Goal: Task Accomplishment & Management: Complete application form

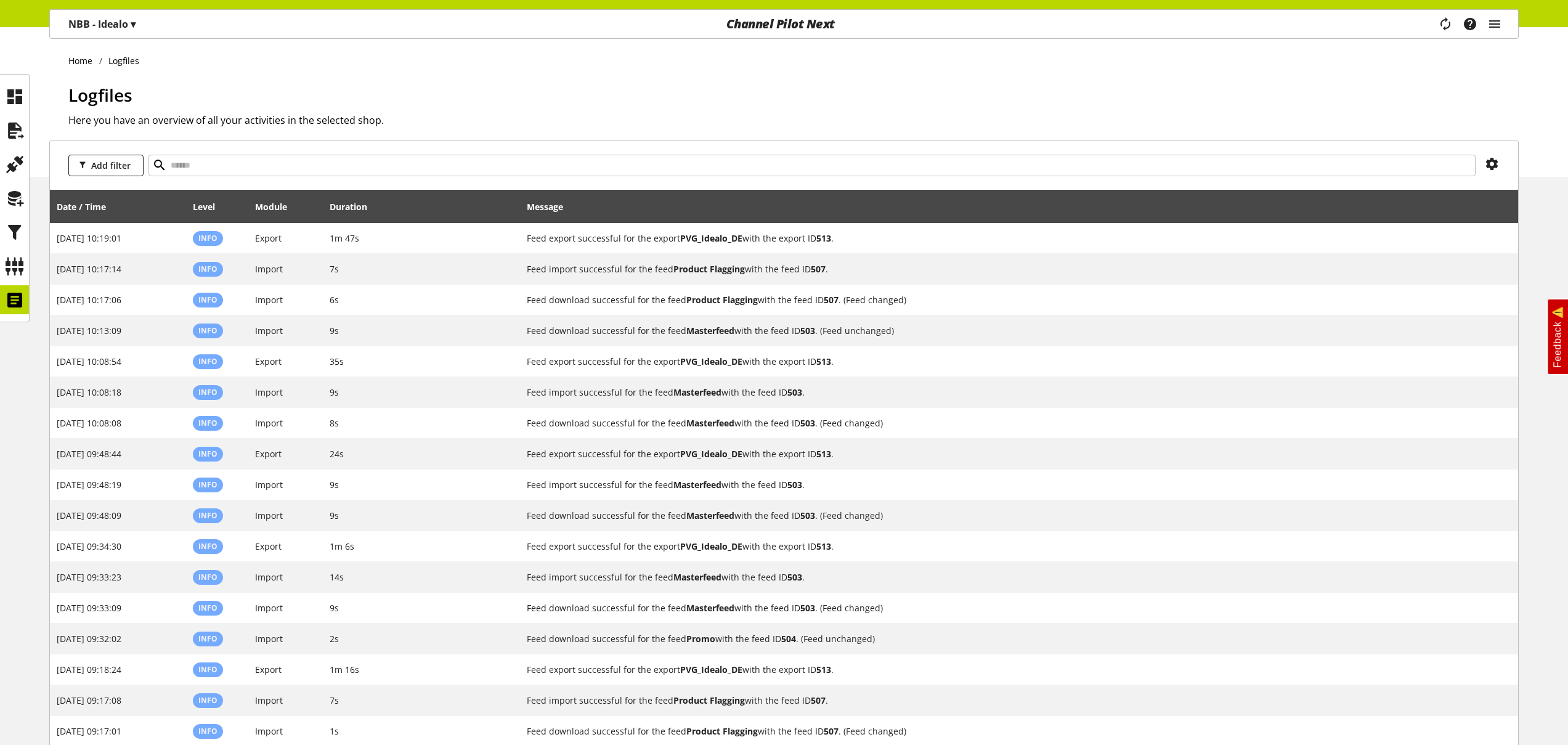
select select "***"
click at [1493, 22] on icon "main navigation" at bounding box center [1494, 24] width 15 height 22
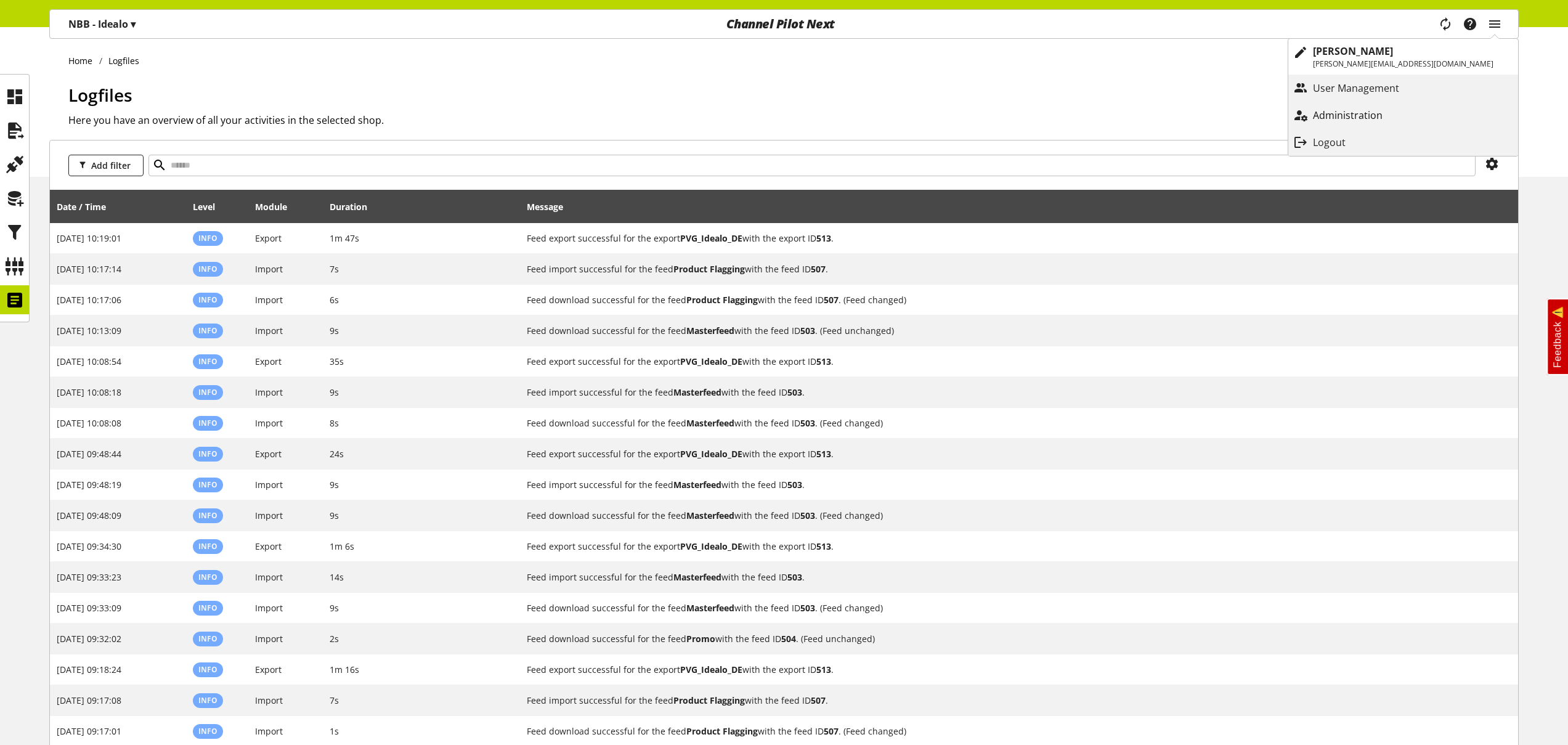
click at [1407, 116] on p "Administration" at bounding box center [1360, 115] width 95 height 15
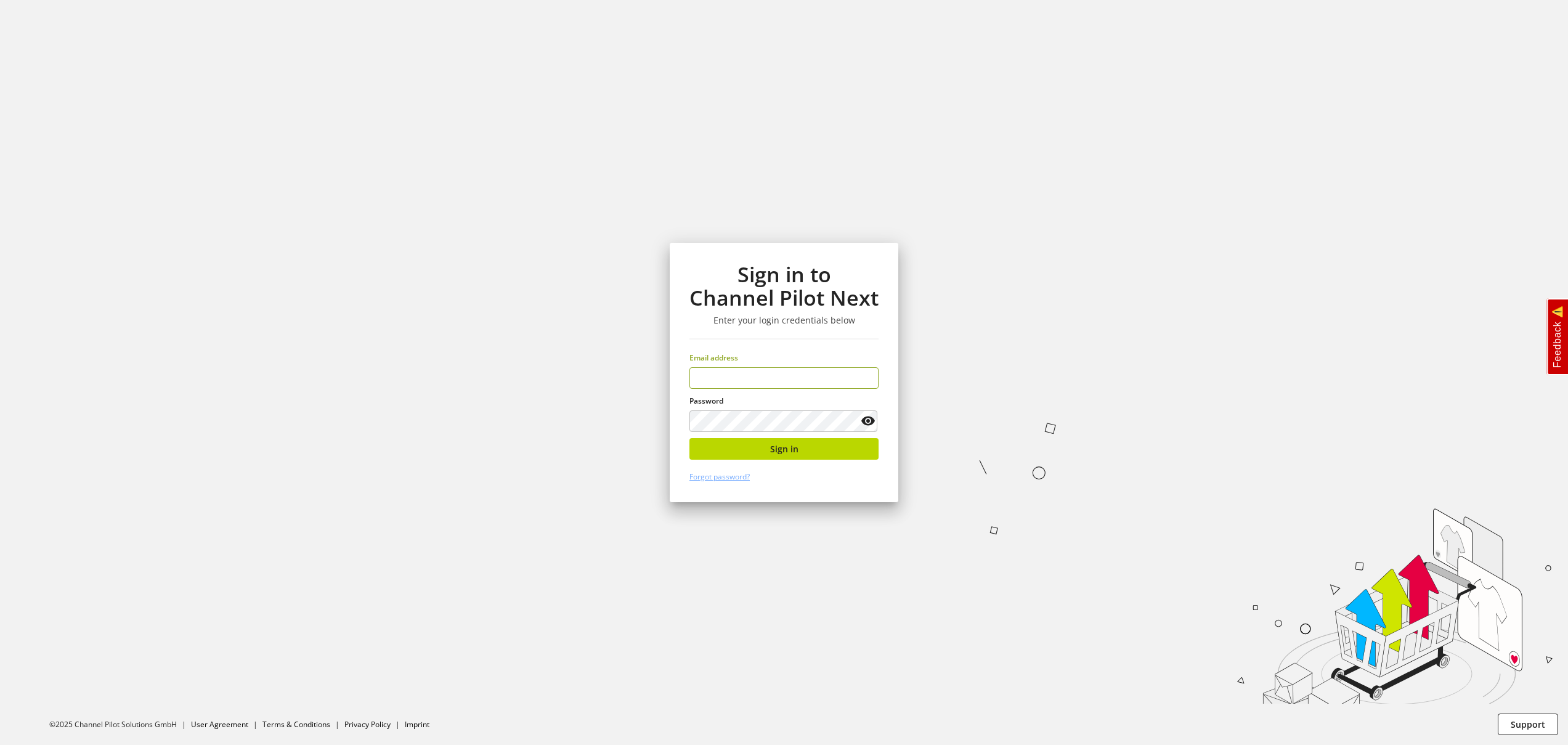
click at [777, 383] on input "email" at bounding box center [784, 378] width 189 height 22
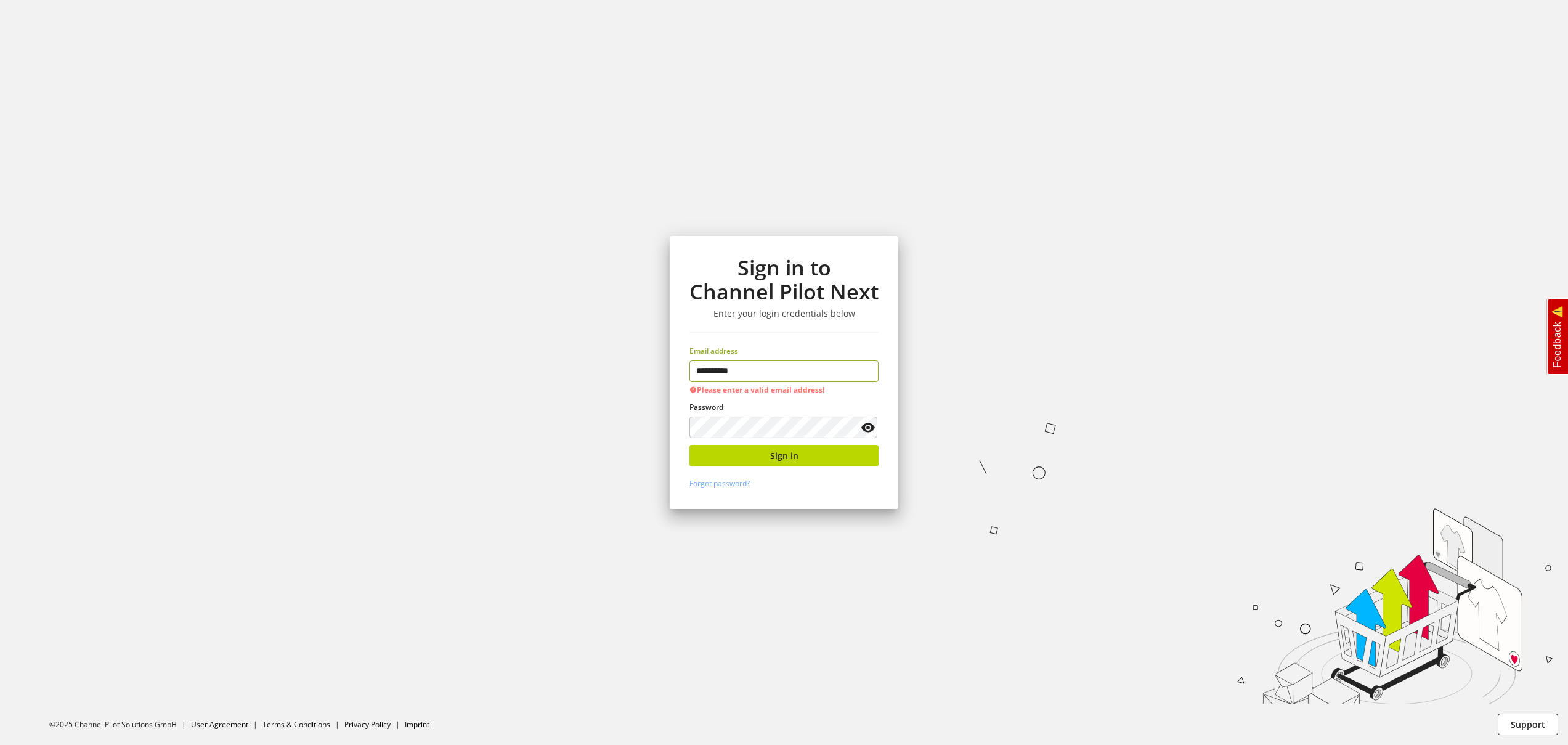
click at [800, 379] on input "**********" at bounding box center [784, 372] width 189 height 22
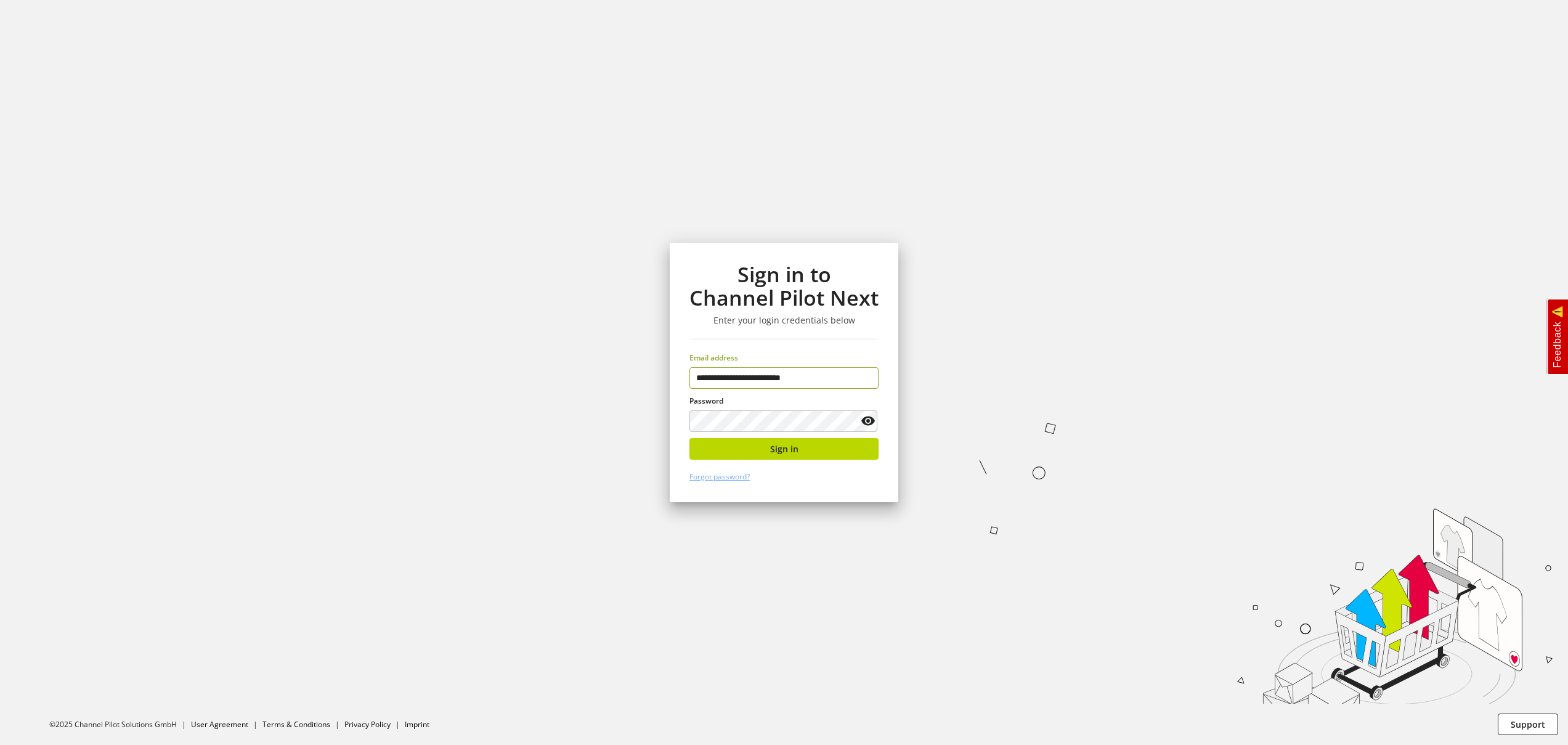
type input "**********"
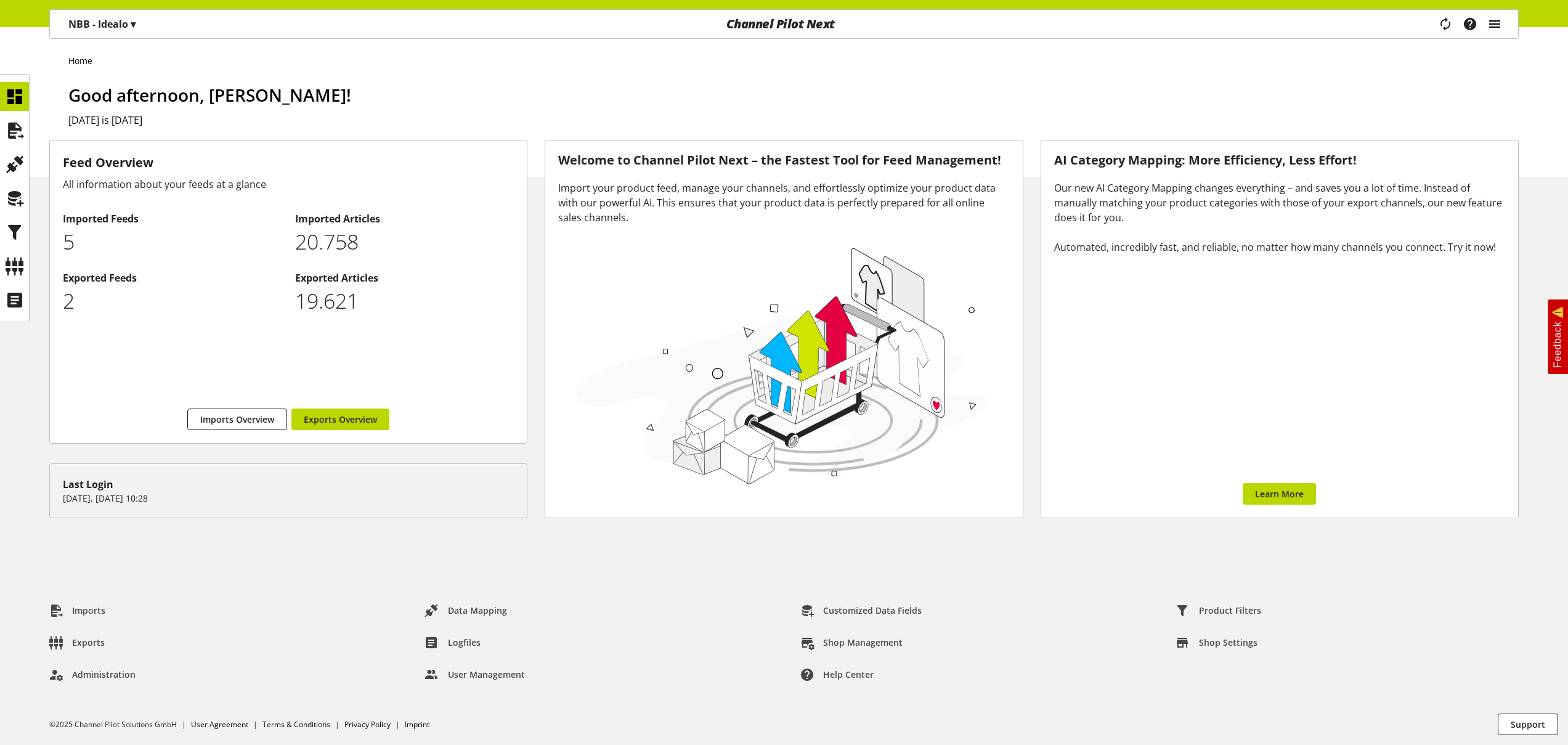
click at [1496, 15] on icon "main navigation" at bounding box center [1494, 24] width 15 height 22
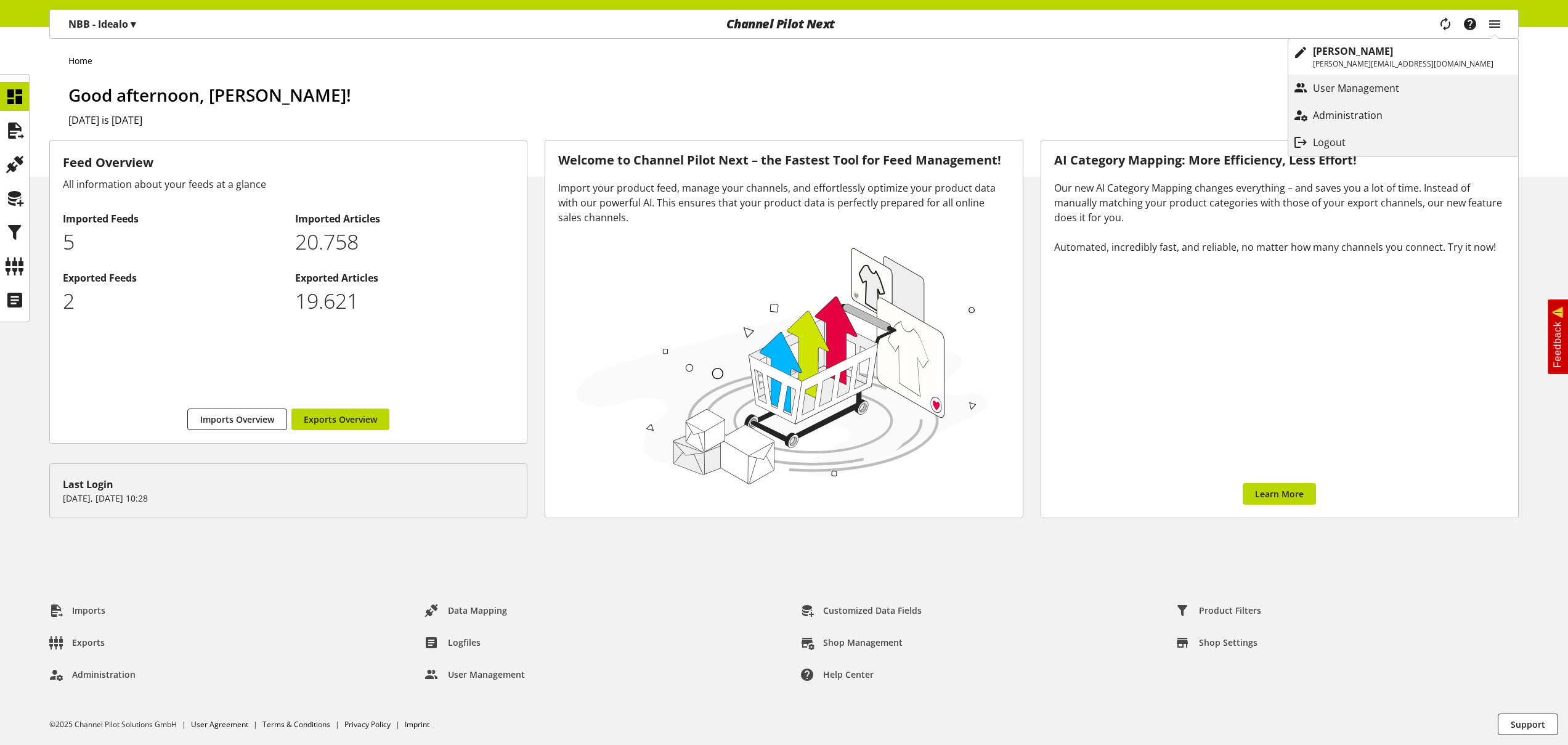
click at [1407, 111] on p "Administration" at bounding box center [1360, 115] width 95 height 15
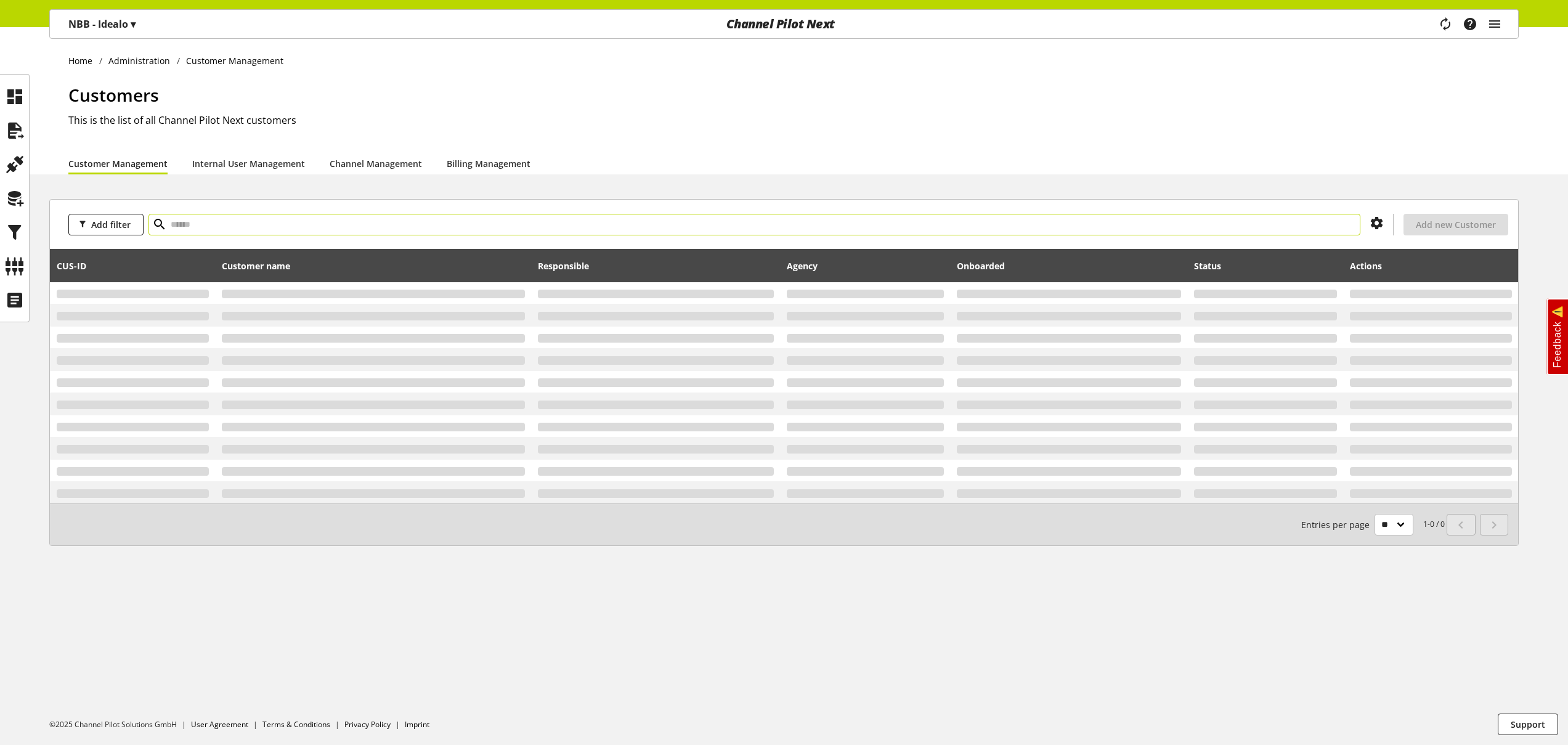
click at [385, 220] on input "text" at bounding box center [754, 225] width 1212 height 22
type input "*****"
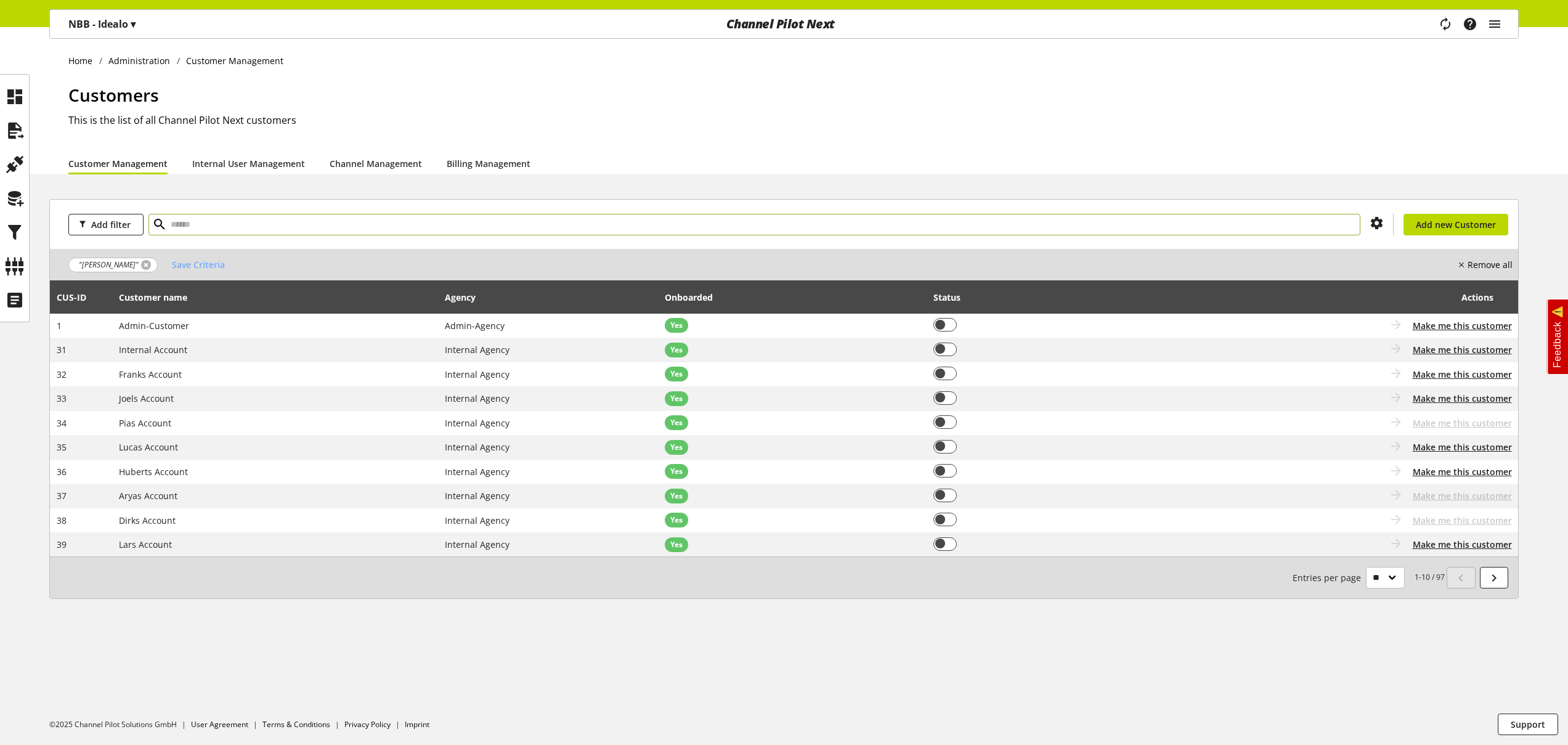
click at [141, 263] on link at bounding box center [145, 265] width 10 height 10
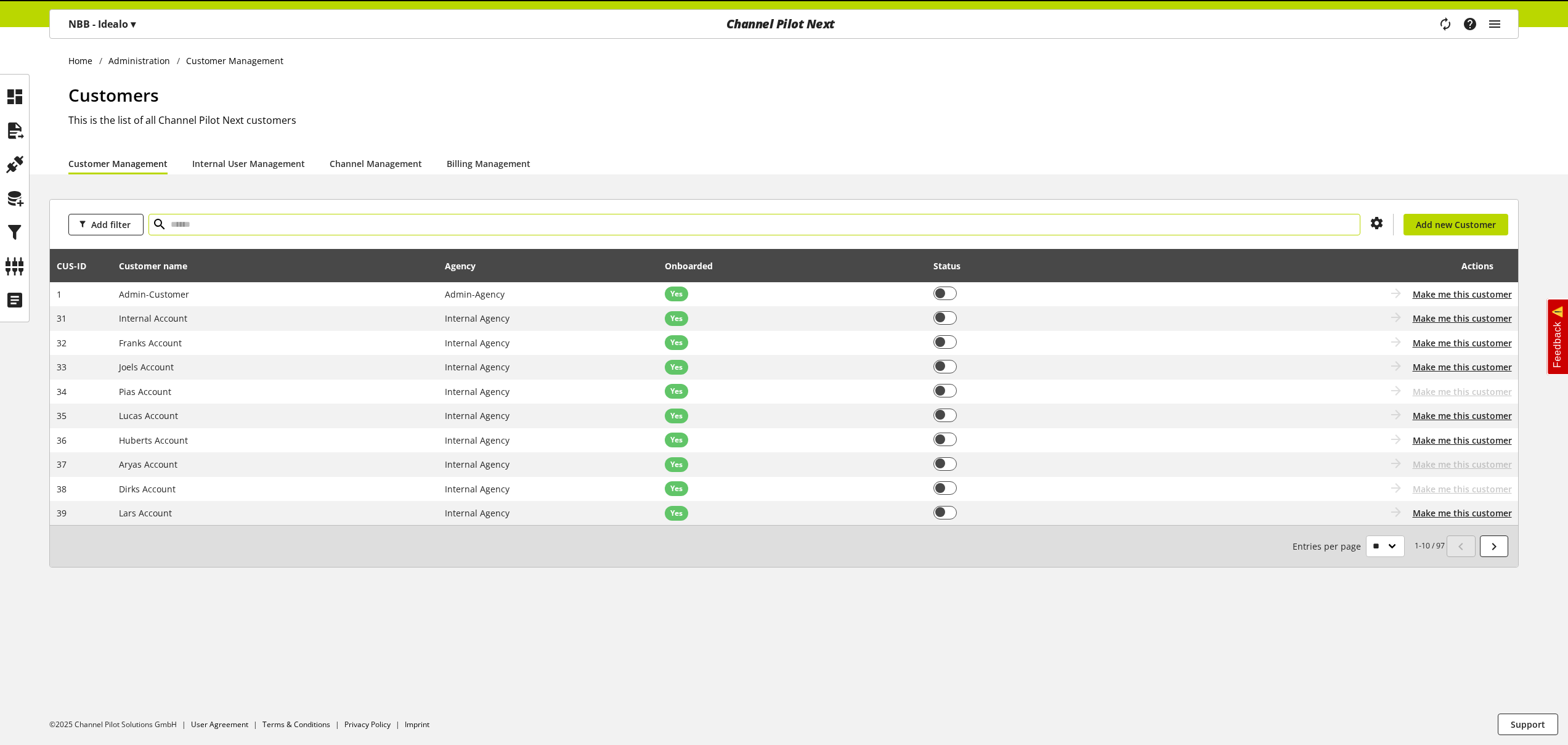
click at [190, 227] on input "text" at bounding box center [754, 225] width 1212 height 22
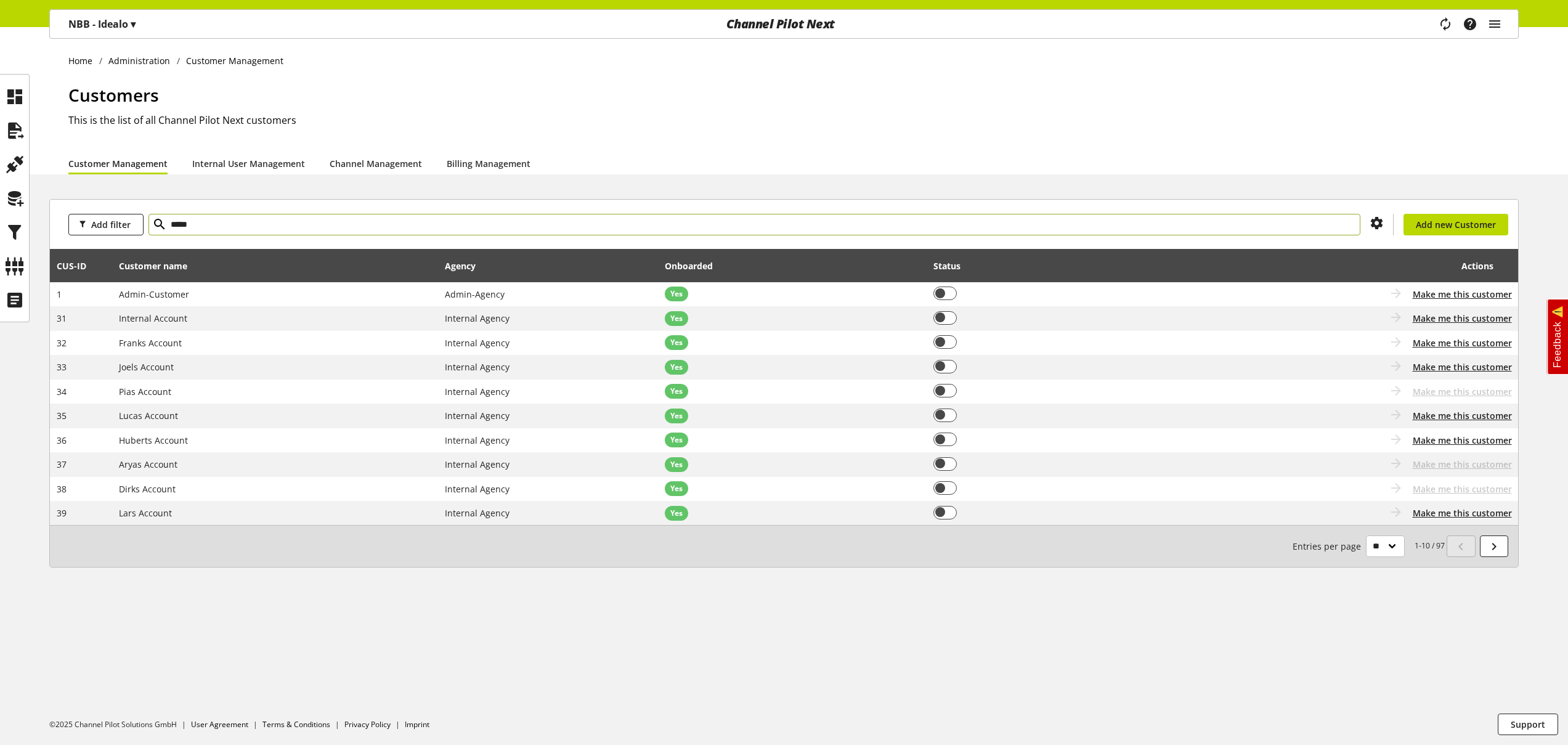
type input "*****"
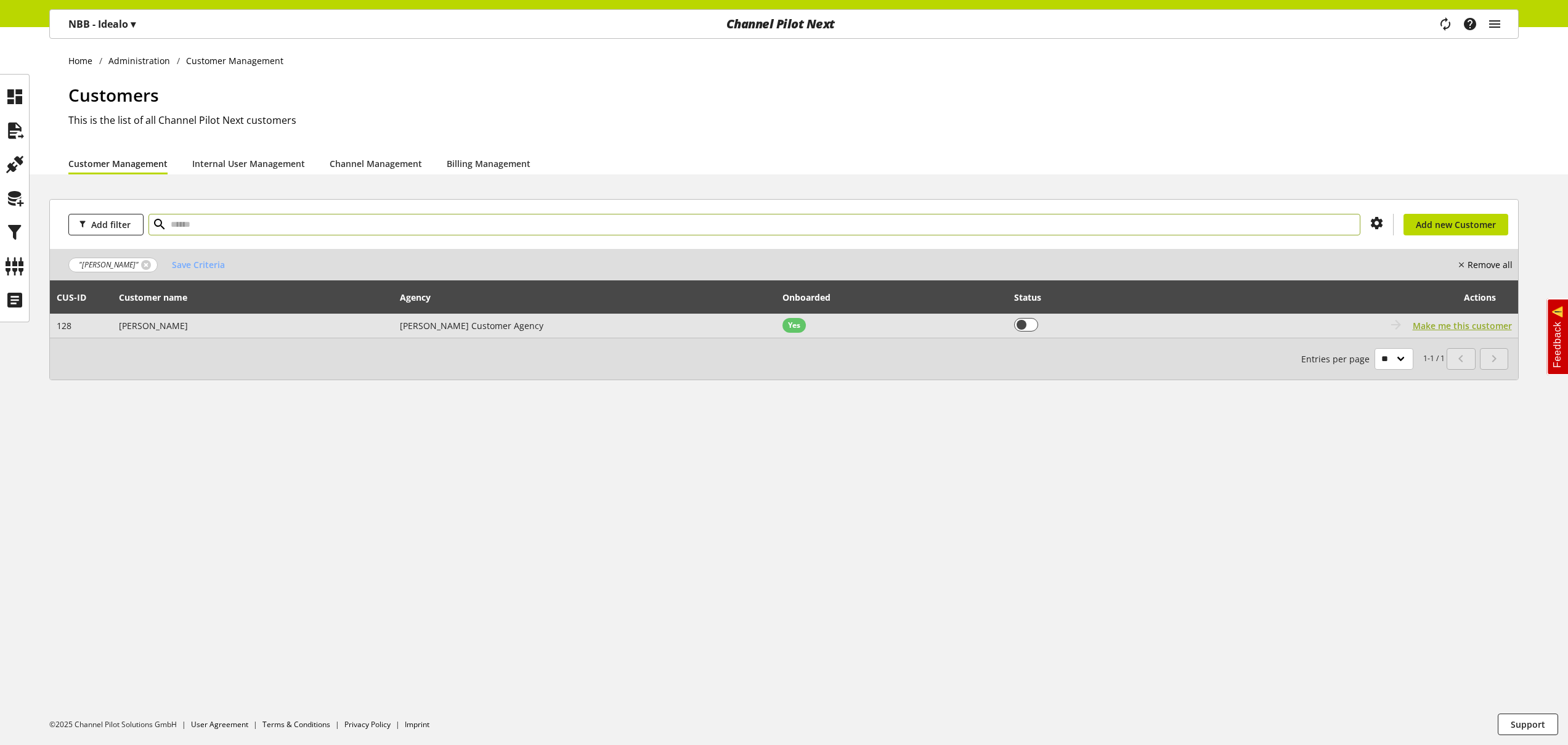
click at [1436, 326] on span "Make me this customer" at bounding box center [1463, 326] width 99 height 13
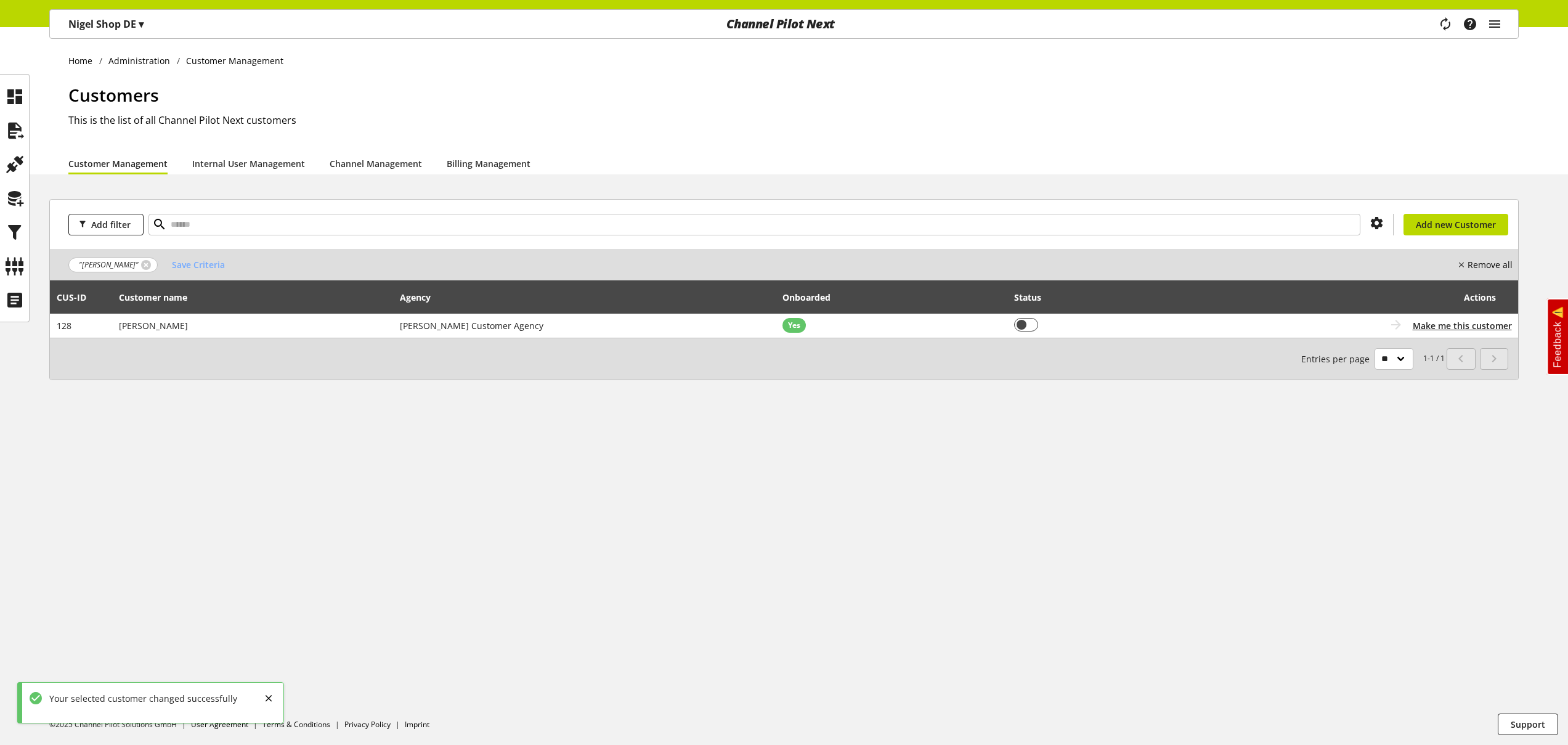
click at [127, 26] on p "Nigel Shop DE ▾" at bounding box center [106, 24] width 75 height 15
click at [125, 23] on p "Nigel Shop DE ▾" at bounding box center [106, 24] width 75 height 15
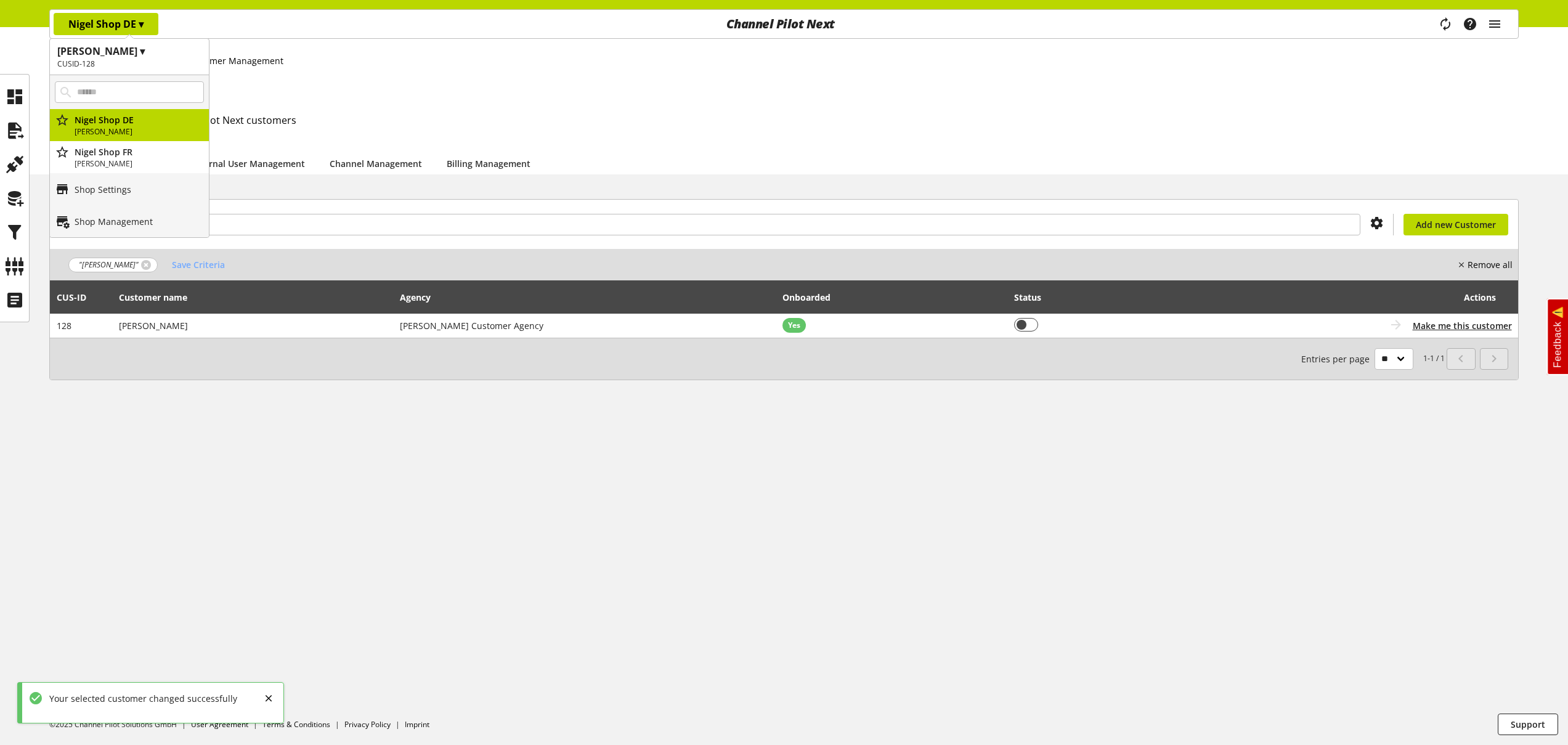
click at [126, 51] on h1 "Nigel Customer ▾" at bounding box center [128, 51] width 144 height 15
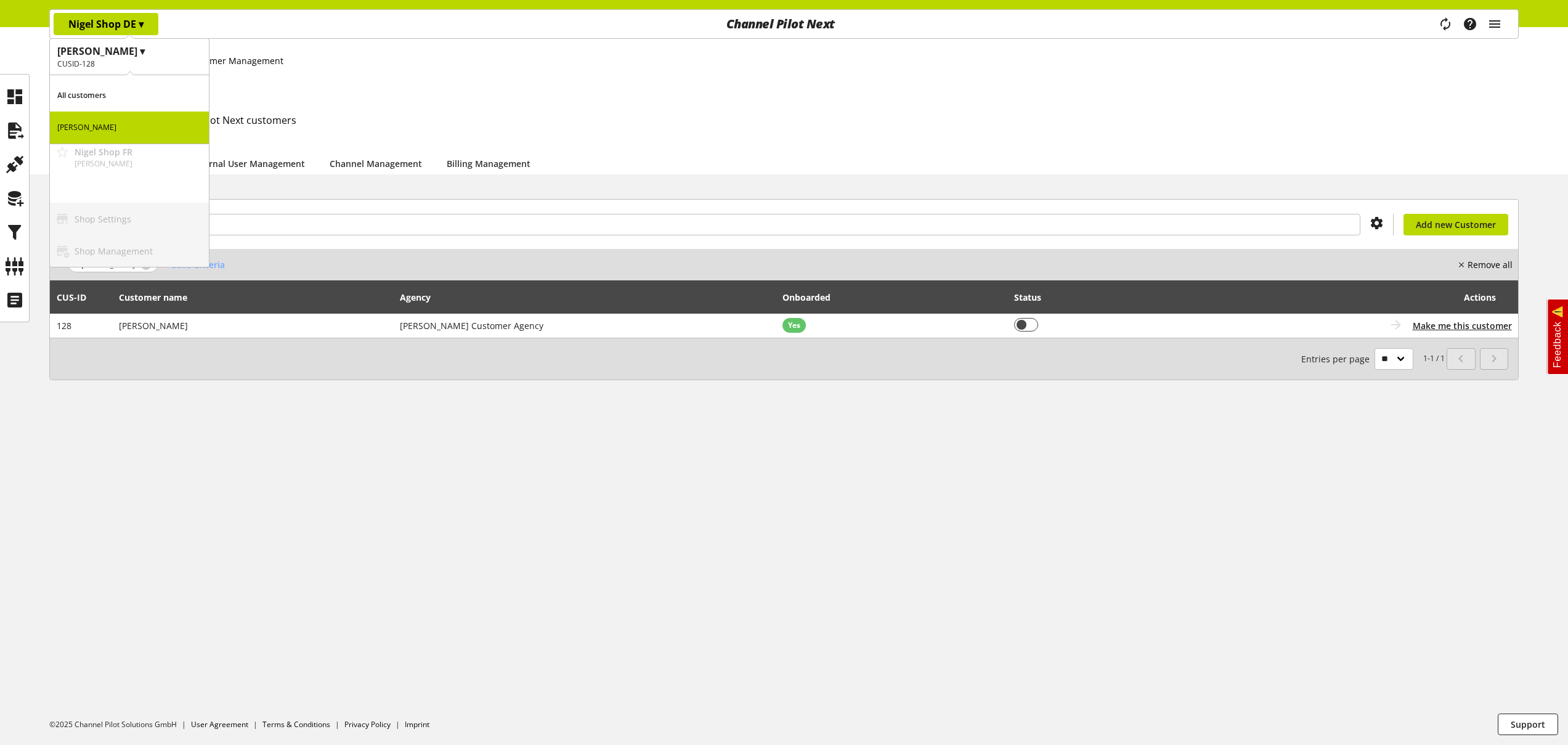
click at [111, 89] on p "All customers" at bounding box center [129, 95] width 159 height 32
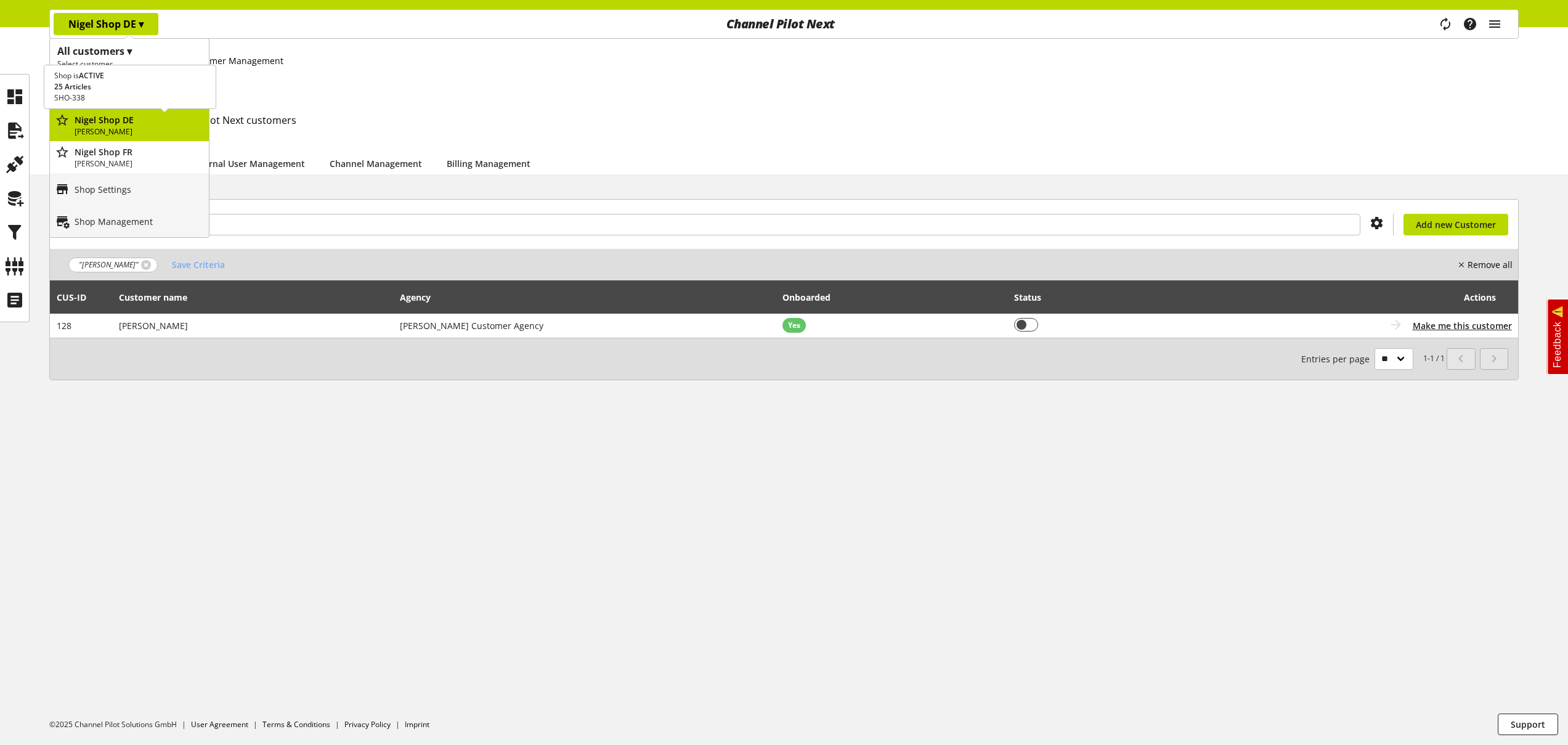
click at [154, 122] on p "Nigel Shop DE" at bounding box center [139, 119] width 129 height 13
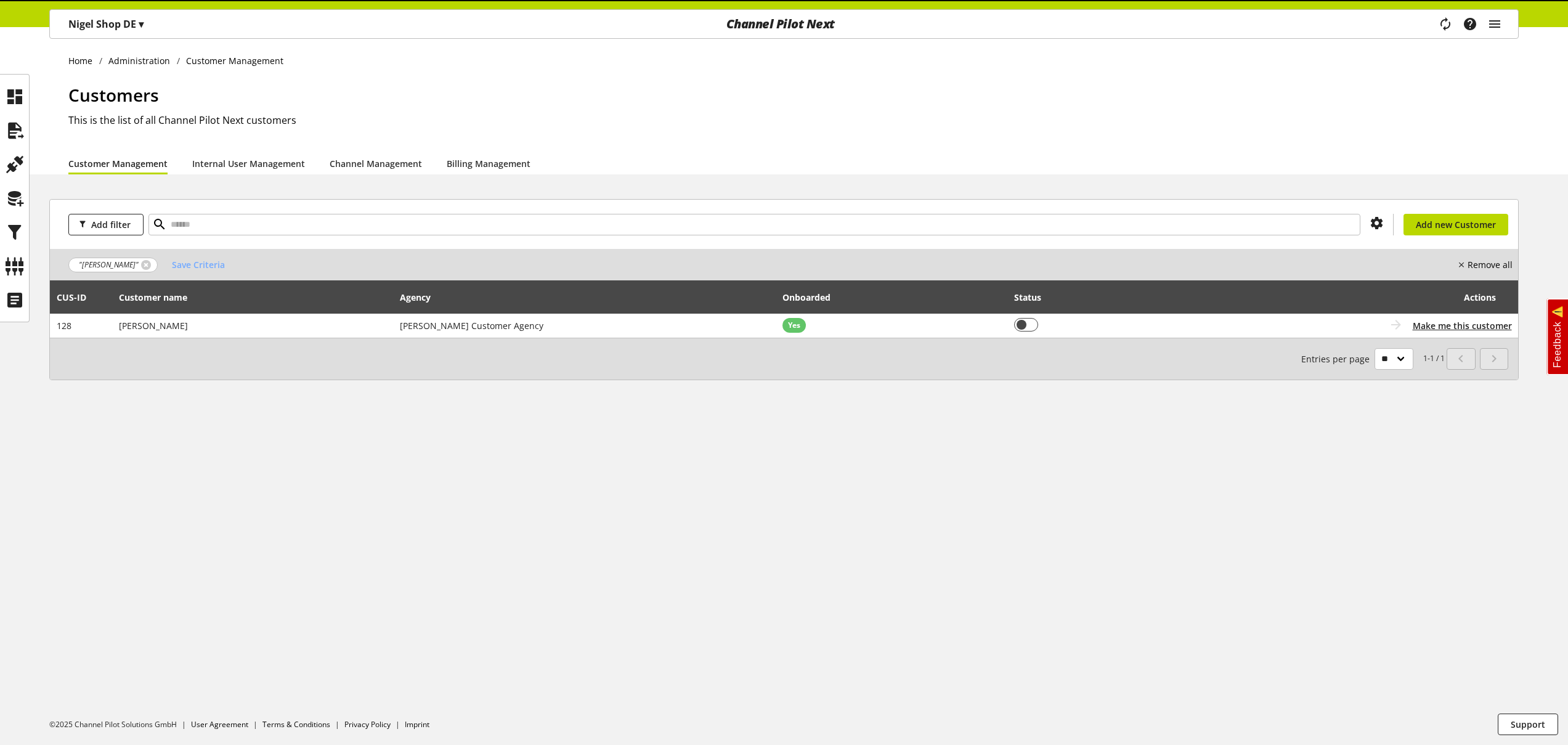
click at [99, 25] on p "Nigel Shop DE ▾" at bounding box center [106, 24] width 75 height 15
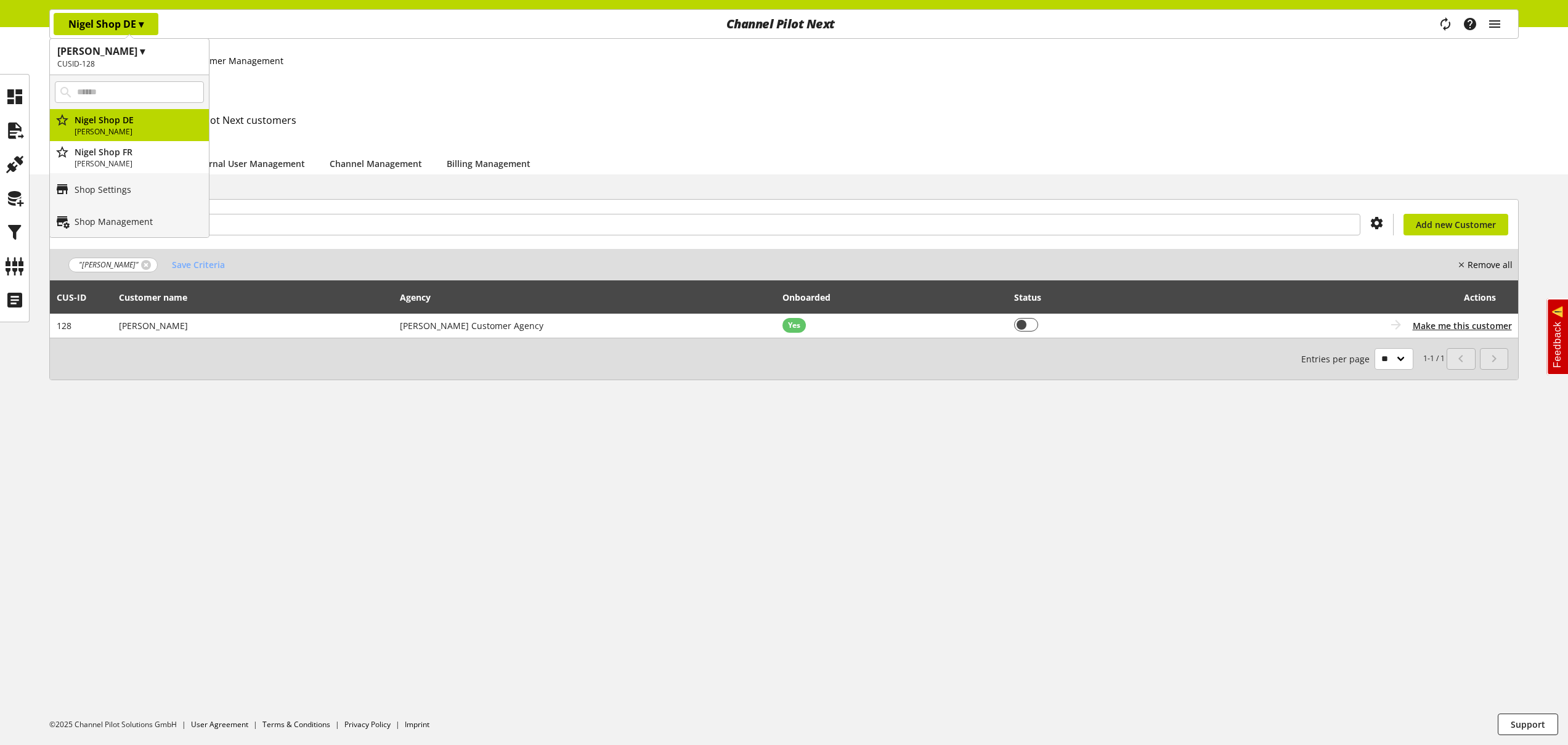
click at [135, 22] on p "Nigel Shop DE ▾" at bounding box center [106, 24] width 75 height 15
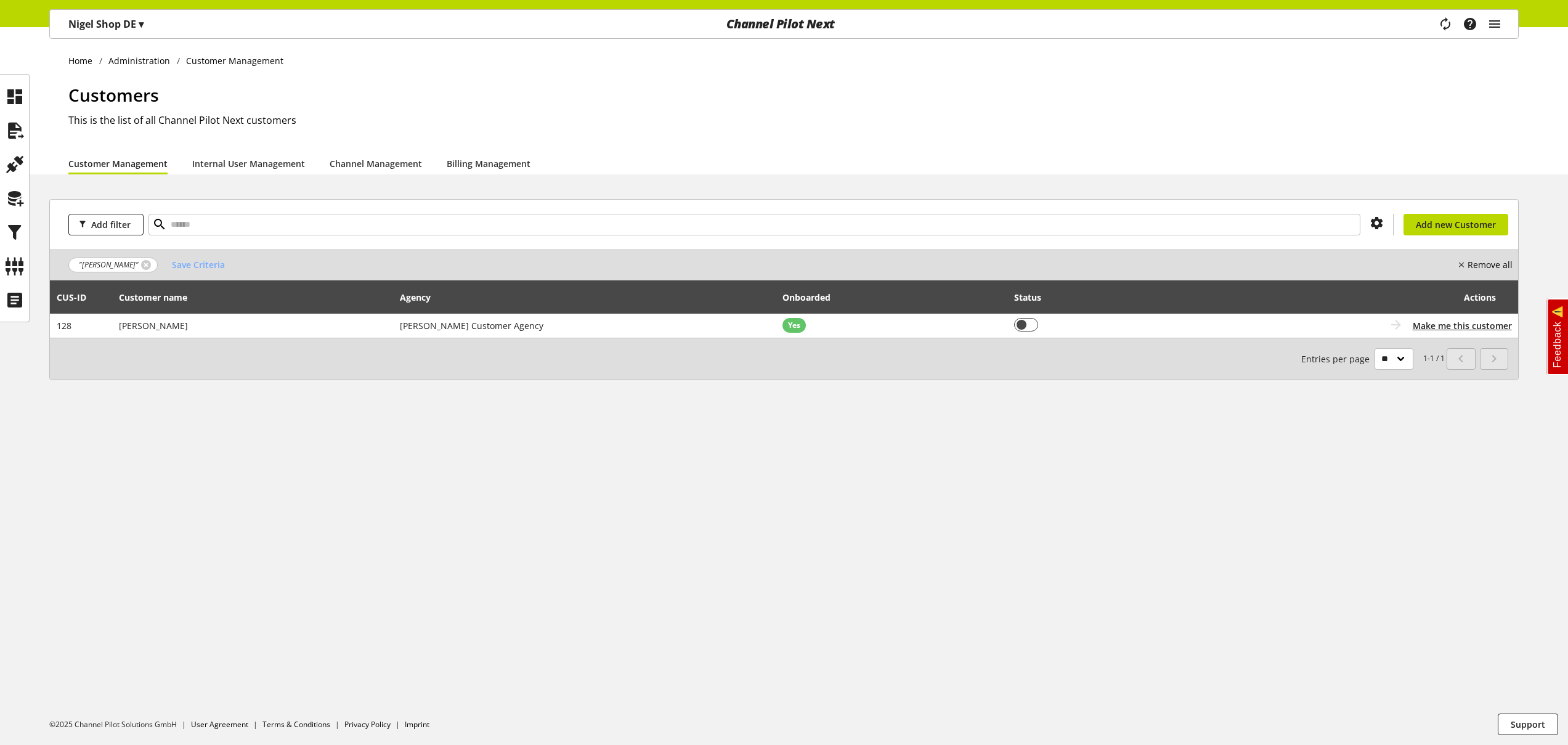
click at [128, 23] on p "Nigel Shop DE ▾" at bounding box center [106, 24] width 75 height 15
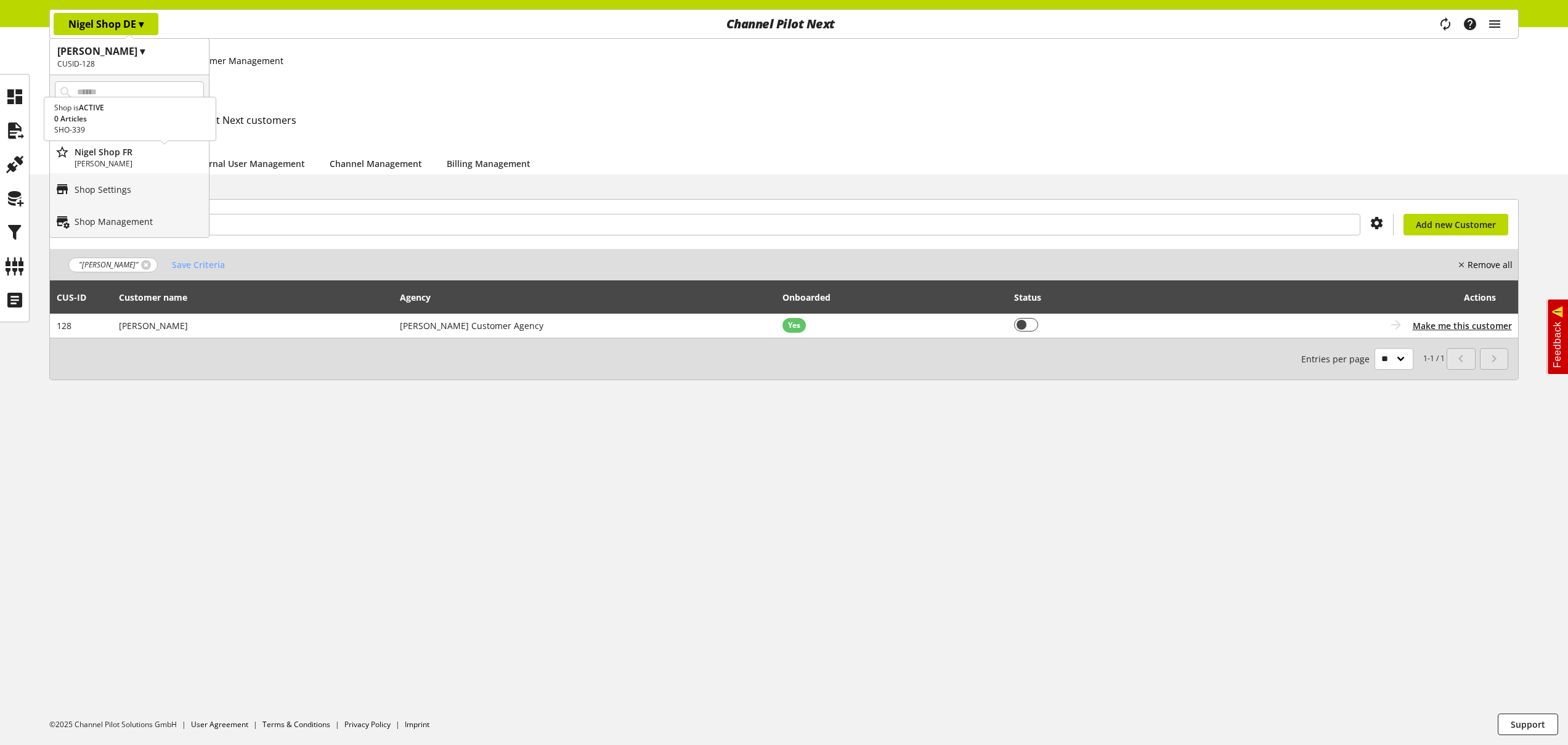
click at [151, 153] on p "Nigel Shop FR" at bounding box center [139, 152] width 129 height 13
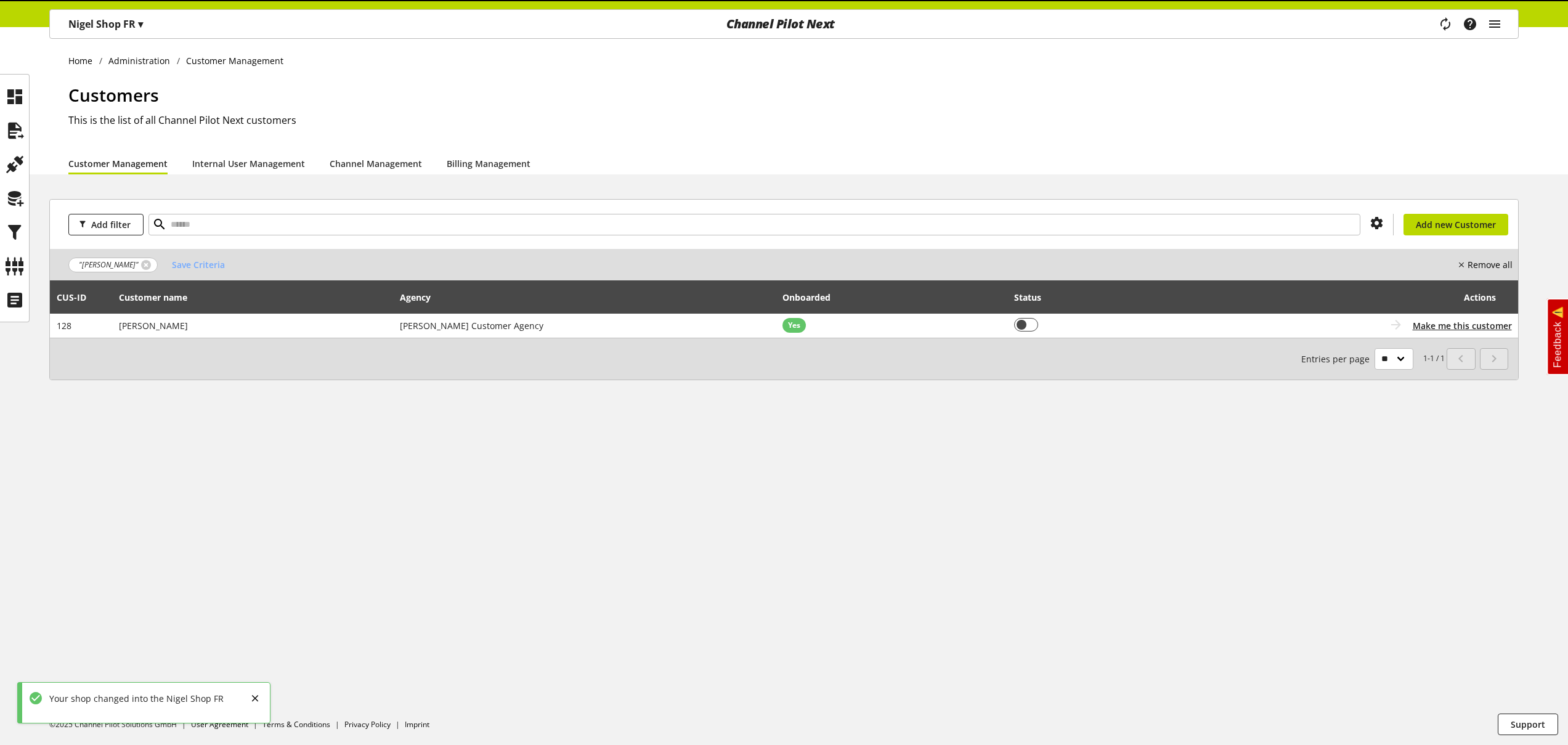
click at [129, 22] on p "Nigel Shop FR ▾" at bounding box center [105, 24] width 75 height 15
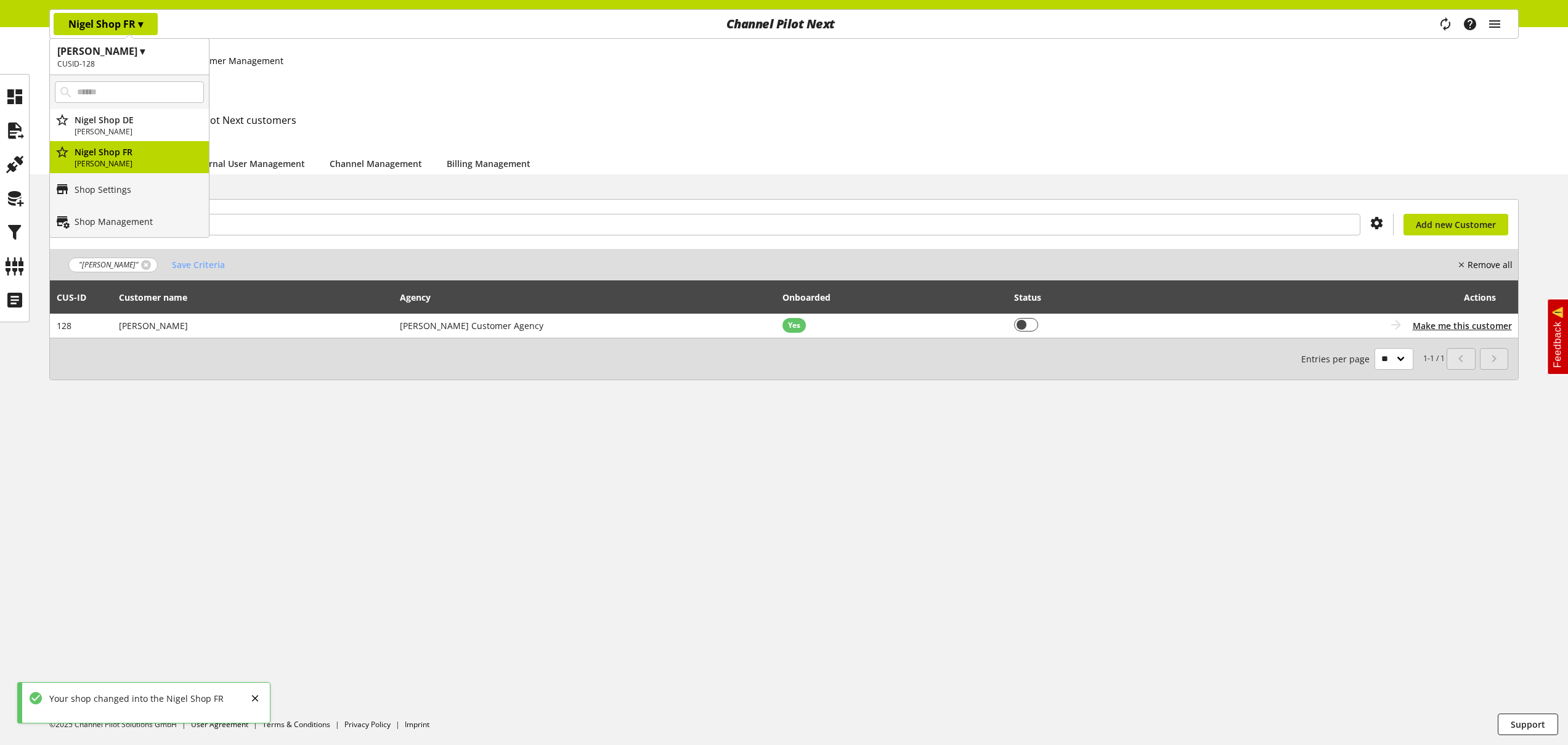
click at [115, 406] on div "Add filter You don't have permission to create a new customer Add new Customer …" at bounding box center [784, 305] width 1568 height 211
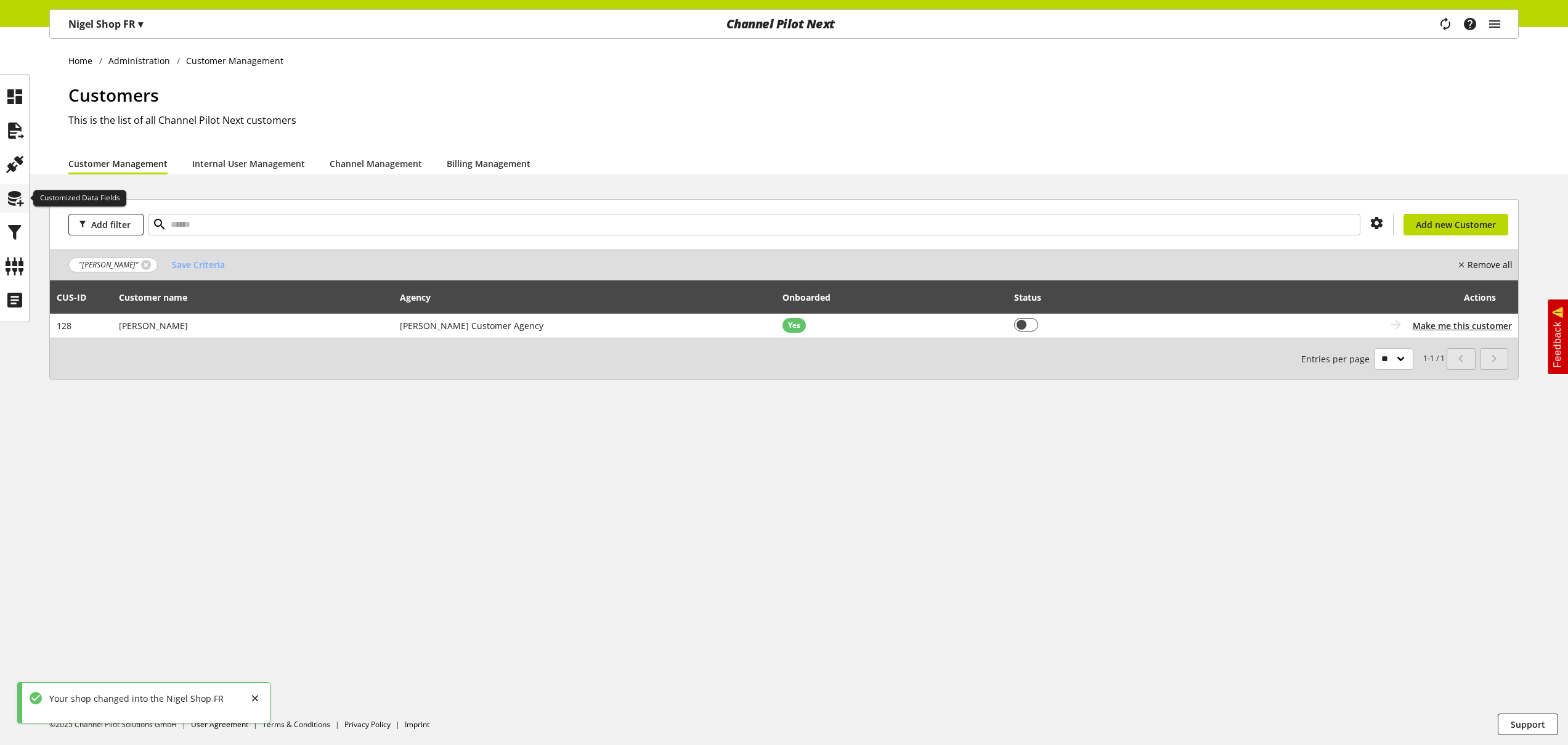
click at [15, 198] on icon at bounding box center [15, 199] width 20 height 25
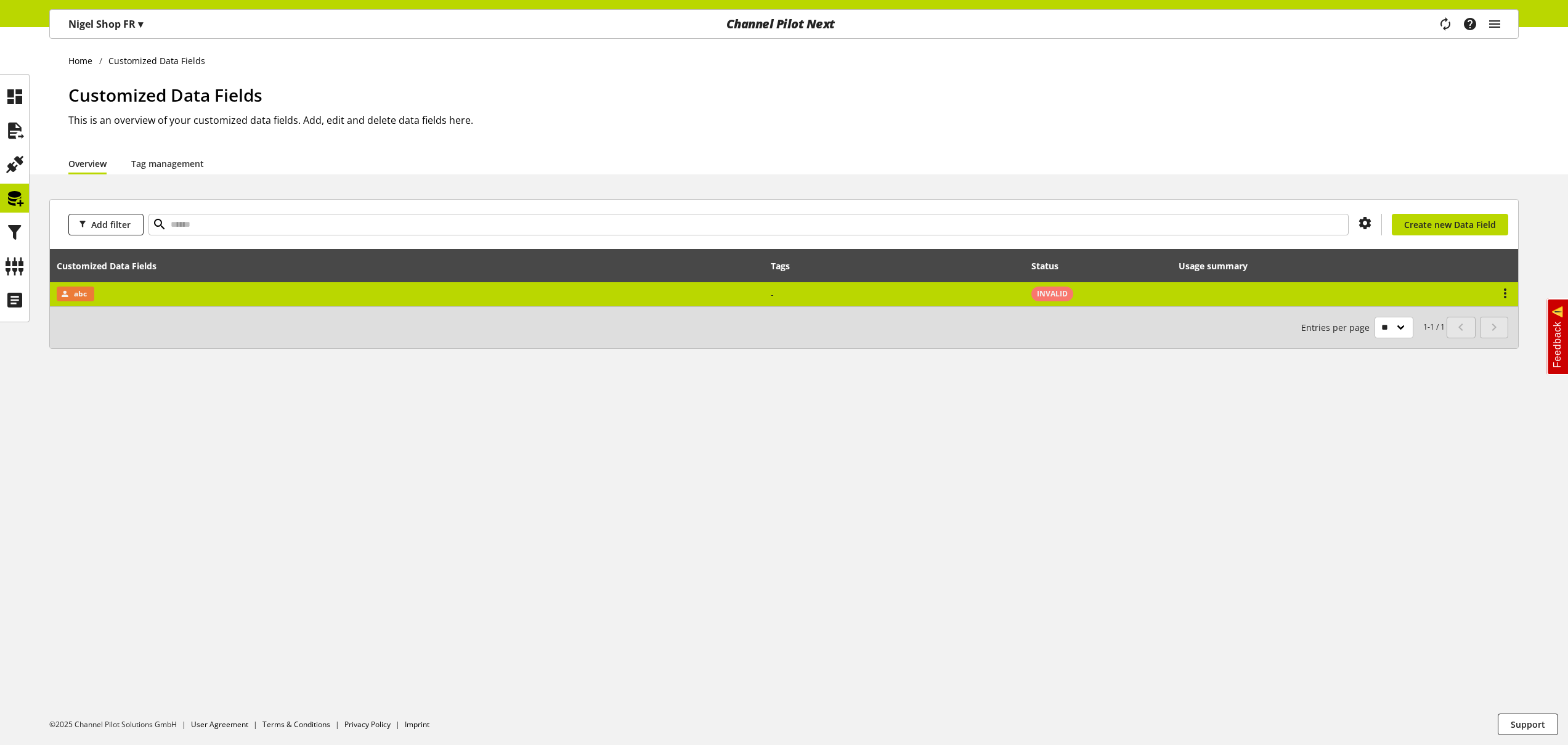
click at [222, 294] on td "abc" at bounding box center [407, 294] width 714 height 24
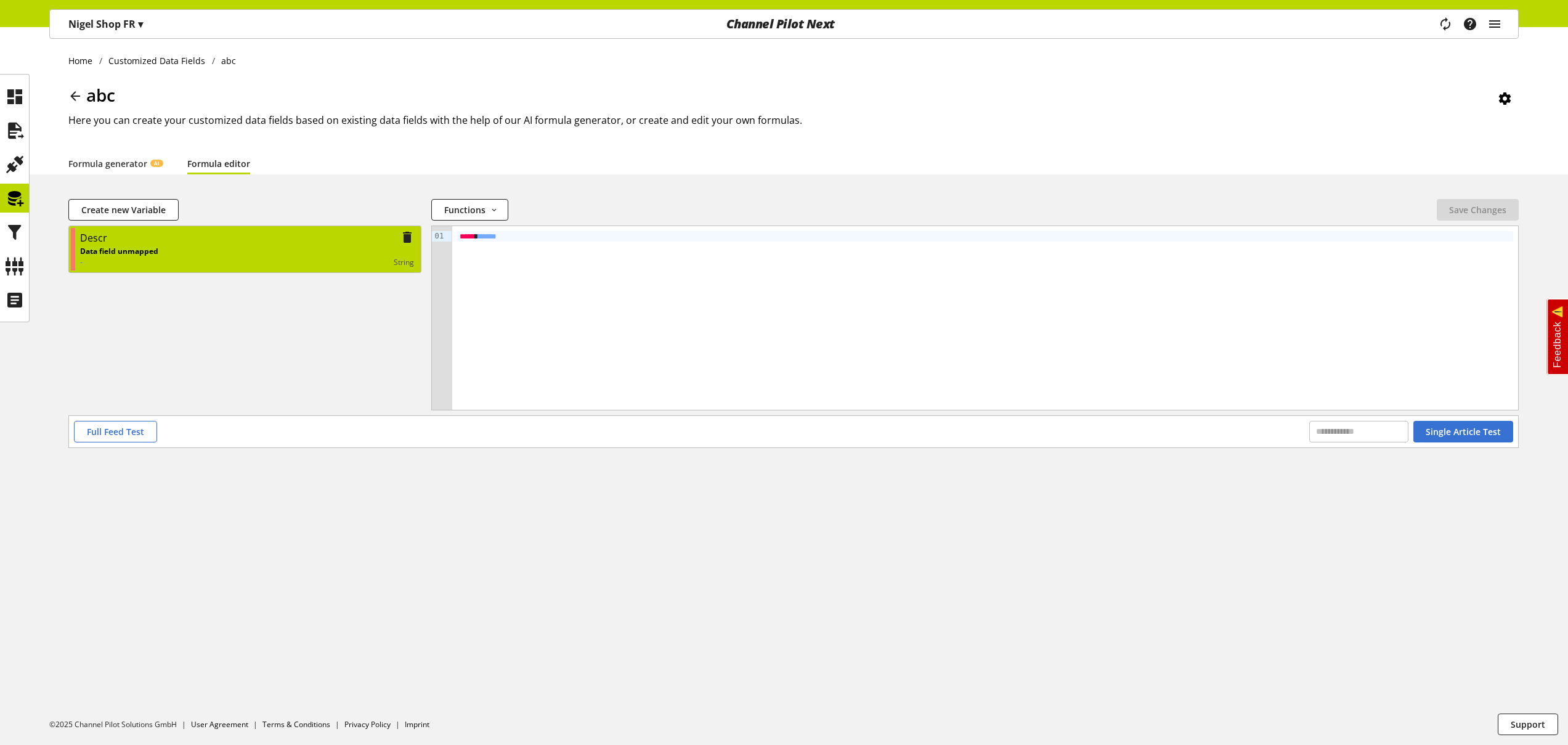
click at [241, 236] on div "Descr" at bounding box center [247, 239] width 334 height 15
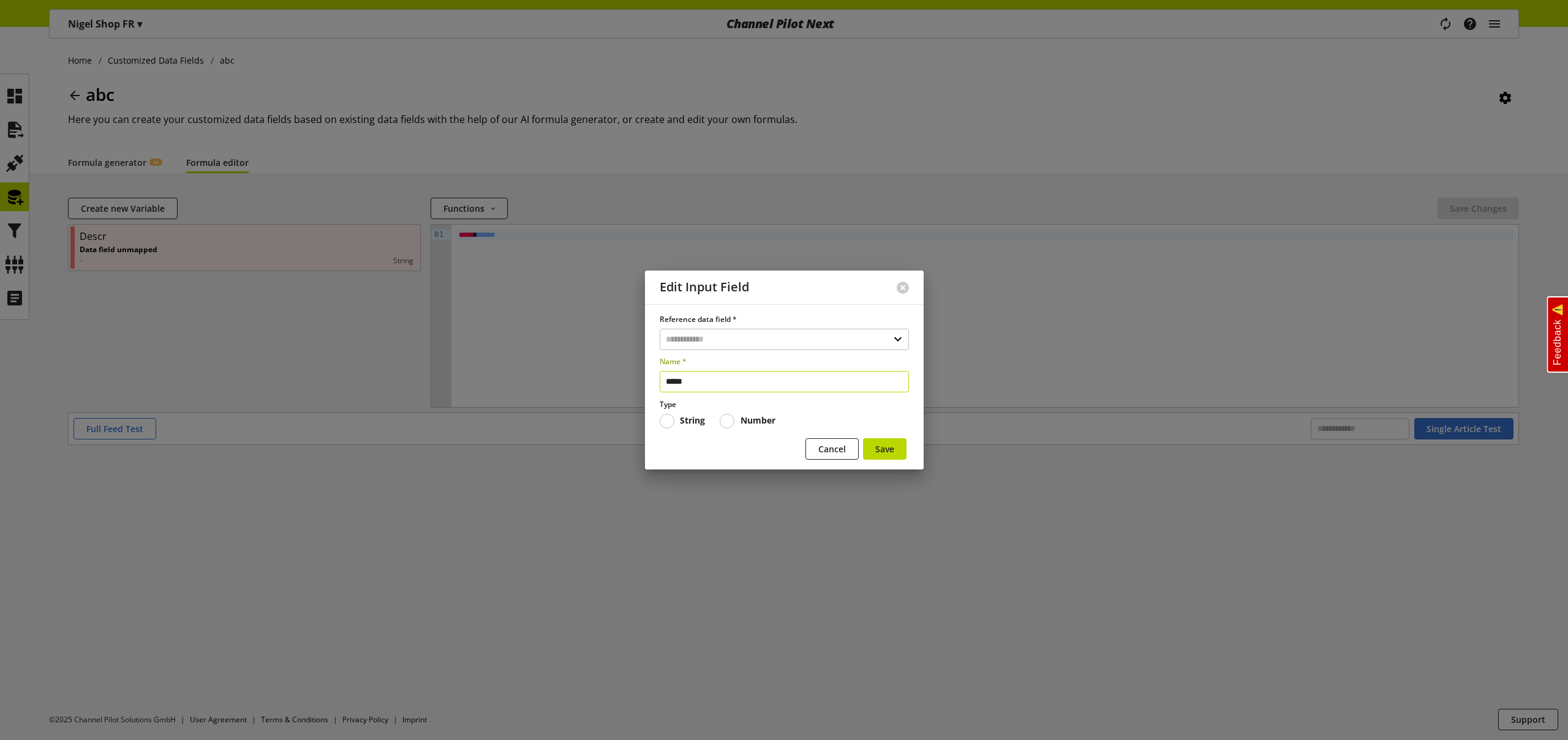
click at [707, 378] on input "*****" at bounding box center [785, 381] width 249 height 21
click at [701, 333] on input "text" at bounding box center [785, 339] width 249 height 21
click at [705, 323] on label "Reference data field *" at bounding box center [785, 320] width 249 height 11
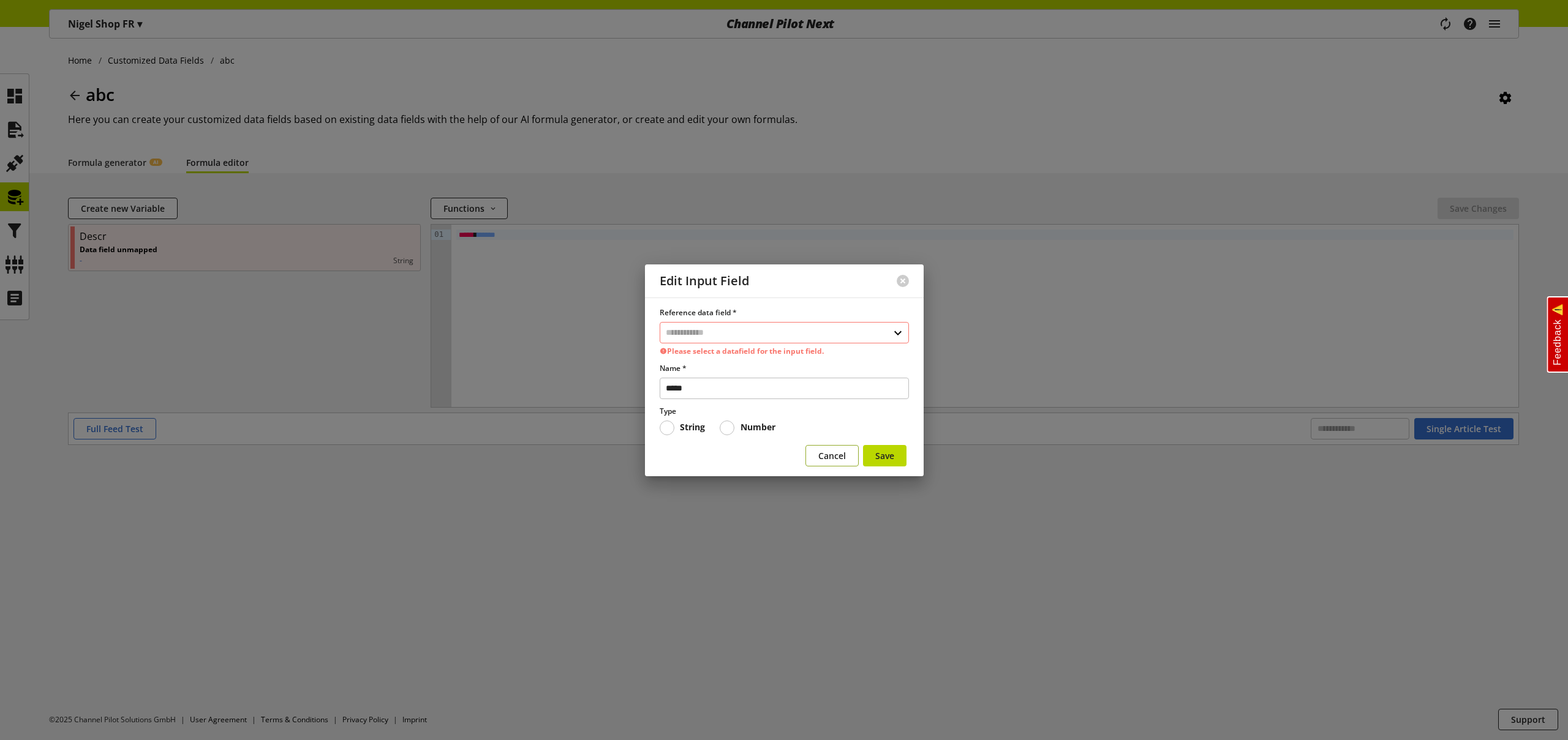
click at [832, 450] on span "Cancel" at bounding box center [832, 456] width 28 height 13
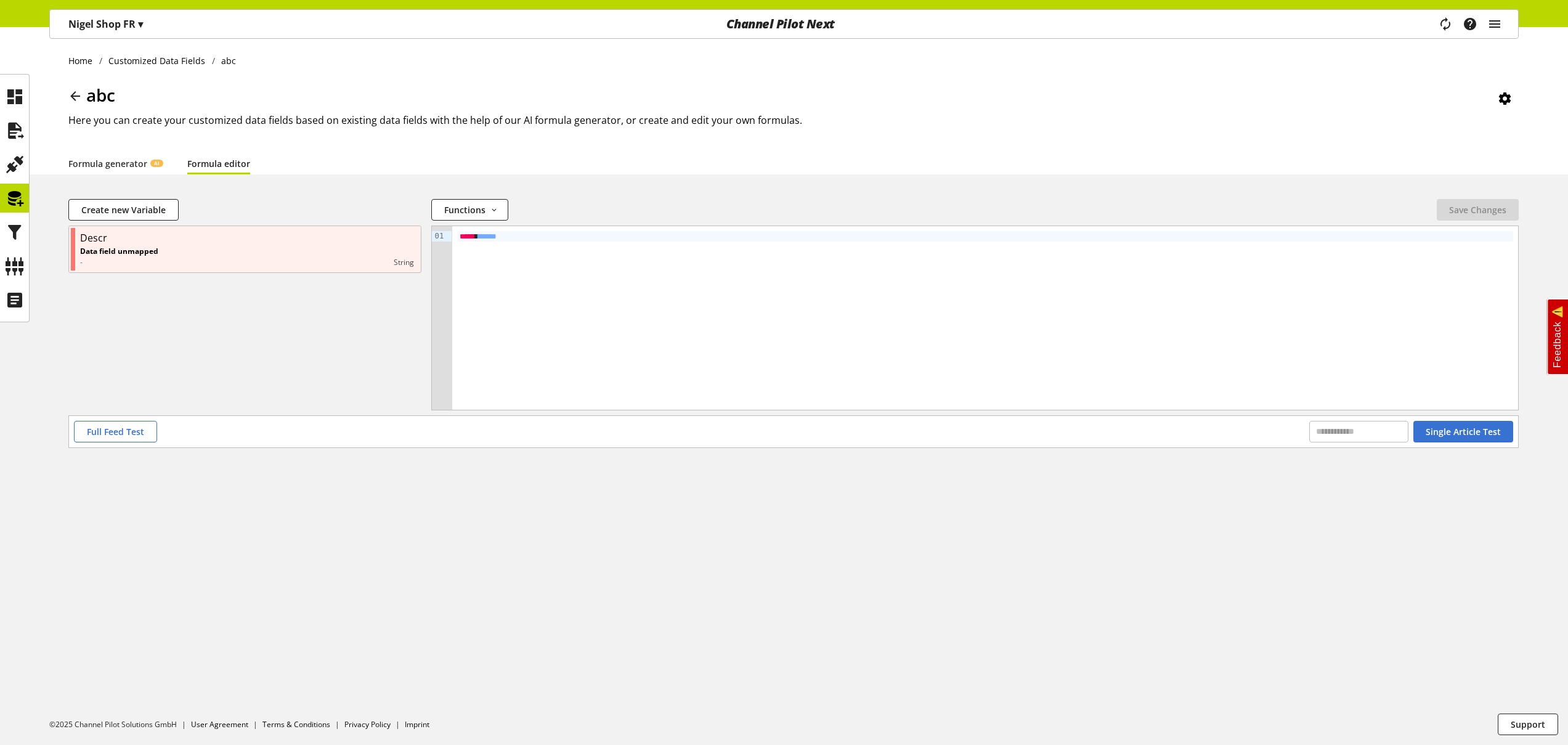
click at [117, 23] on p "Nigel Shop FR ▾" at bounding box center [105, 24] width 75 height 15
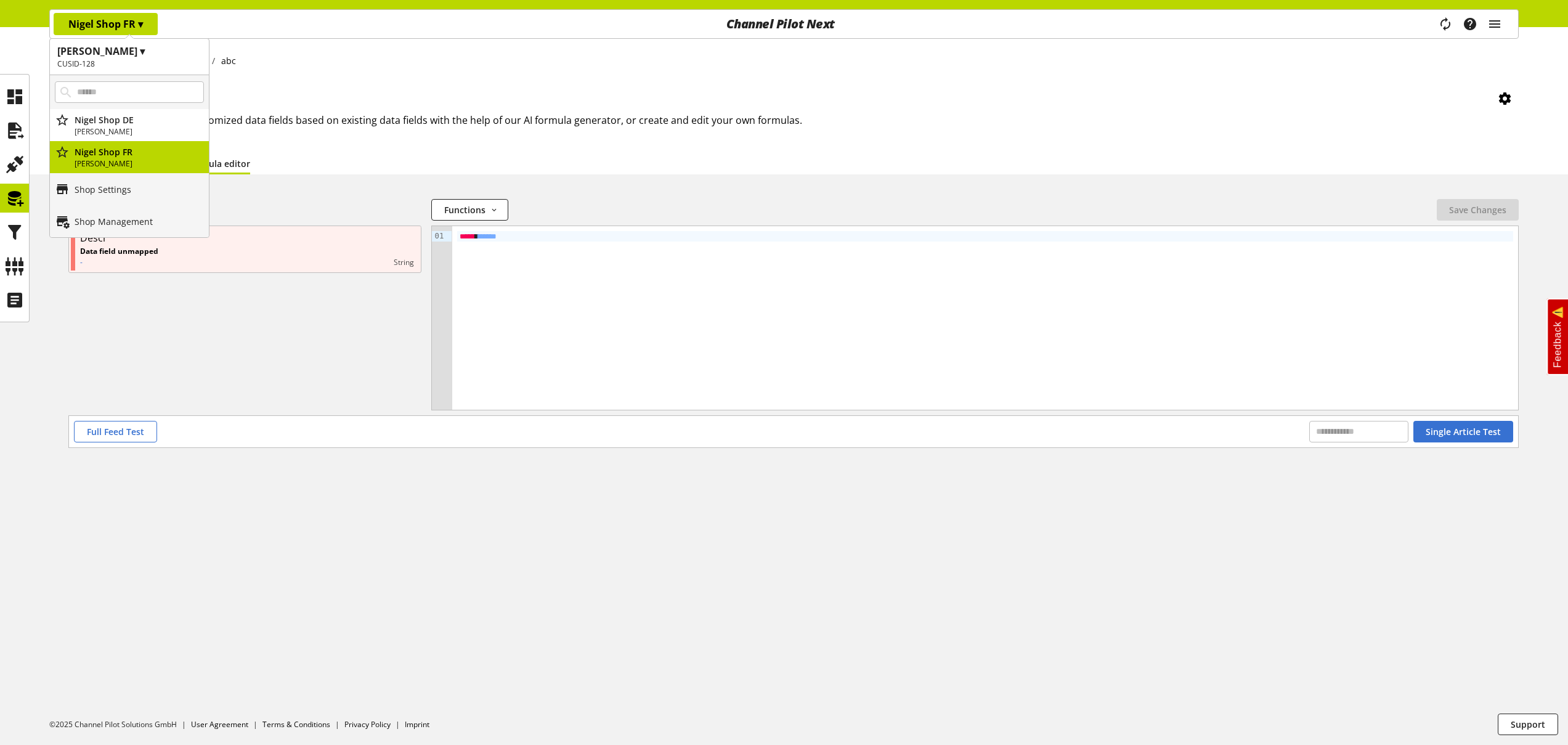
click at [123, 52] on h1 "Nigel Customer ▾" at bounding box center [128, 51] width 144 height 15
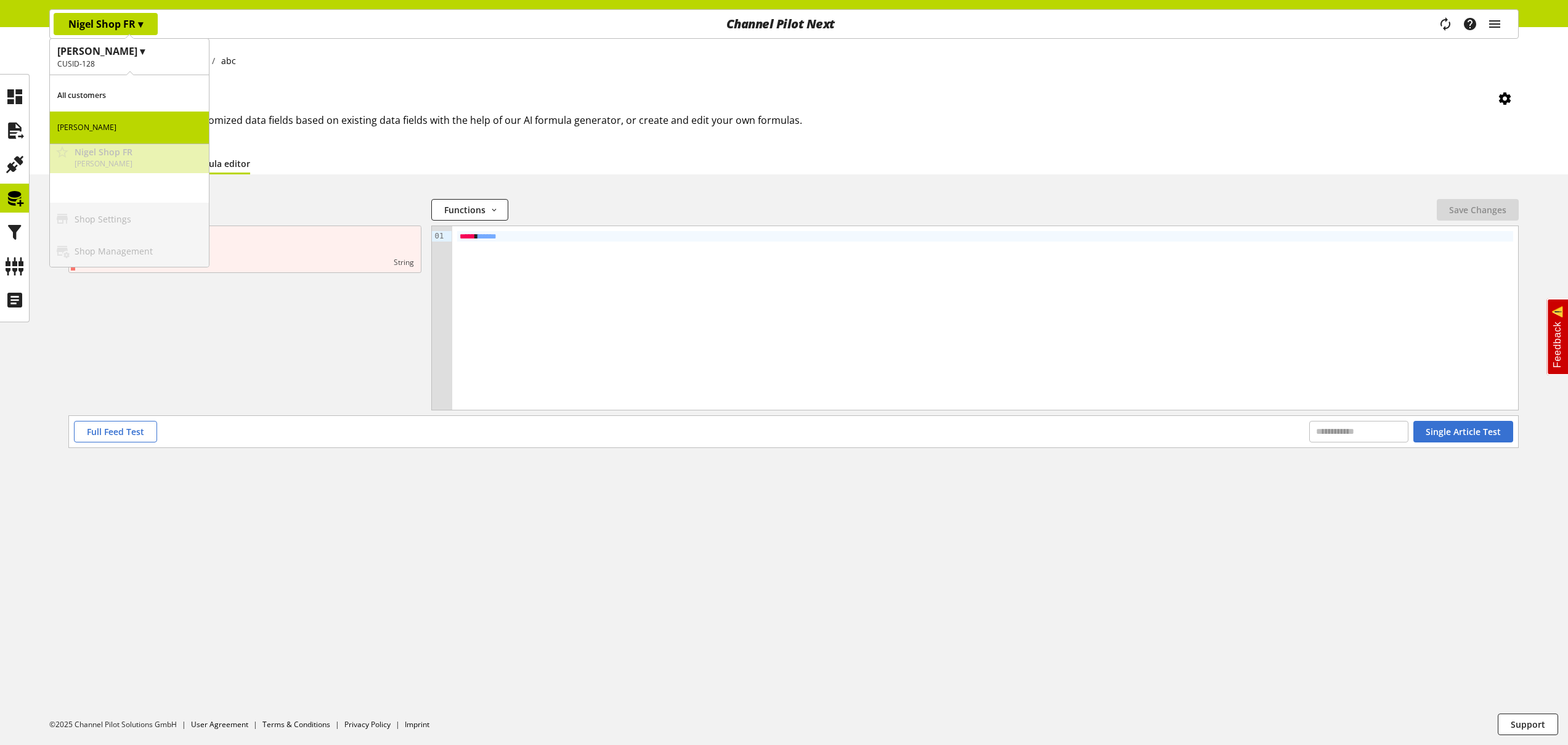
click at [113, 96] on p "All customers" at bounding box center [129, 95] width 159 height 32
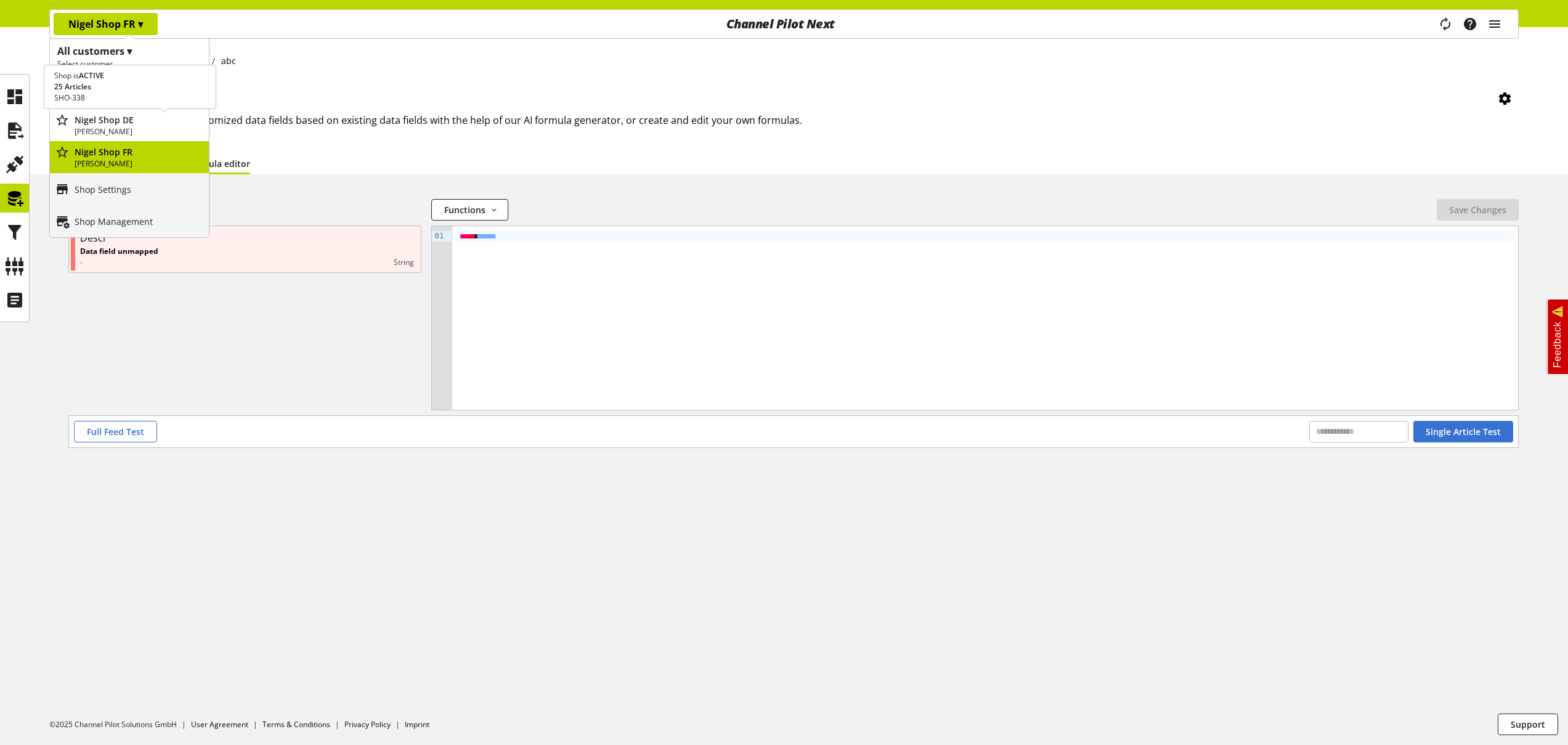
click at [138, 127] on p "Nigel Customer" at bounding box center [139, 132] width 129 height 11
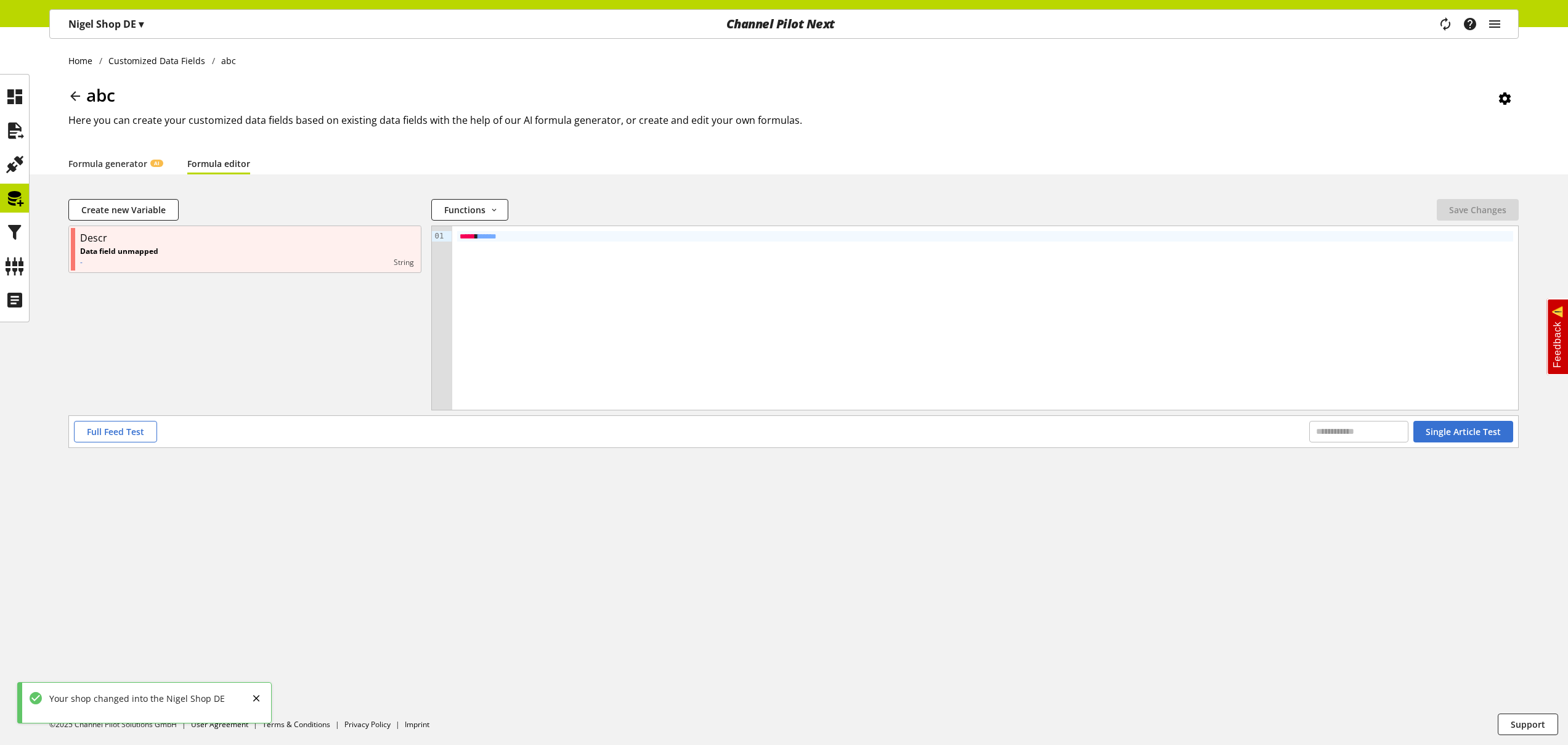
click at [135, 30] on p "Nigel Shop DE ▾" at bounding box center [106, 24] width 75 height 15
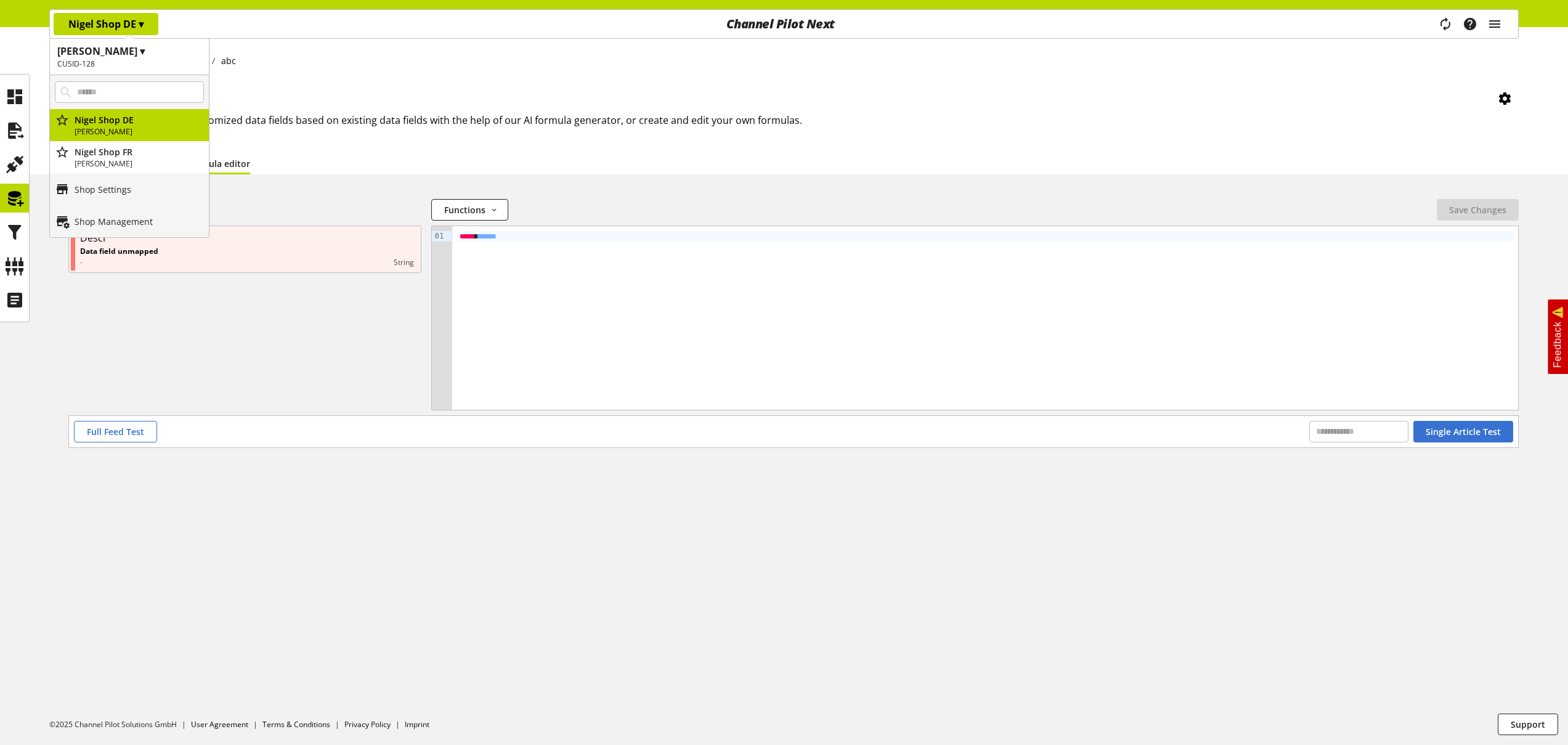
click at [305, 58] on ul "Home Customized Data Fields abc" at bounding box center [793, 60] width 1450 height 13
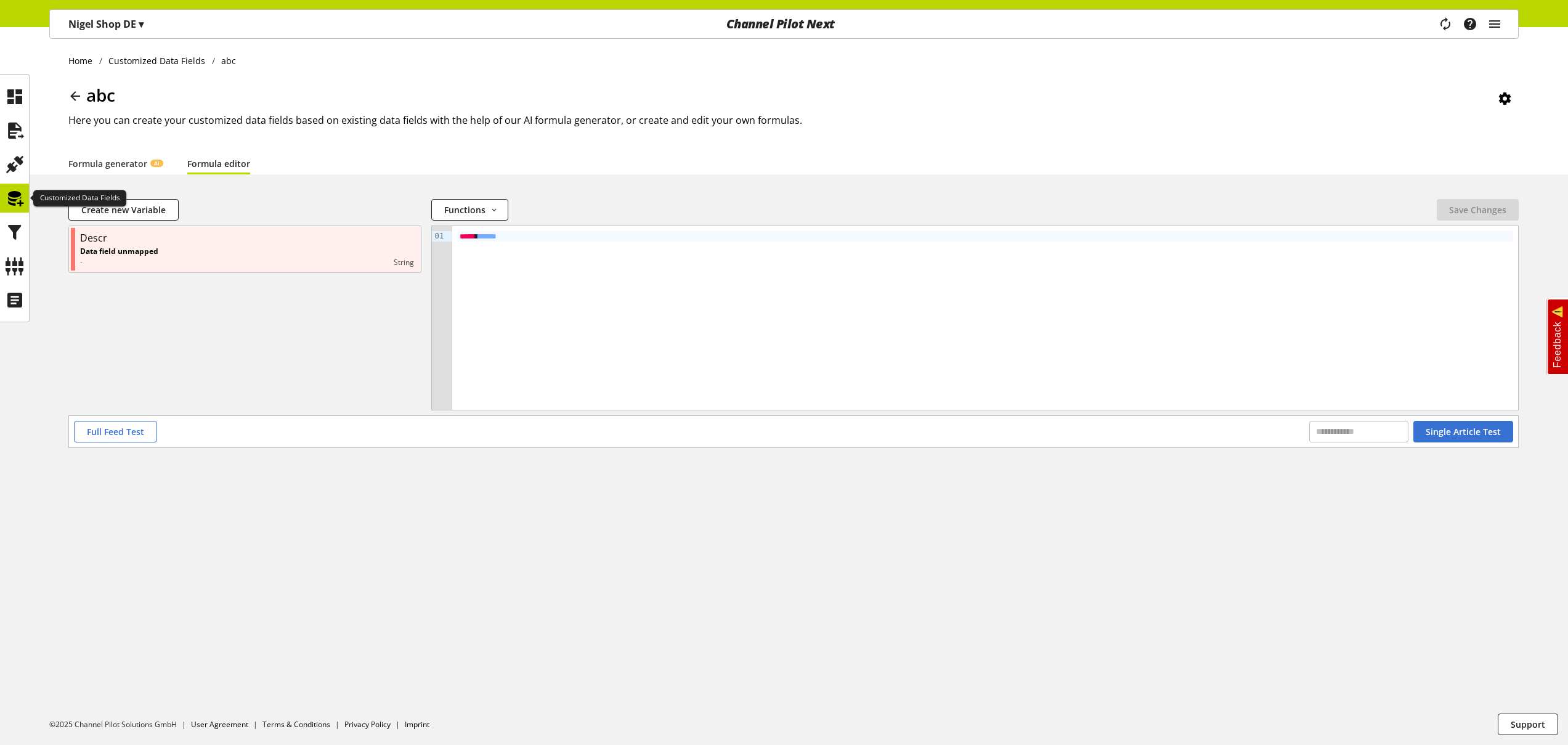
click at [19, 196] on icon at bounding box center [15, 199] width 20 height 25
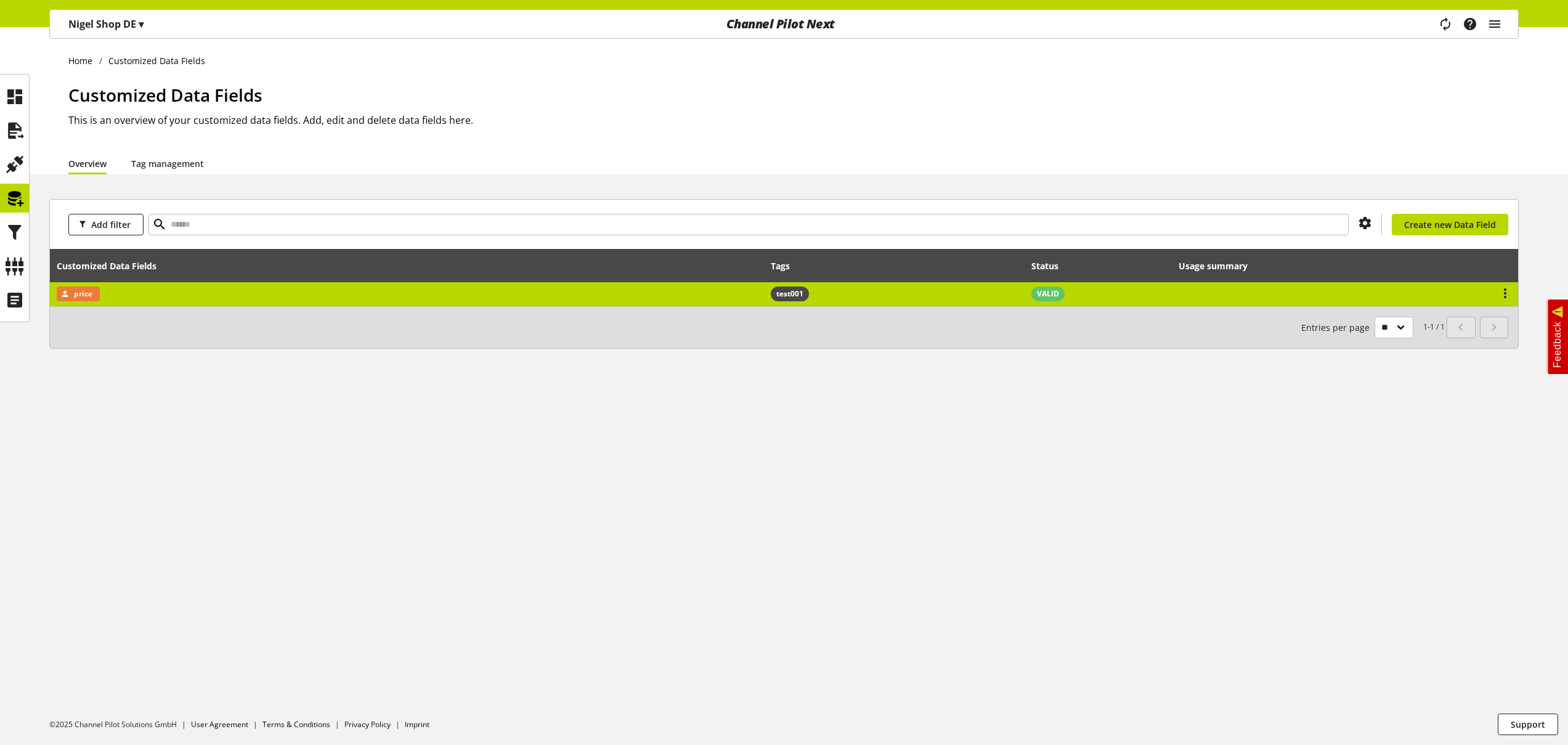
click at [116, 292] on td "price" at bounding box center [407, 294] width 714 height 24
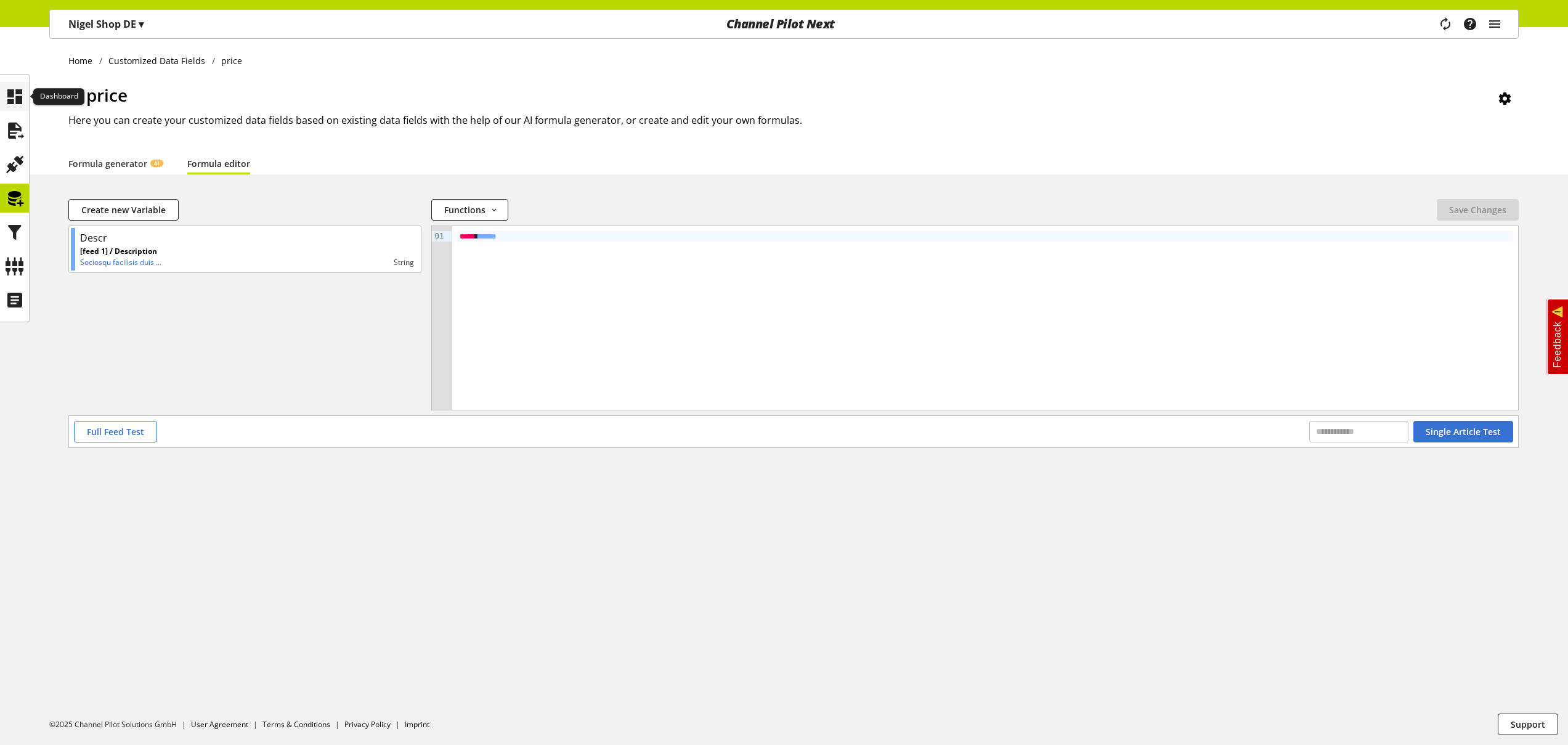
click at [22, 104] on icon at bounding box center [15, 97] width 20 height 25
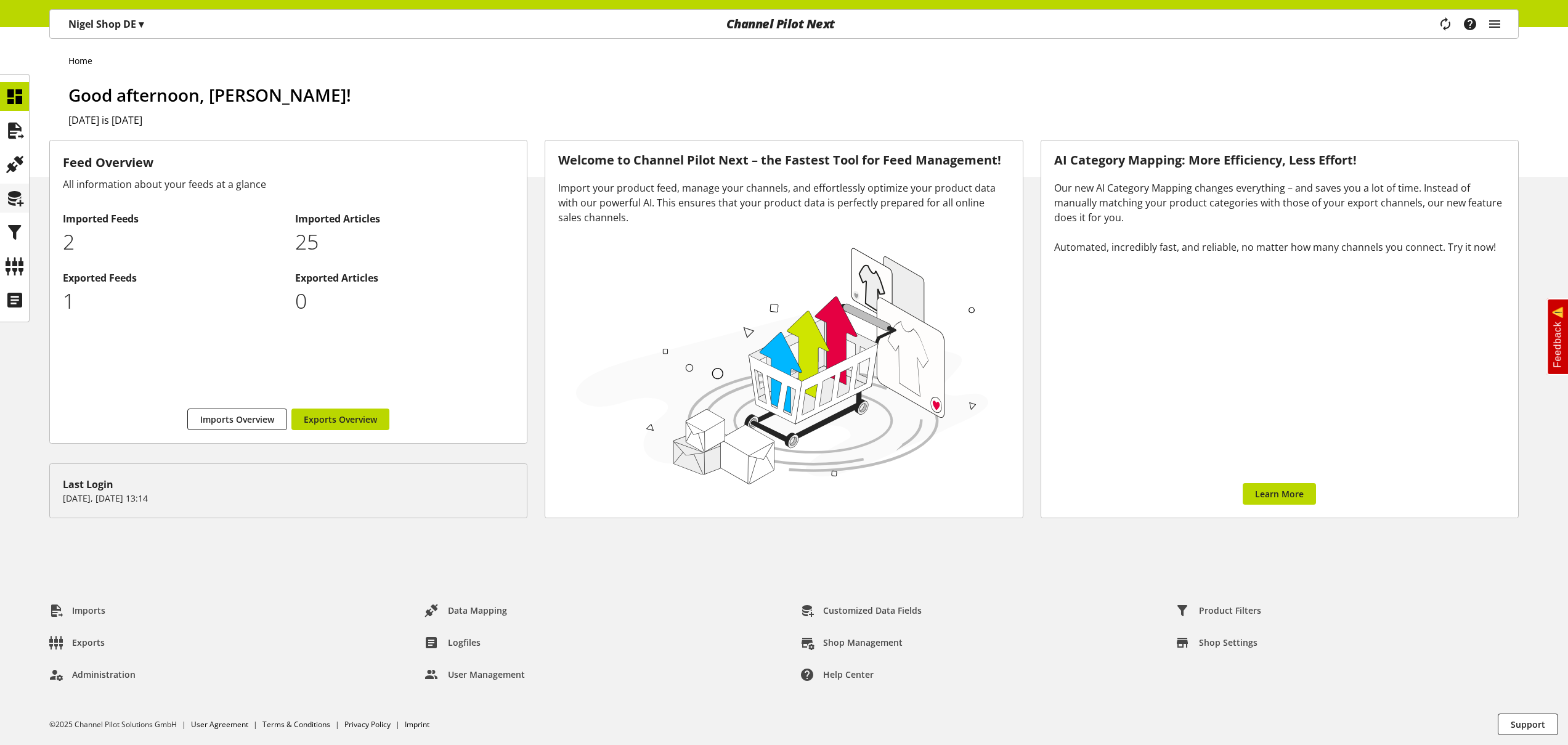
click at [12, 198] on icon at bounding box center [15, 199] width 20 height 25
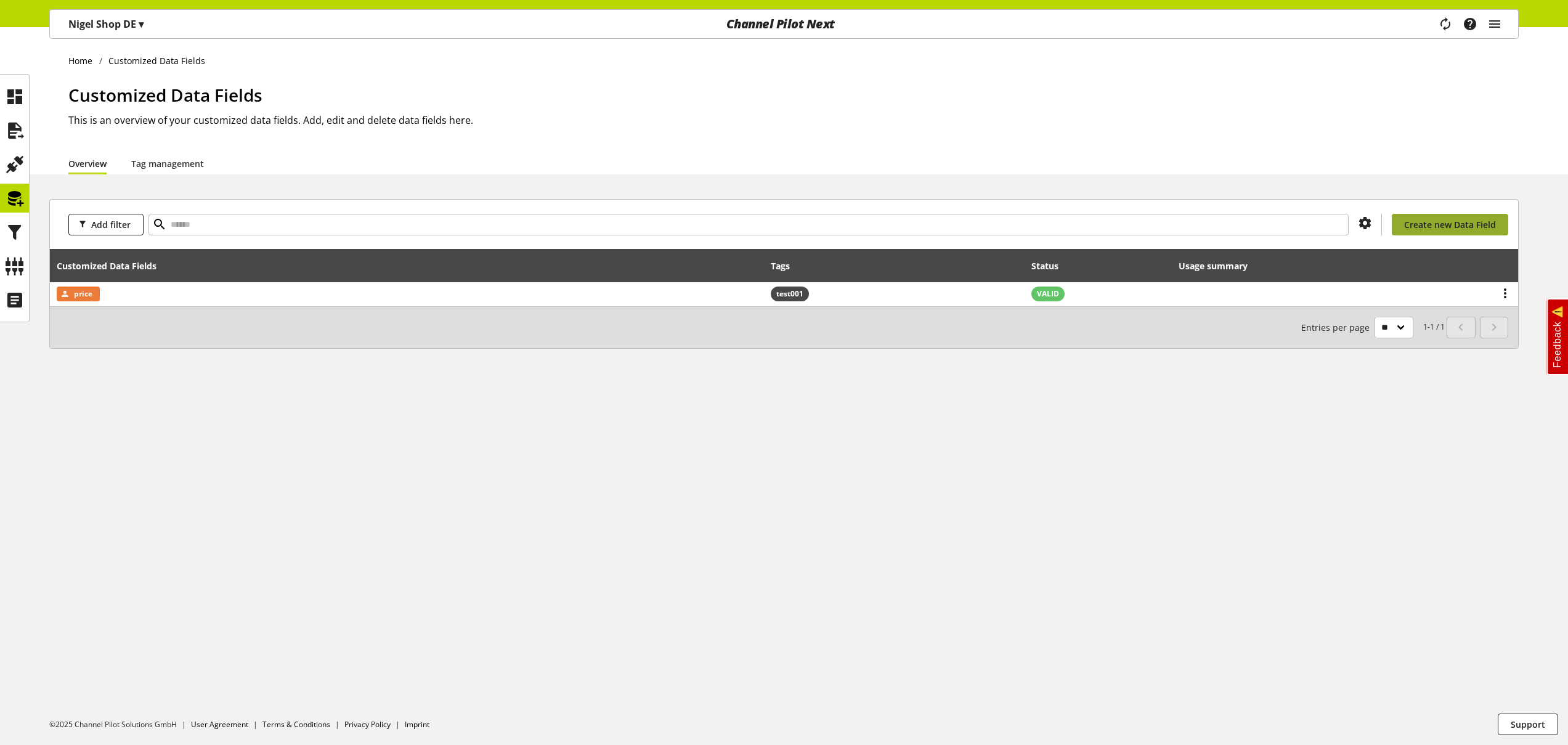
click at [1432, 226] on span "Create new Data Field" at bounding box center [1450, 225] width 92 height 13
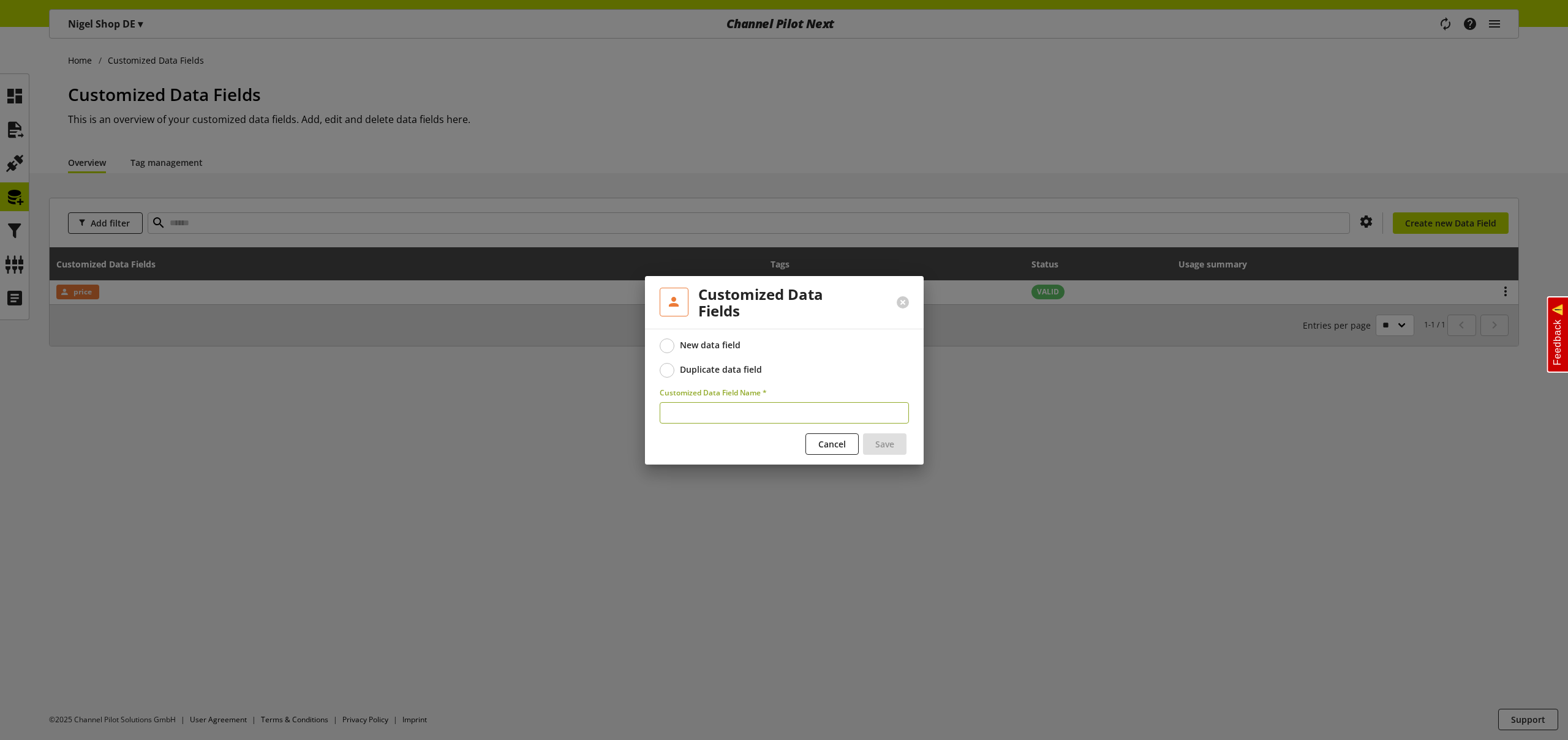
click at [700, 370] on div "Duplicate data field" at bounding box center [721, 370] width 82 height 11
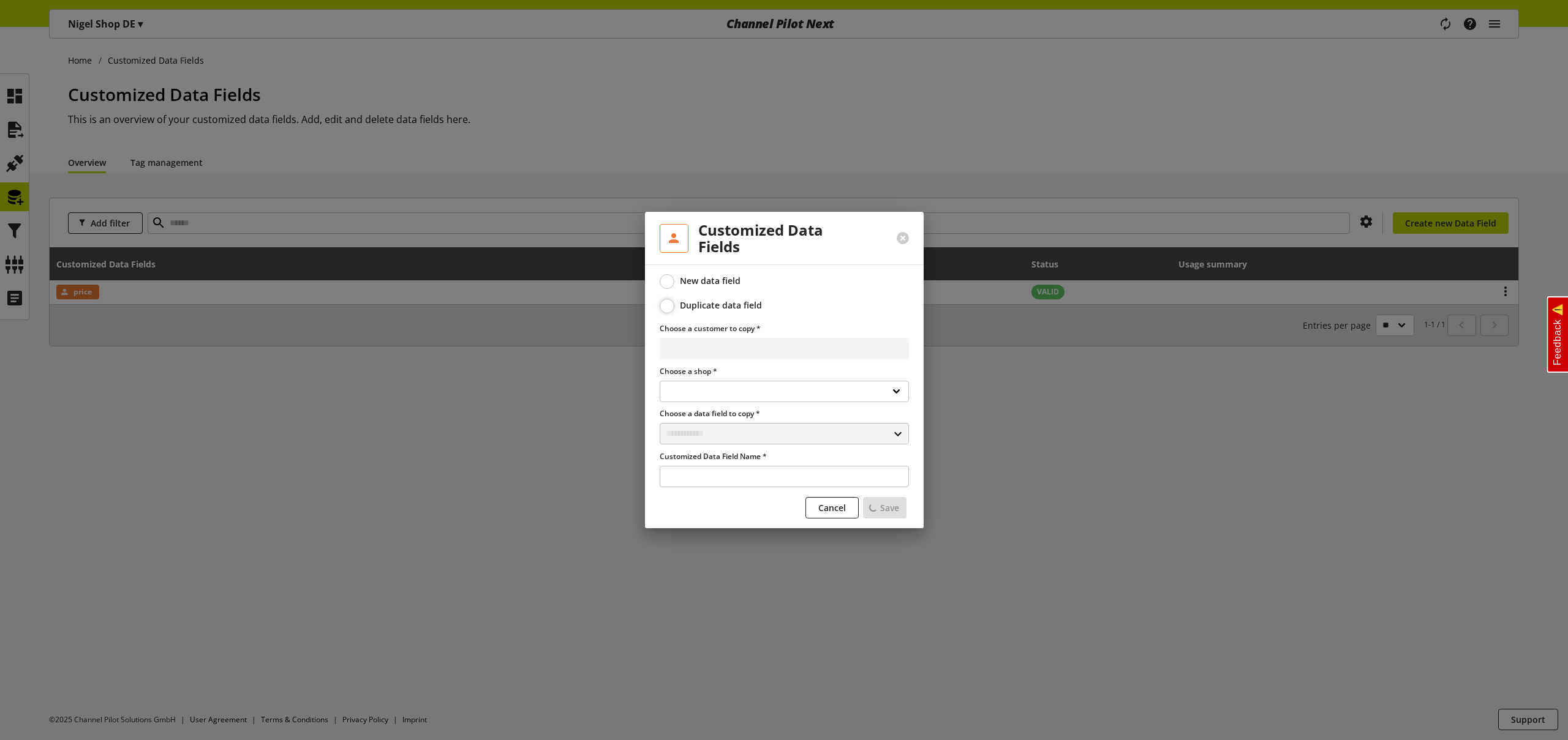
select select
click at [769, 352] on select "**********" at bounding box center [785, 349] width 249 height 21
click at [660, 338] on select "**********" at bounding box center [785, 349] width 249 height 21
click at [772, 350] on select "**********" at bounding box center [785, 349] width 249 height 21
click at [786, 346] on select "**********" at bounding box center [785, 349] width 249 height 21
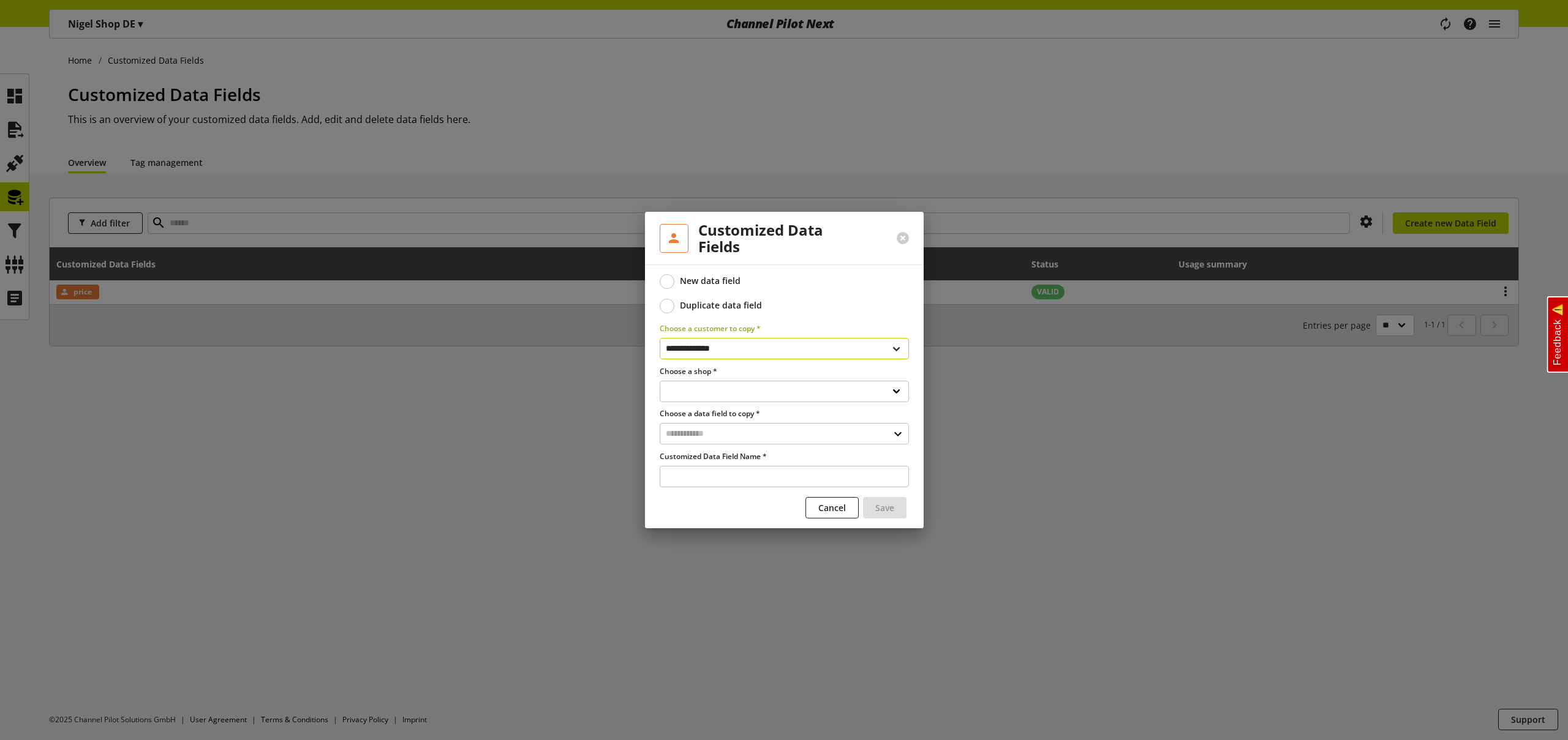
click at [660, 338] on select "**********" at bounding box center [785, 349] width 249 height 21
click at [836, 506] on span "Cancel" at bounding box center [832, 508] width 28 height 13
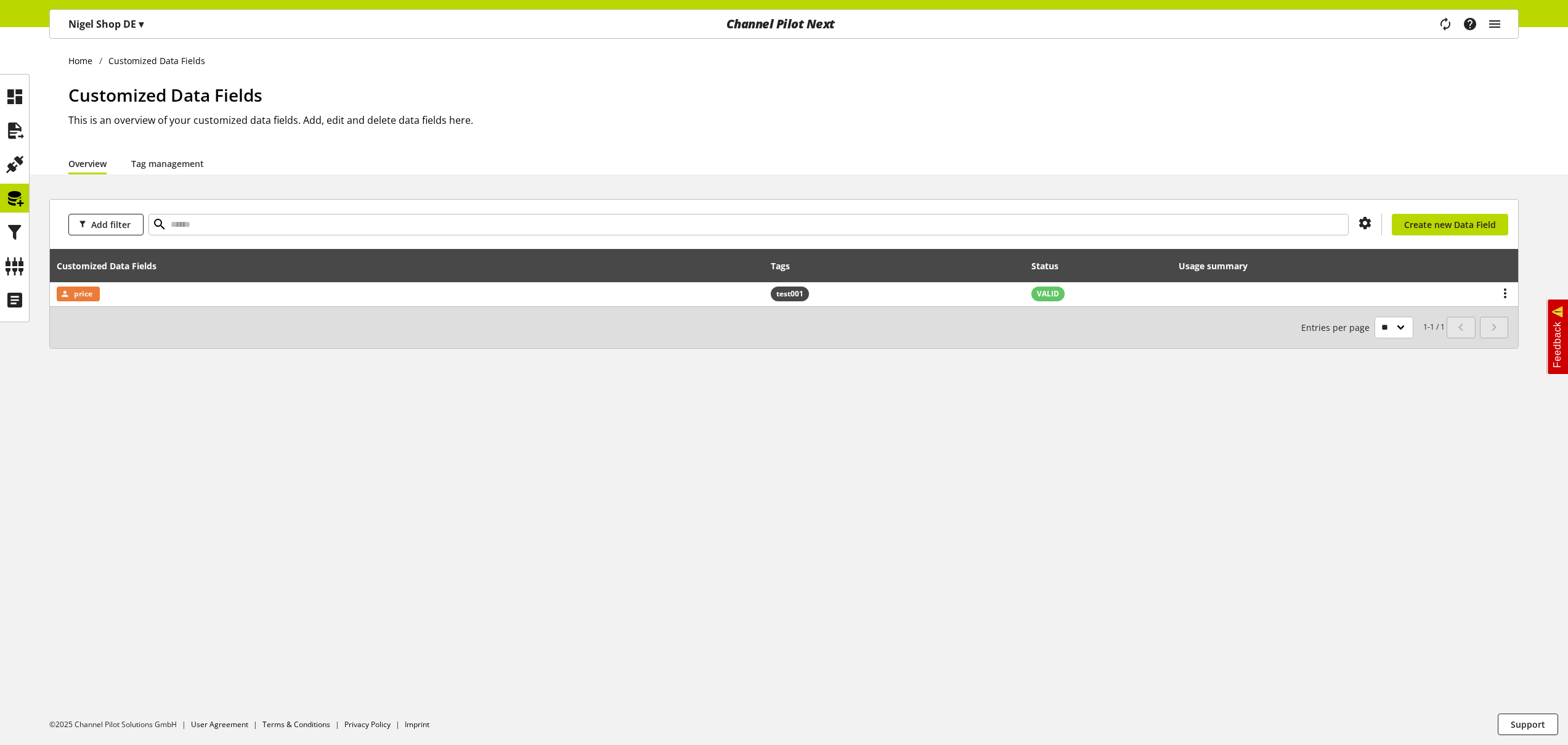
click at [132, 29] on p "Nigel Shop DE ▾" at bounding box center [106, 24] width 75 height 15
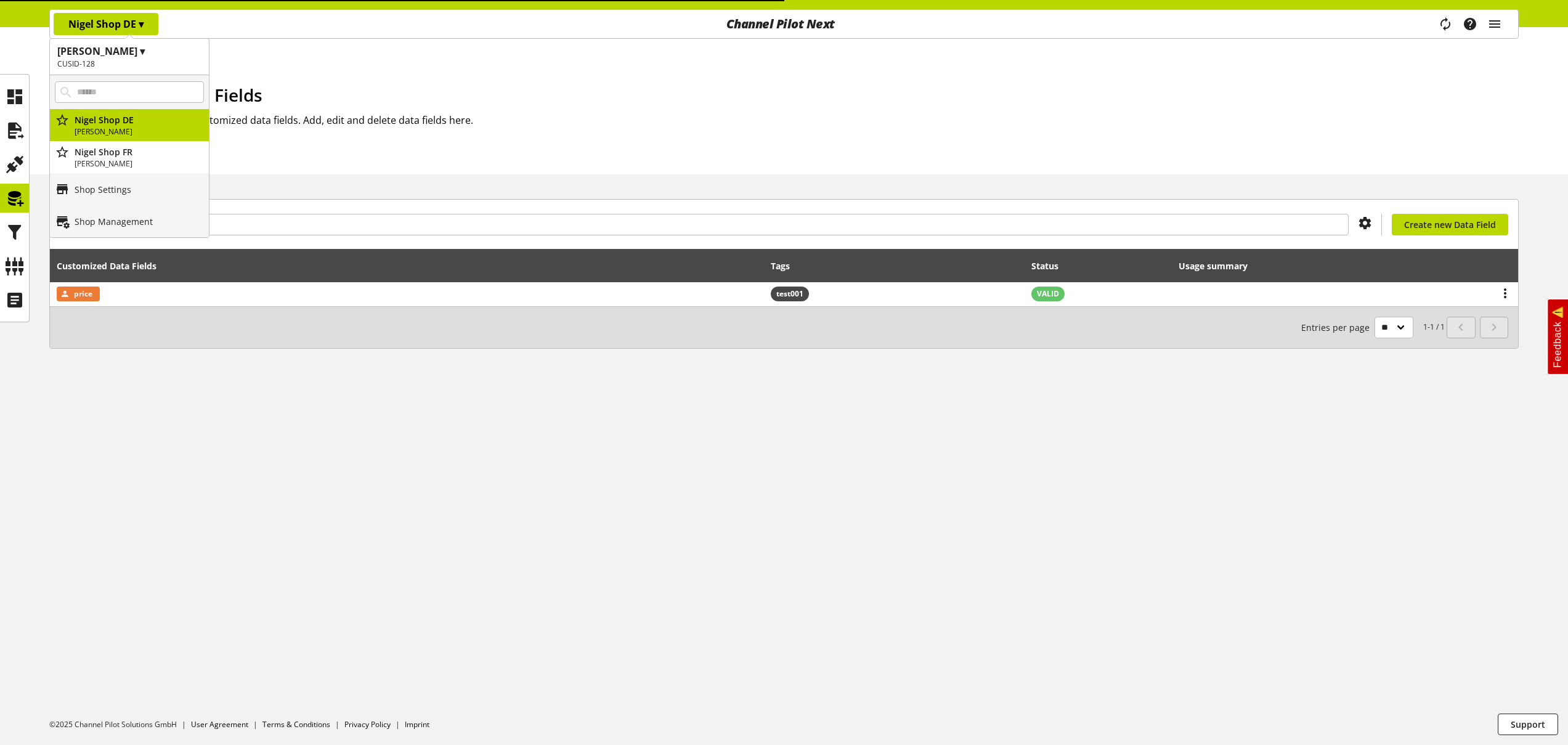
click at [145, 58] on h2 "CUSID-128" at bounding box center [128, 64] width 144 height 11
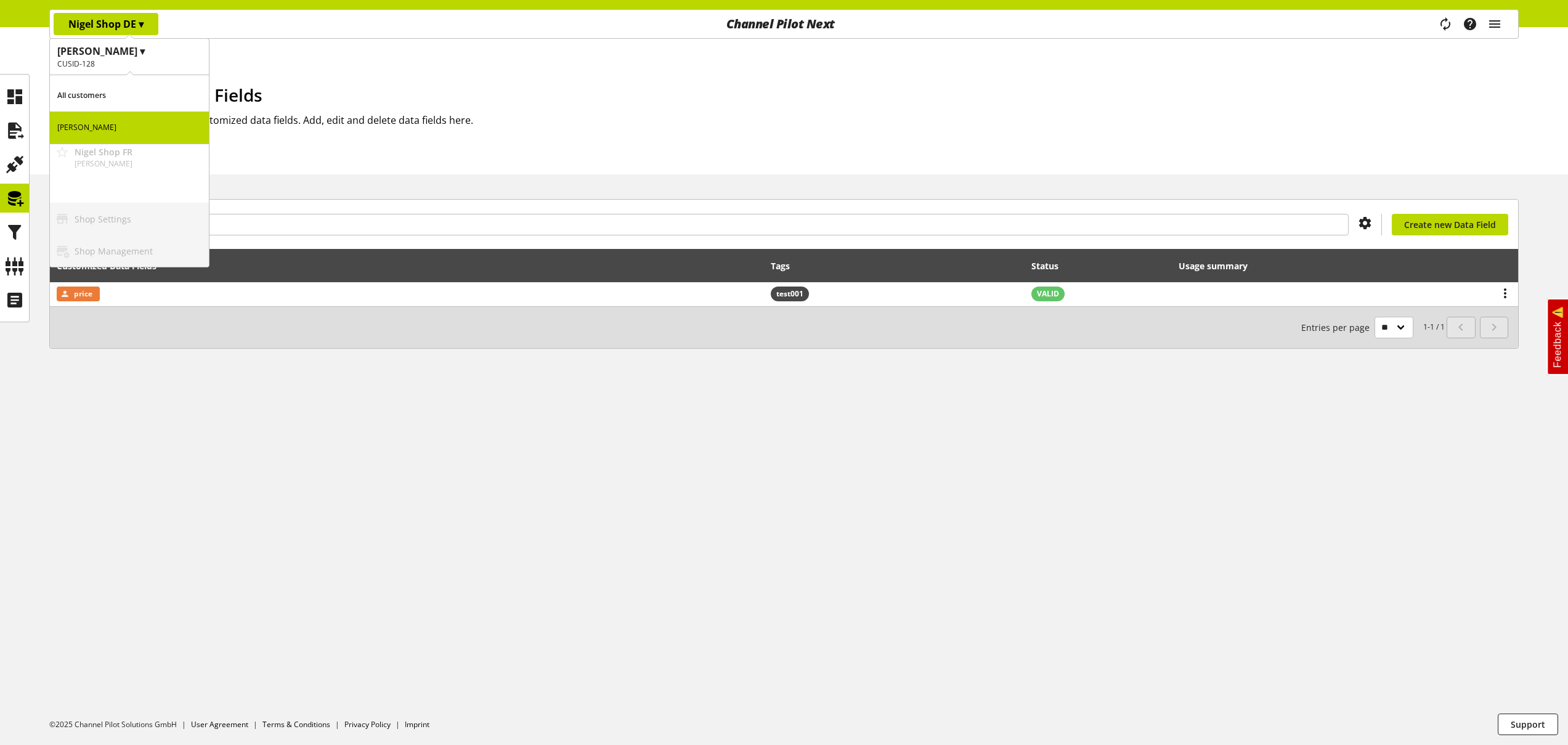
click at [101, 95] on p "All customers" at bounding box center [129, 95] width 159 height 32
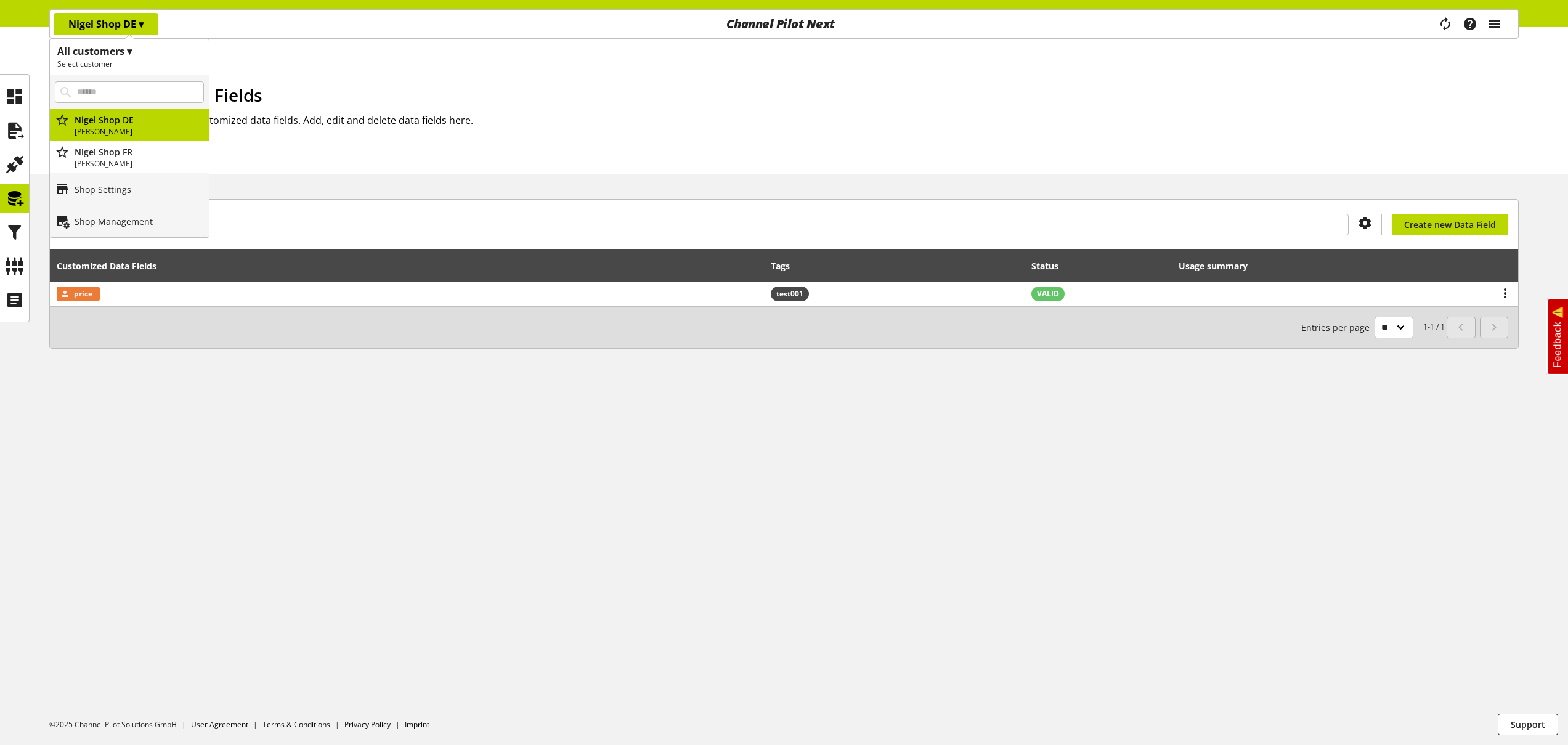
click at [126, 52] on h1 "All customers ▾" at bounding box center [128, 51] width 144 height 15
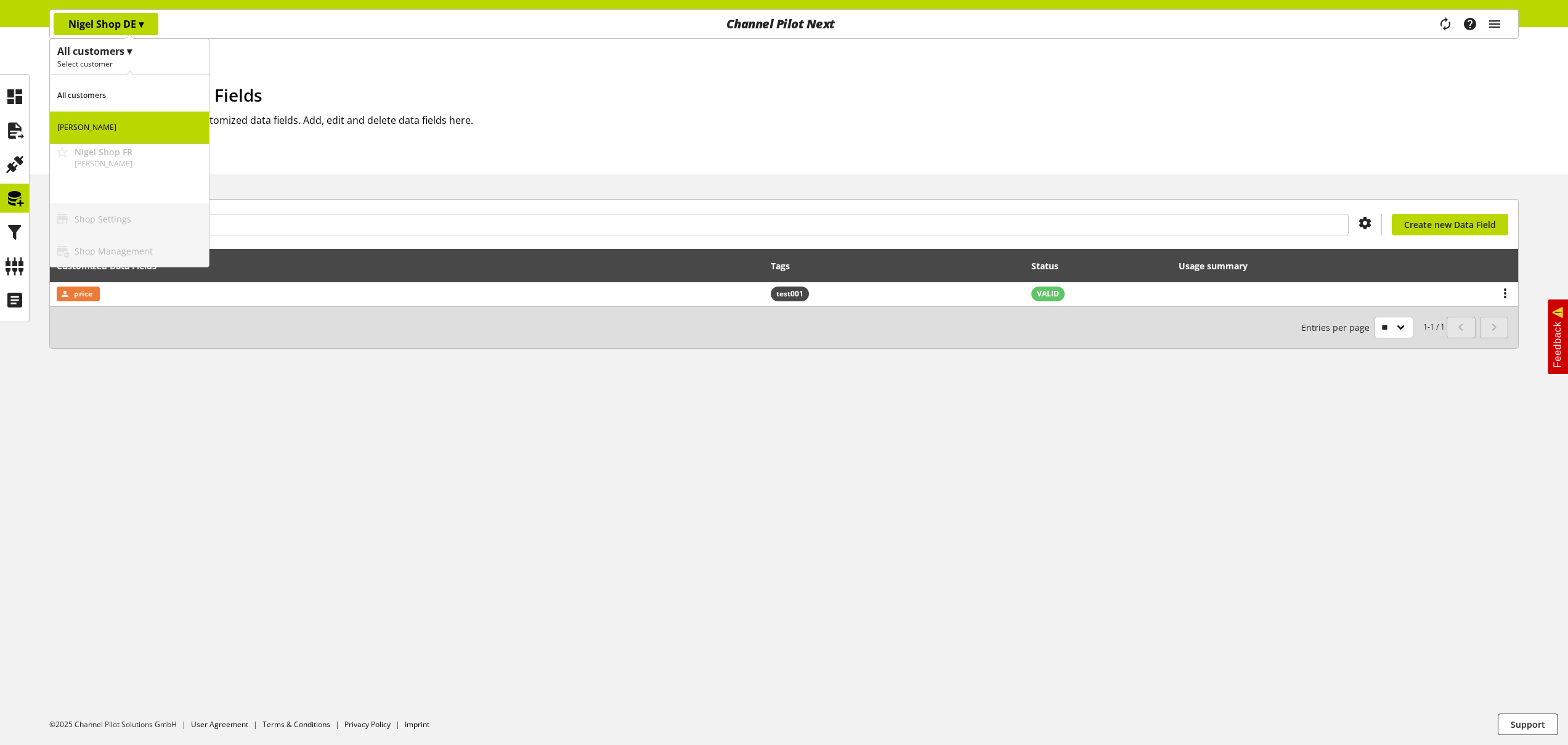
click at [99, 81] on p "All customers" at bounding box center [129, 95] width 159 height 32
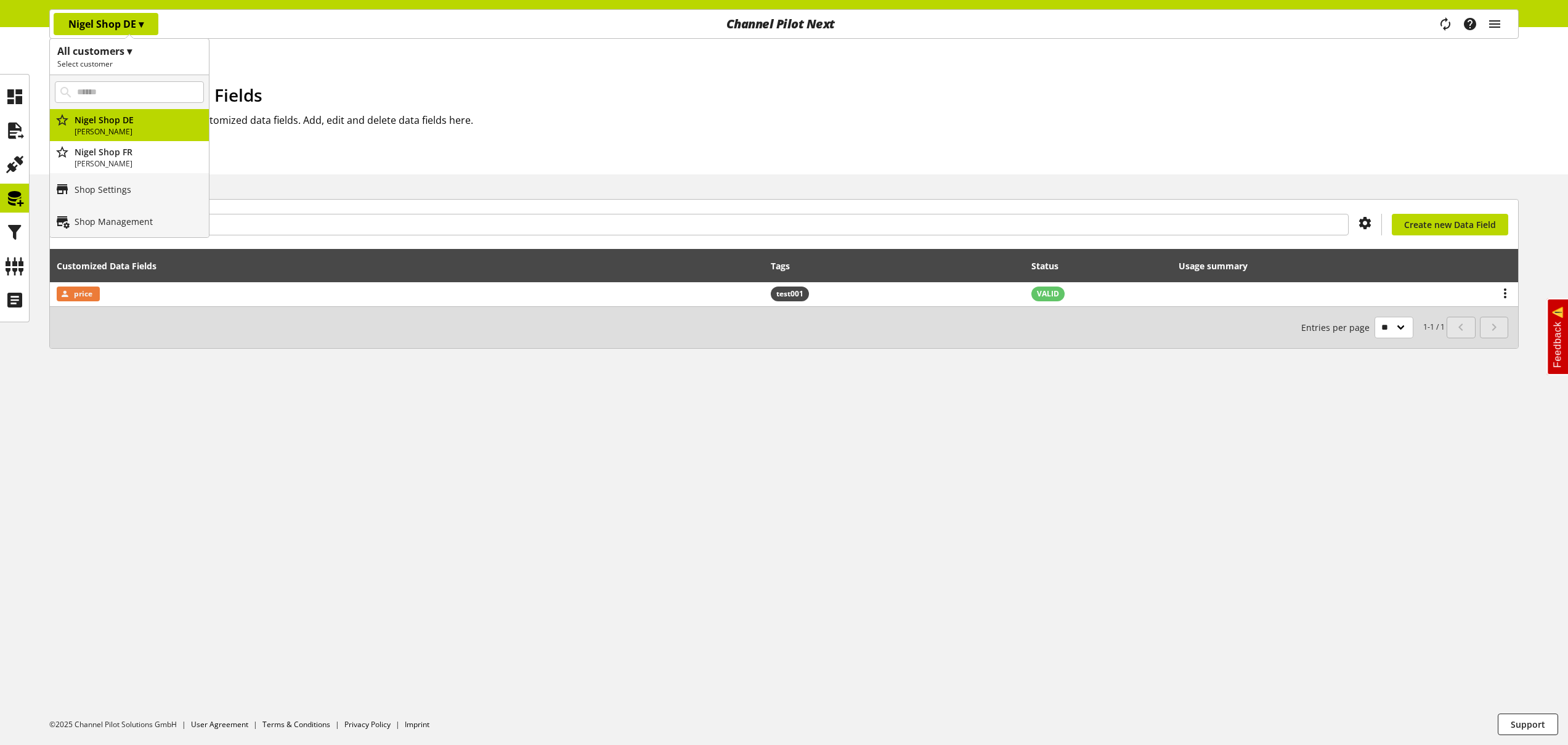
click at [470, 111] on div "Customized Data Fields This is an overview of your customized data fields. Add,…" at bounding box center [793, 117] width 1450 height 70
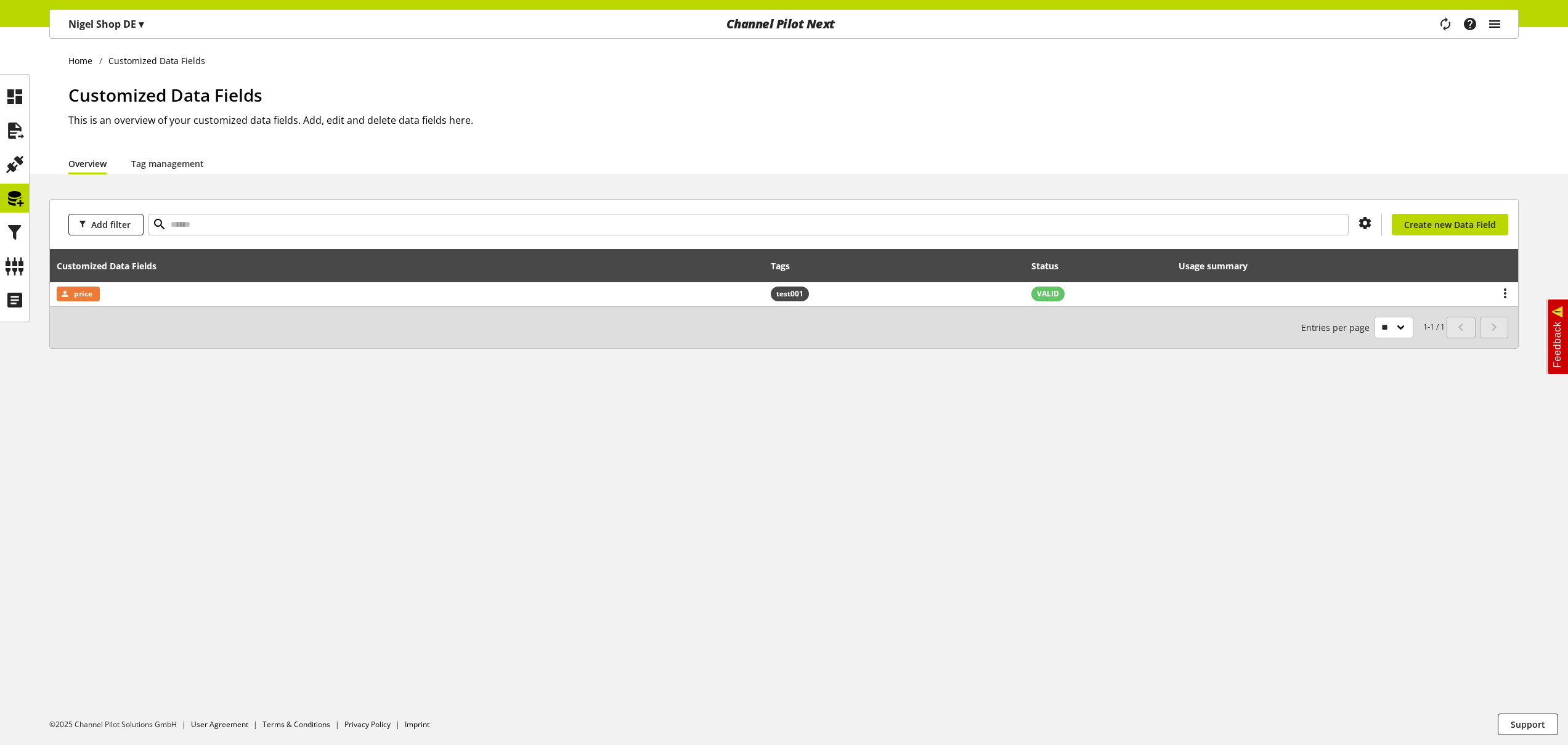
click at [1500, 29] on icon "main navigation" at bounding box center [1494, 24] width 15 height 22
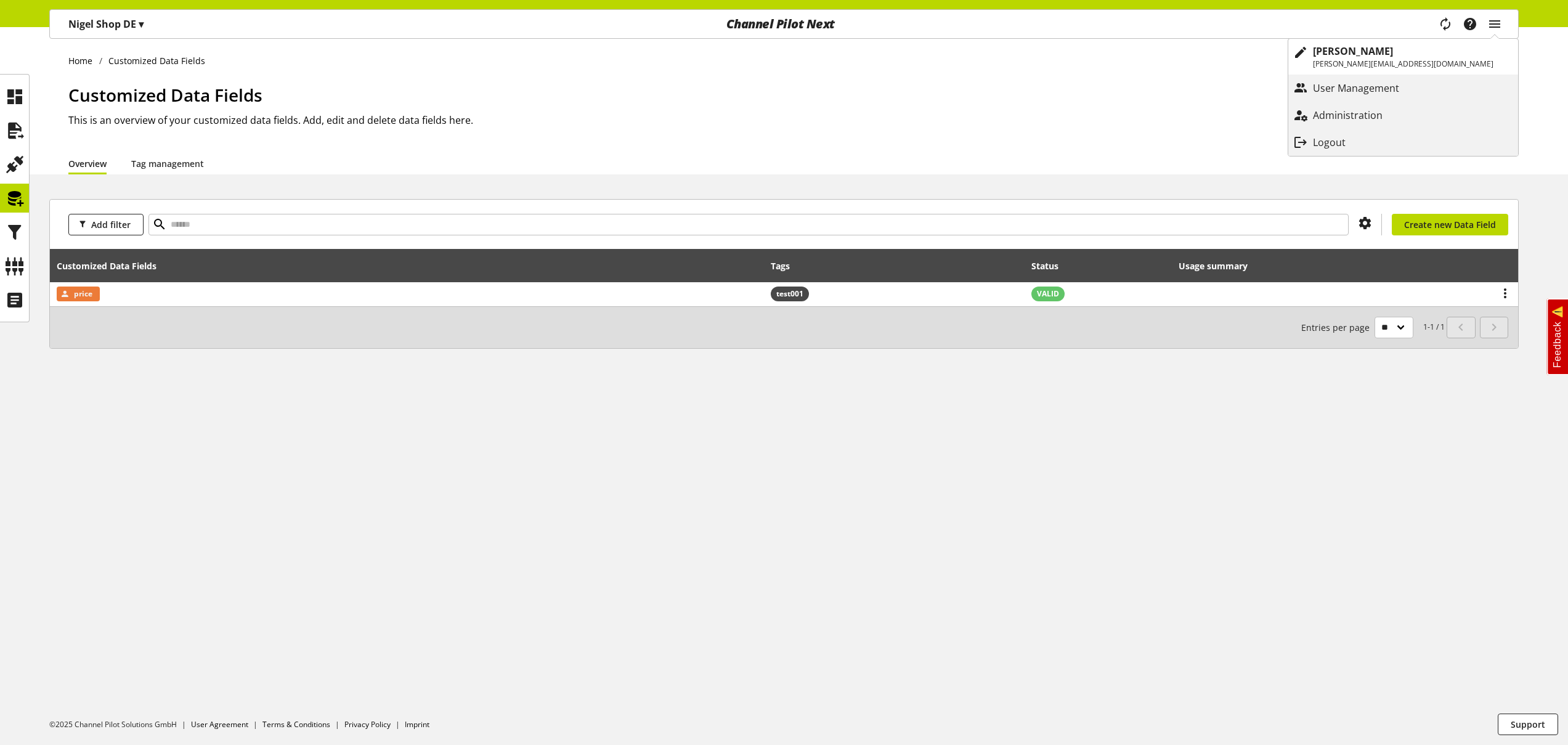
click at [1021, 92] on h1 "Customized Data Fields" at bounding box center [793, 95] width 1450 height 26
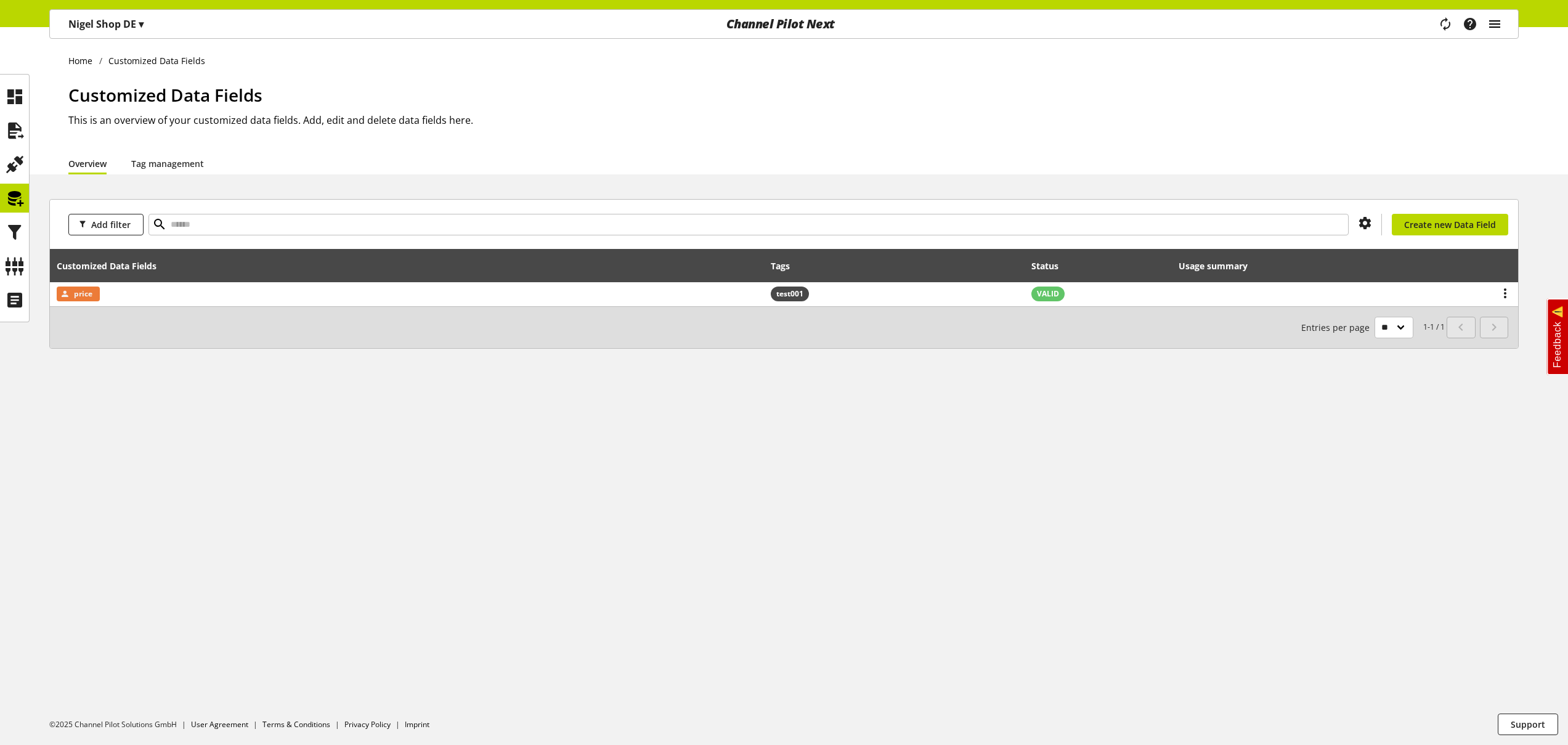
click at [1494, 27] on icon "main navigation" at bounding box center [1494, 24] width 15 height 22
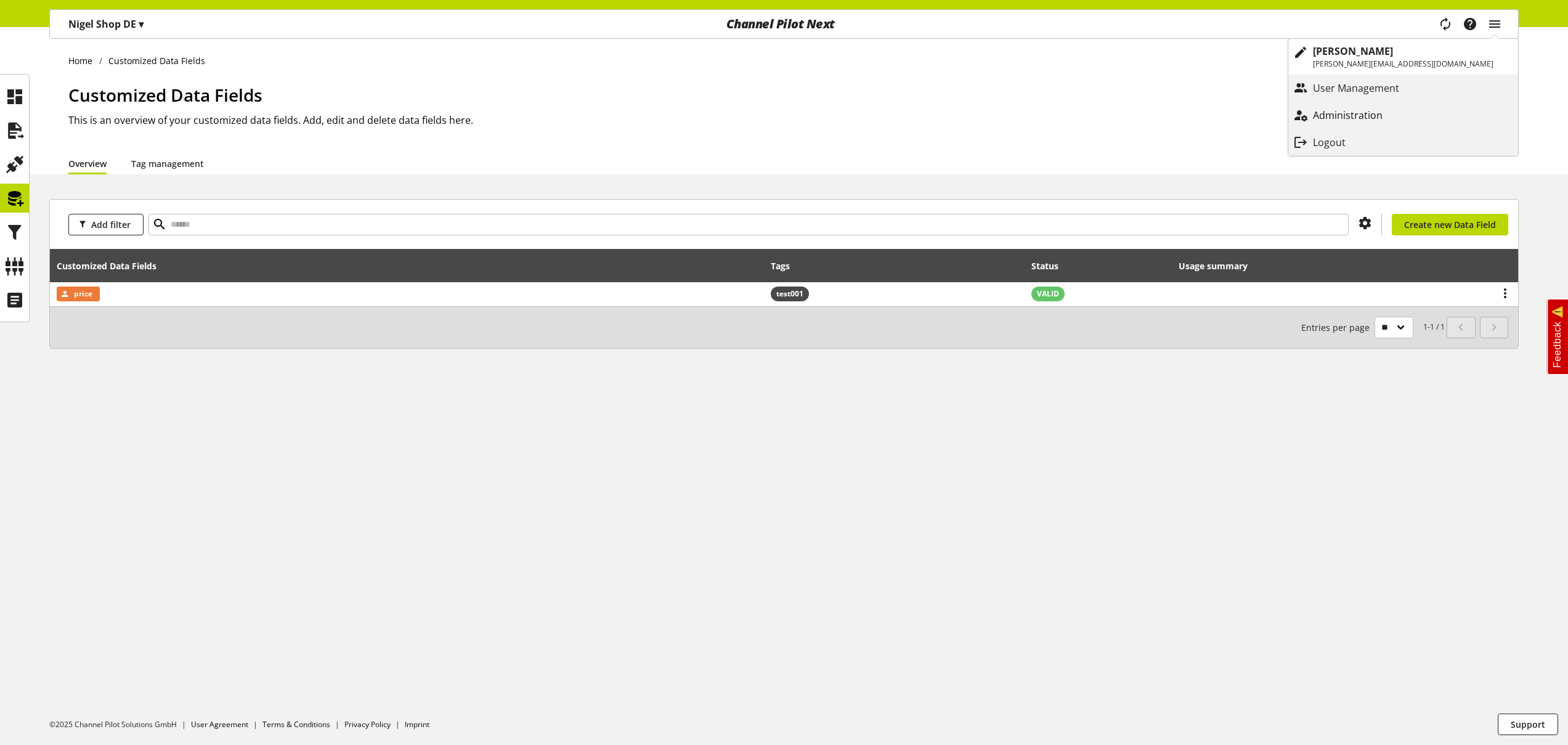
click at [1407, 111] on p "Administration" at bounding box center [1360, 115] width 95 height 15
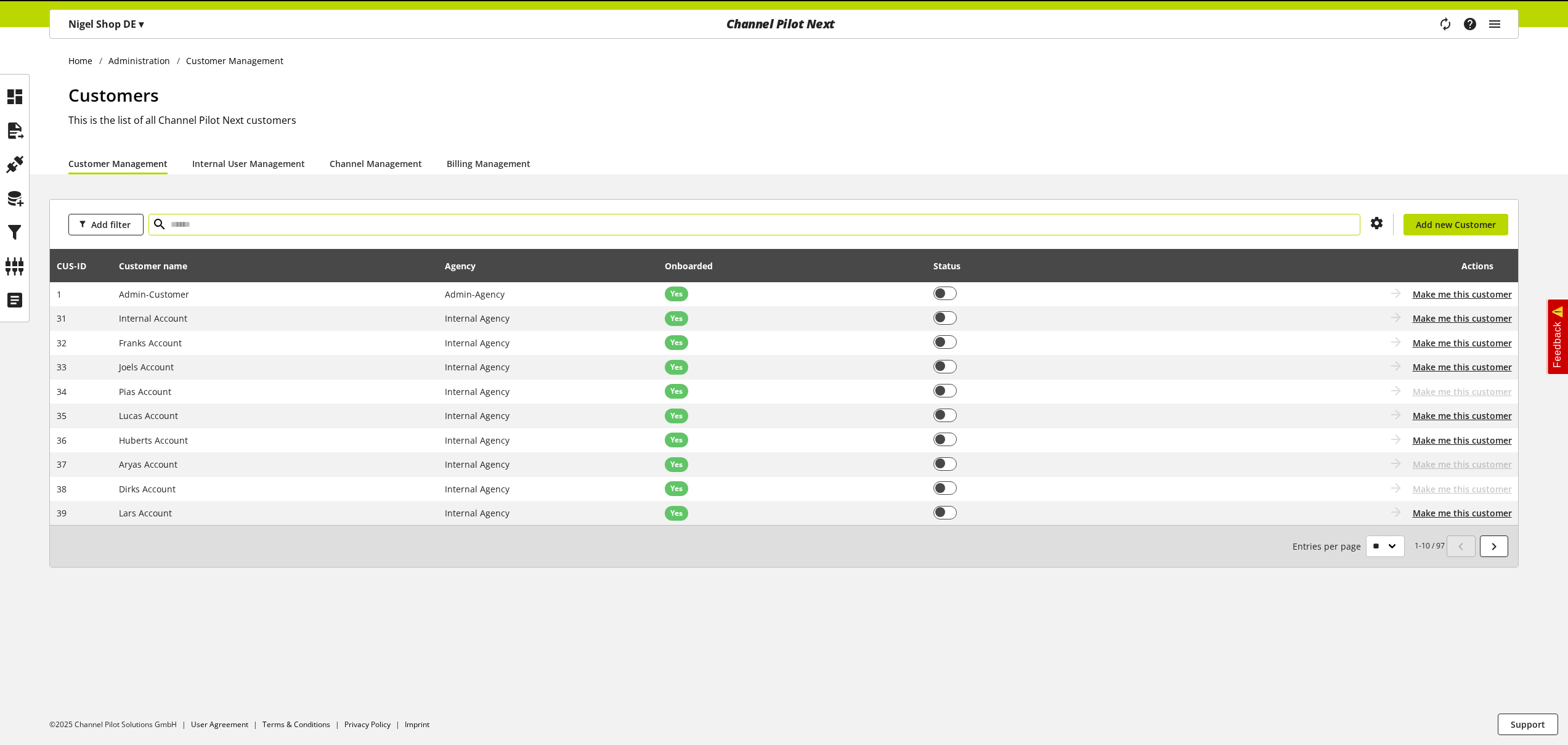
click at [522, 225] on input "text" at bounding box center [754, 225] width 1212 height 22
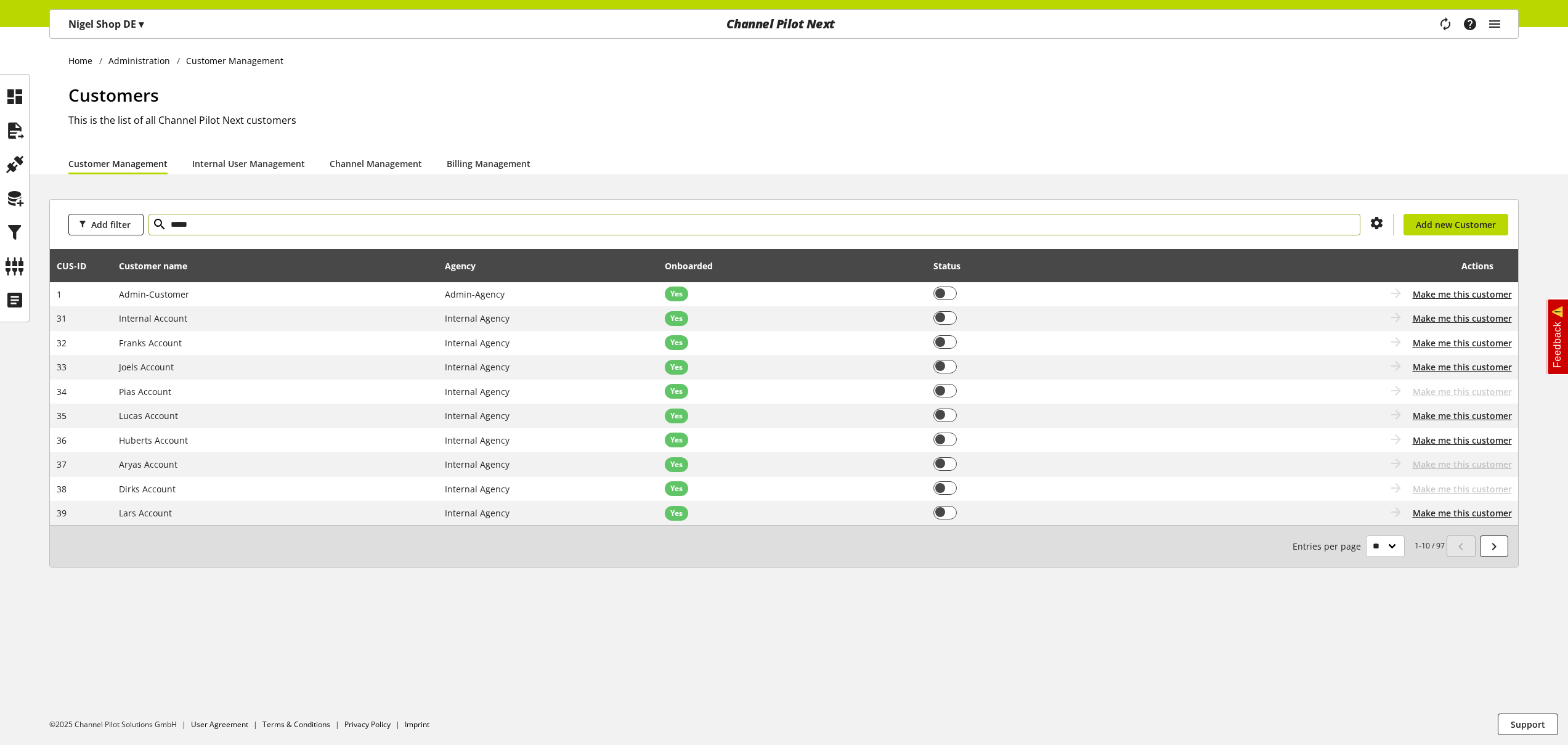
type input "*****"
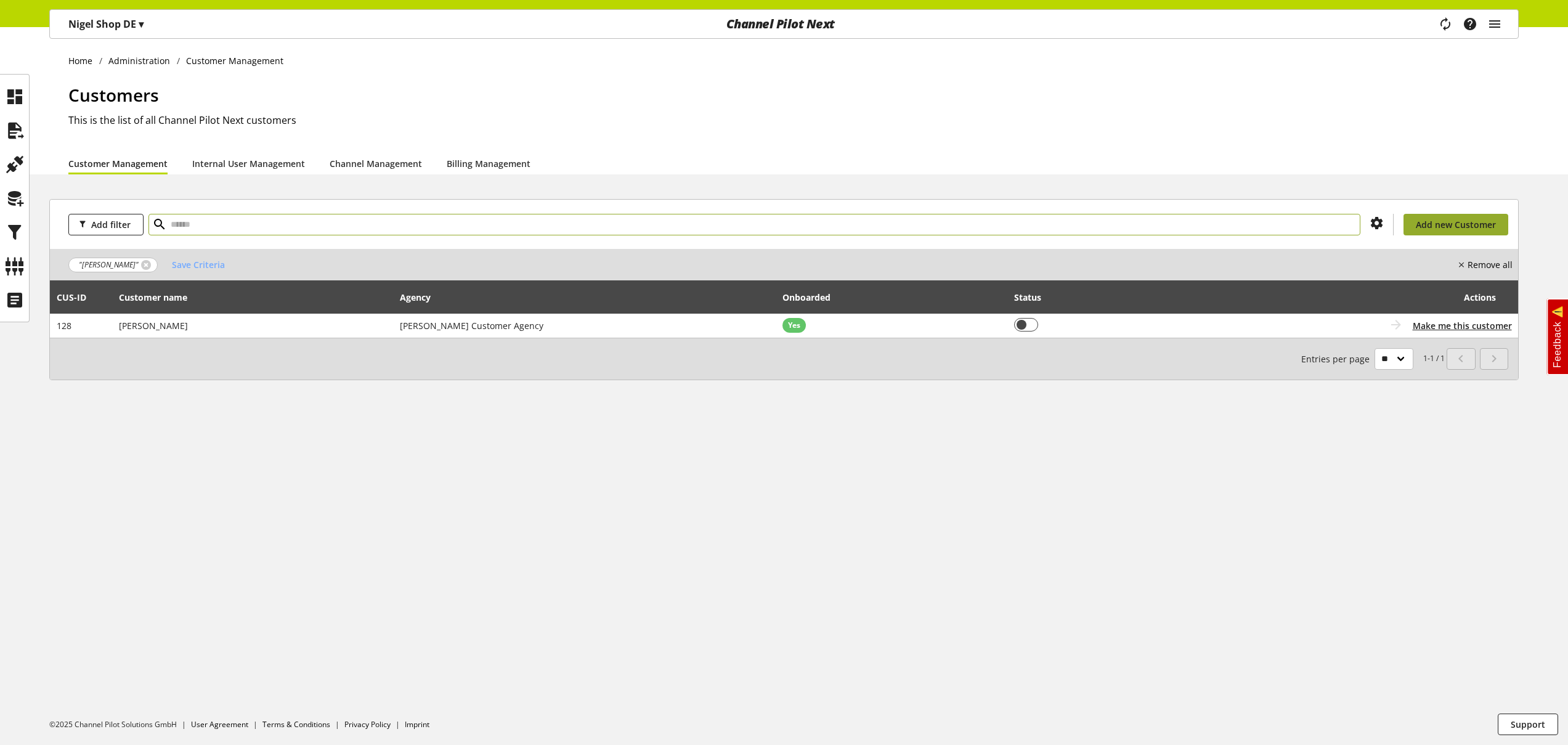
click at [1466, 221] on span "Add new Customer" at bounding box center [1456, 225] width 80 height 13
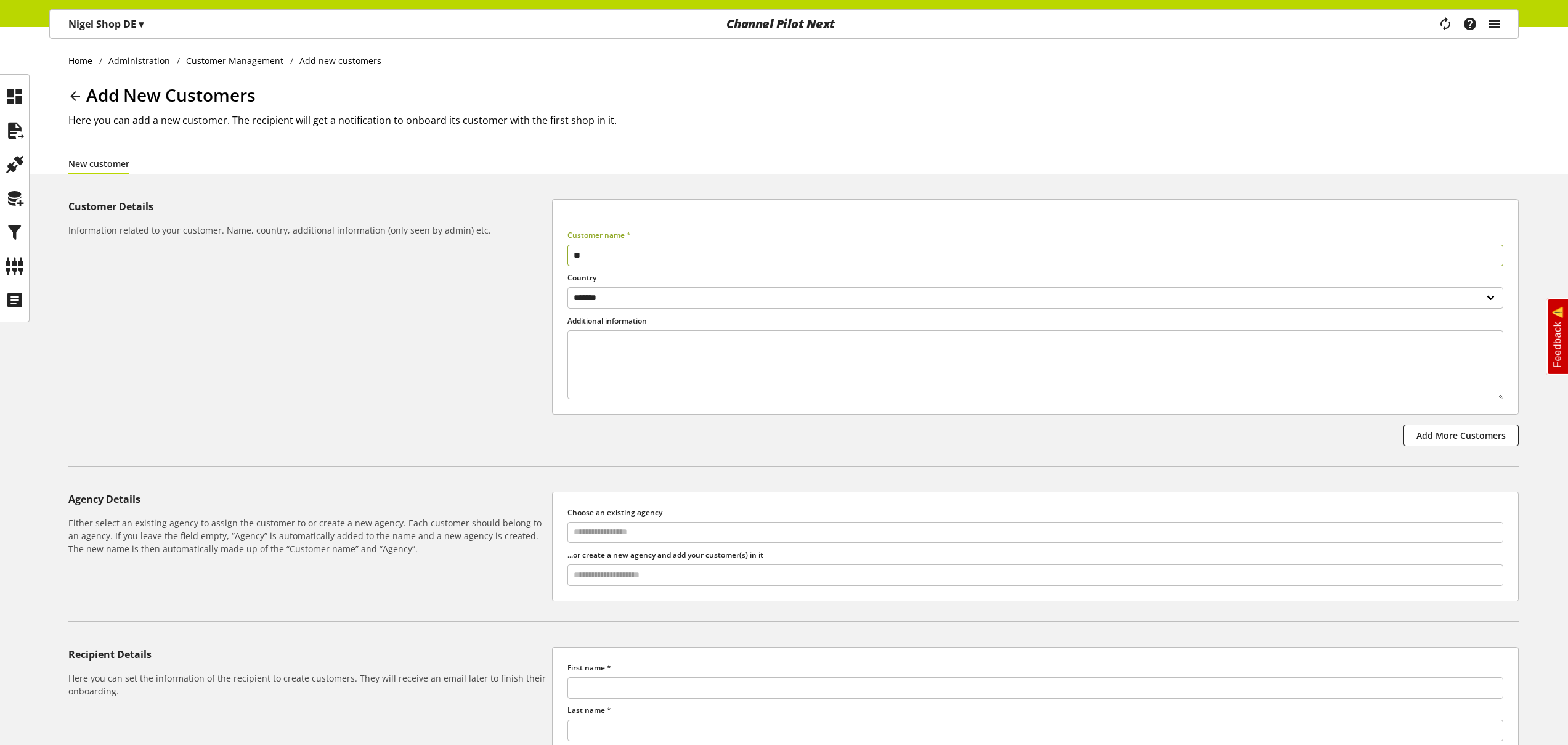
type input "*"
type input "**********"
click at [758, 536] on input "text" at bounding box center [1035, 533] width 935 height 17
click at [754, 536] on input "text" at bounding box center [1035, 533] width 935 height 17
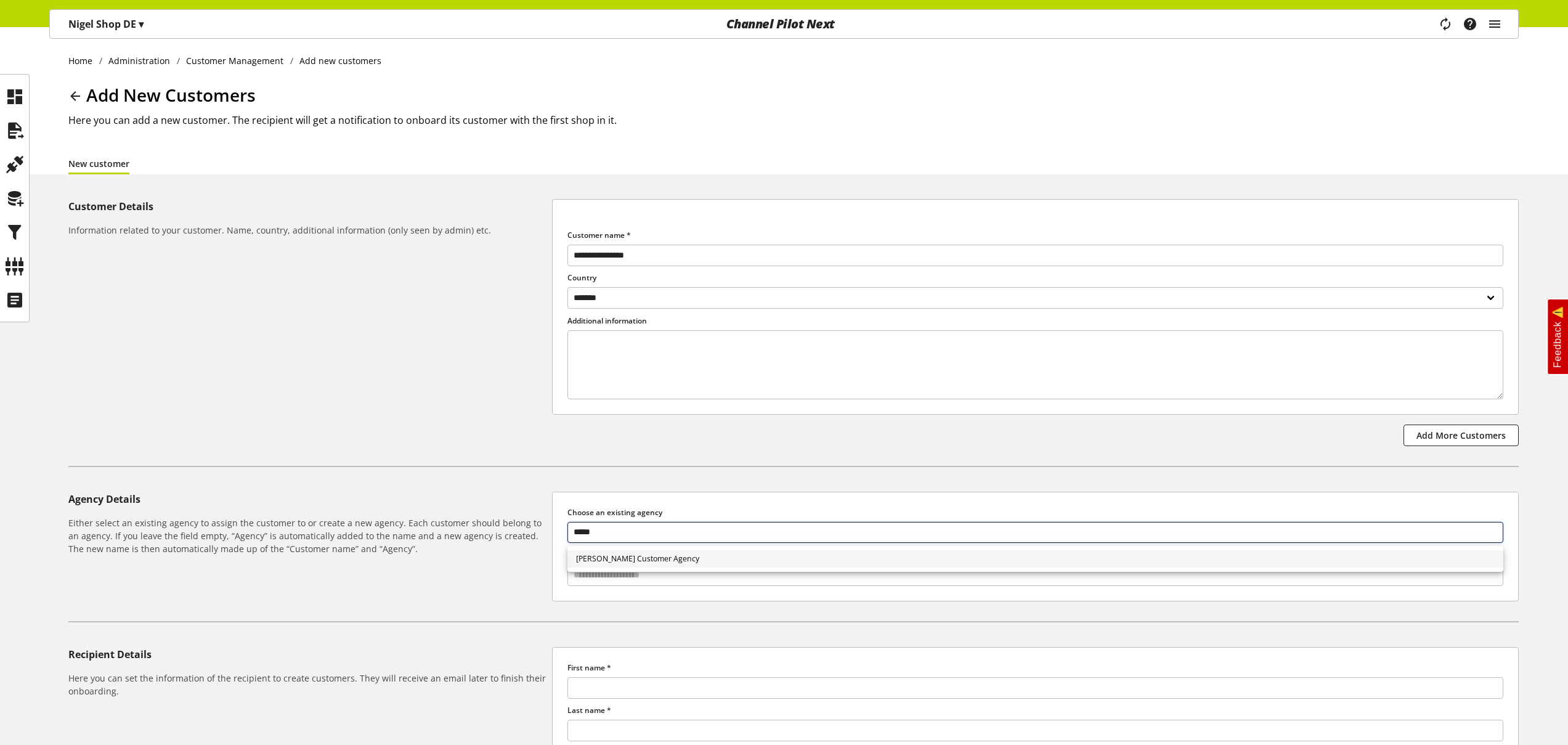
type input "*****"
click at [753, 557] on link "Nigel Customer Agency" at bounding box center [1036, 559] width 936 height 18
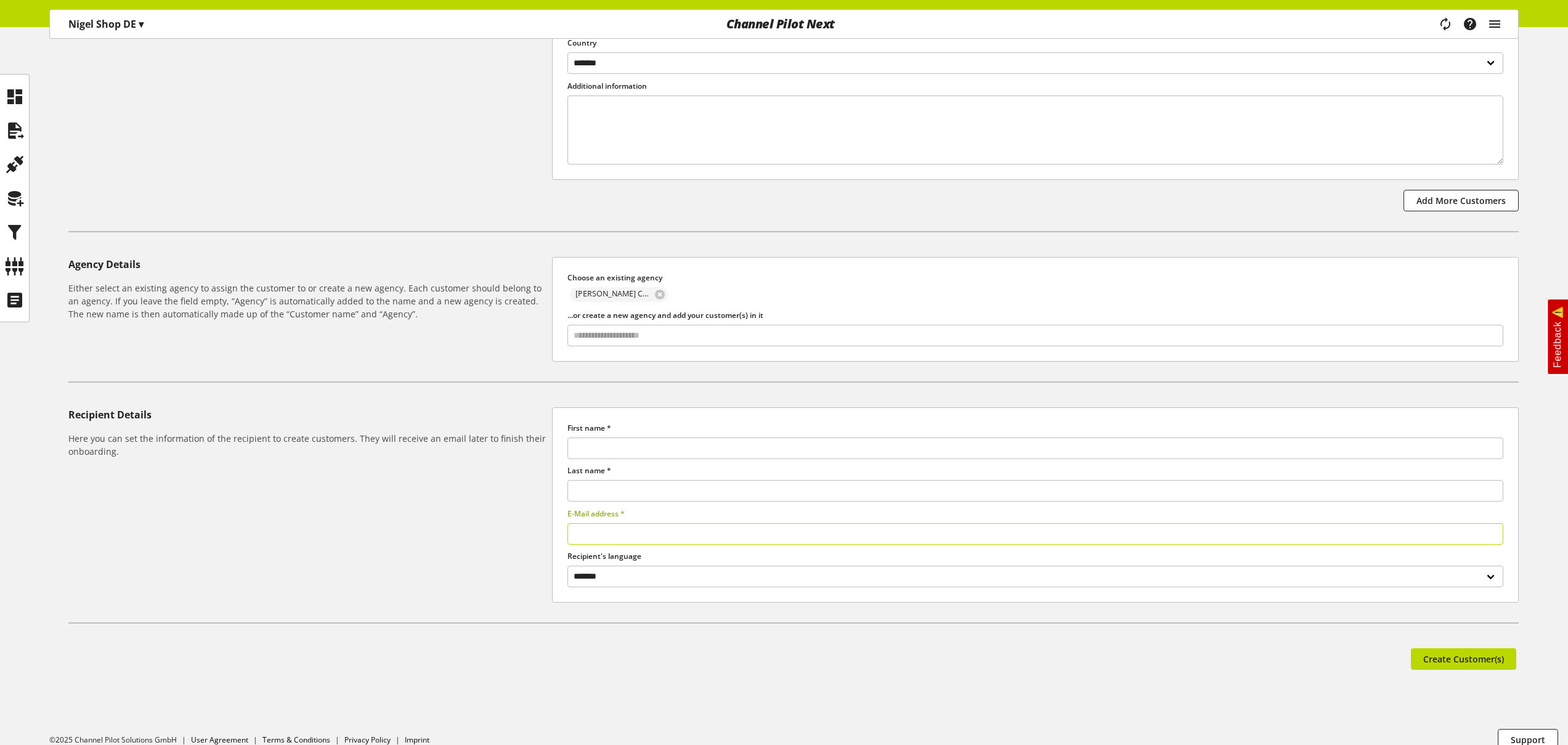
scroll to position [238, 0]
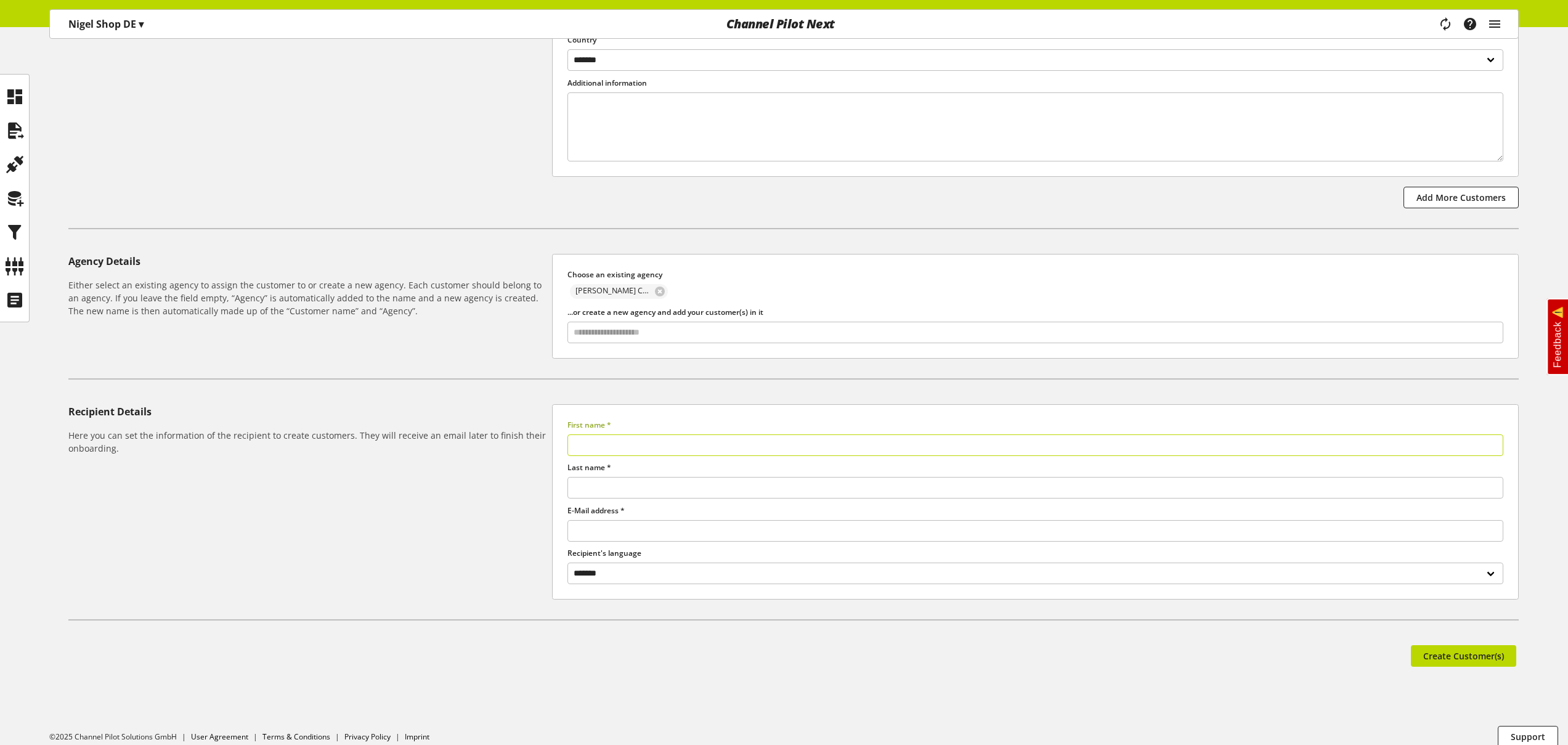
click at [674, 453] on input "text" at bounding box center [1036, 446] width 936 height 22
type input "**********"
type input "*"
type input "**********"
click at [1440, 654] on span "Create Customer(s)" at bounding box center [1463, 656] width 81 height 13
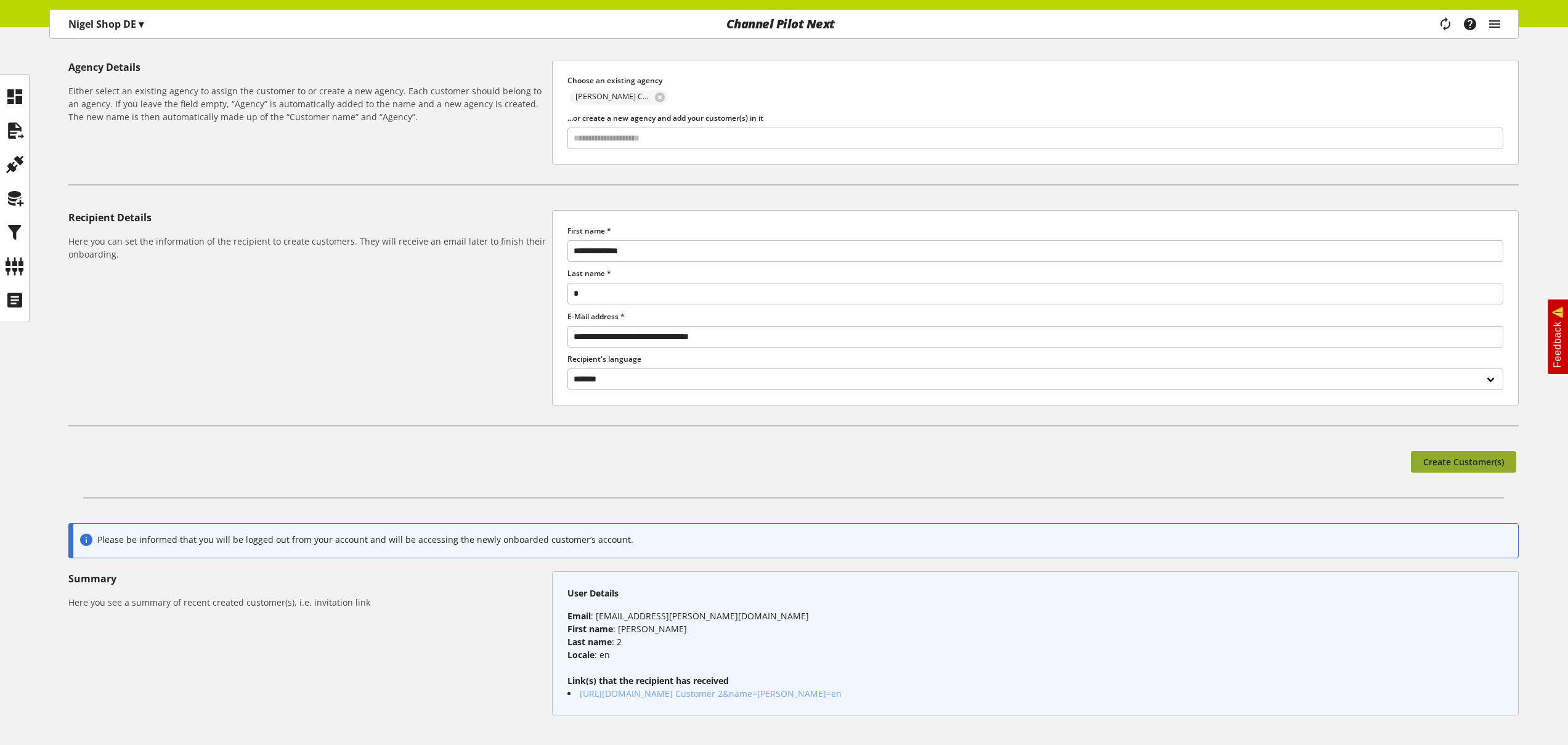
scroll to position [503, 0]
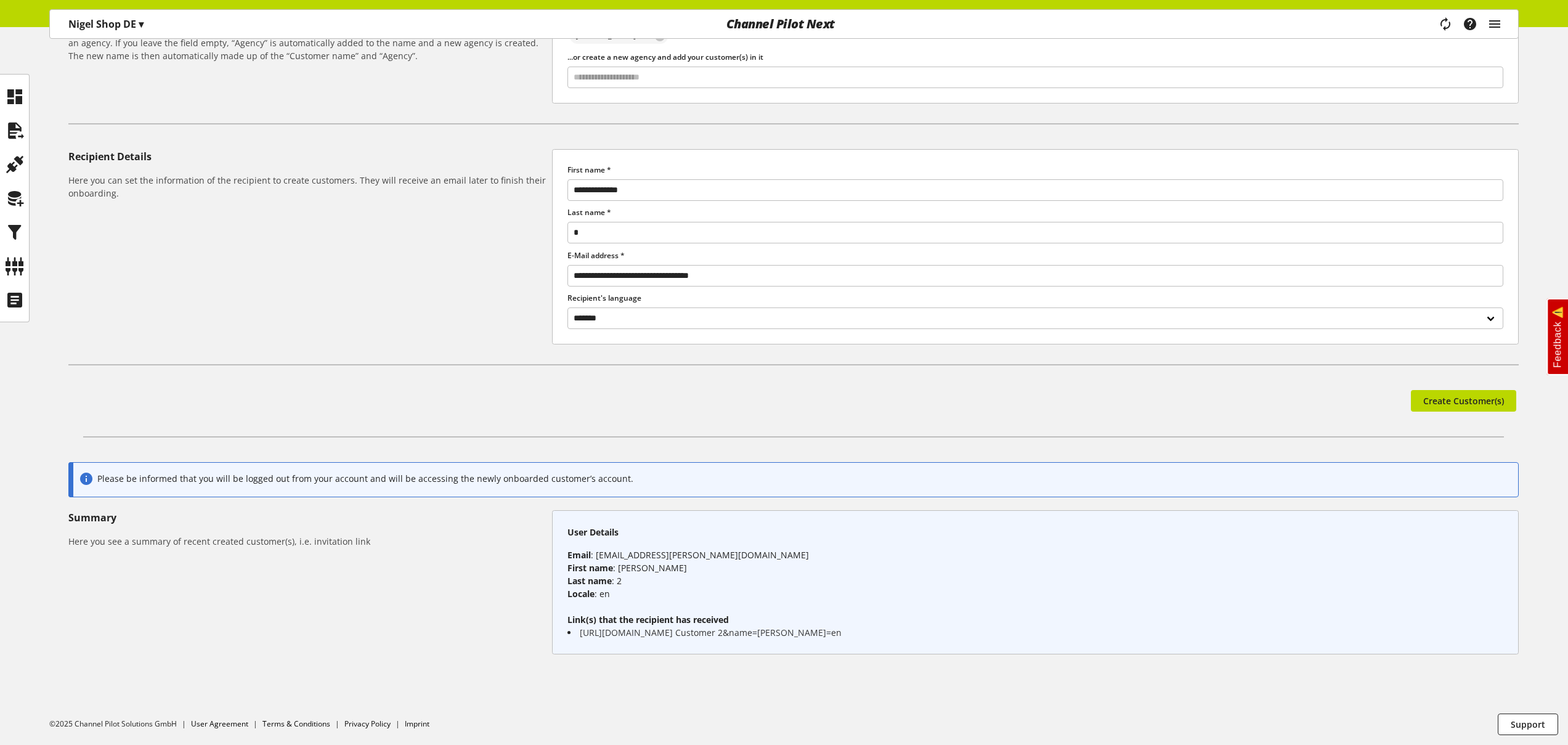
click at [722, 627] on link "https://app.channelpilot.com/onboarding/?actionCode=ugvex0bmbjnodpfqw7qcp07ma0u…" at bounding box center [711, 633] width 262 height 12
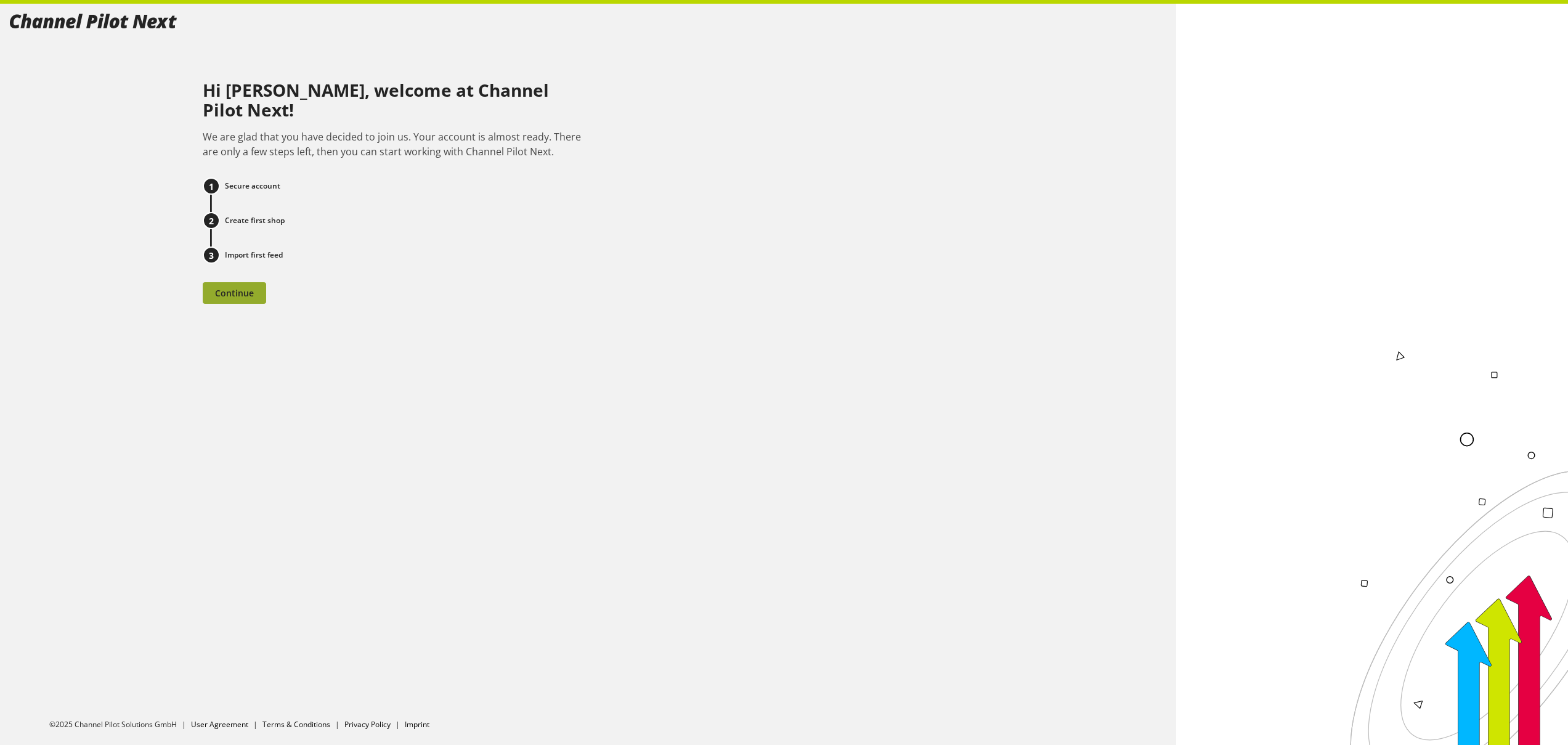
click at [242, 290] on span "Continue" at bounding box center [235, 292] width 38 height 13
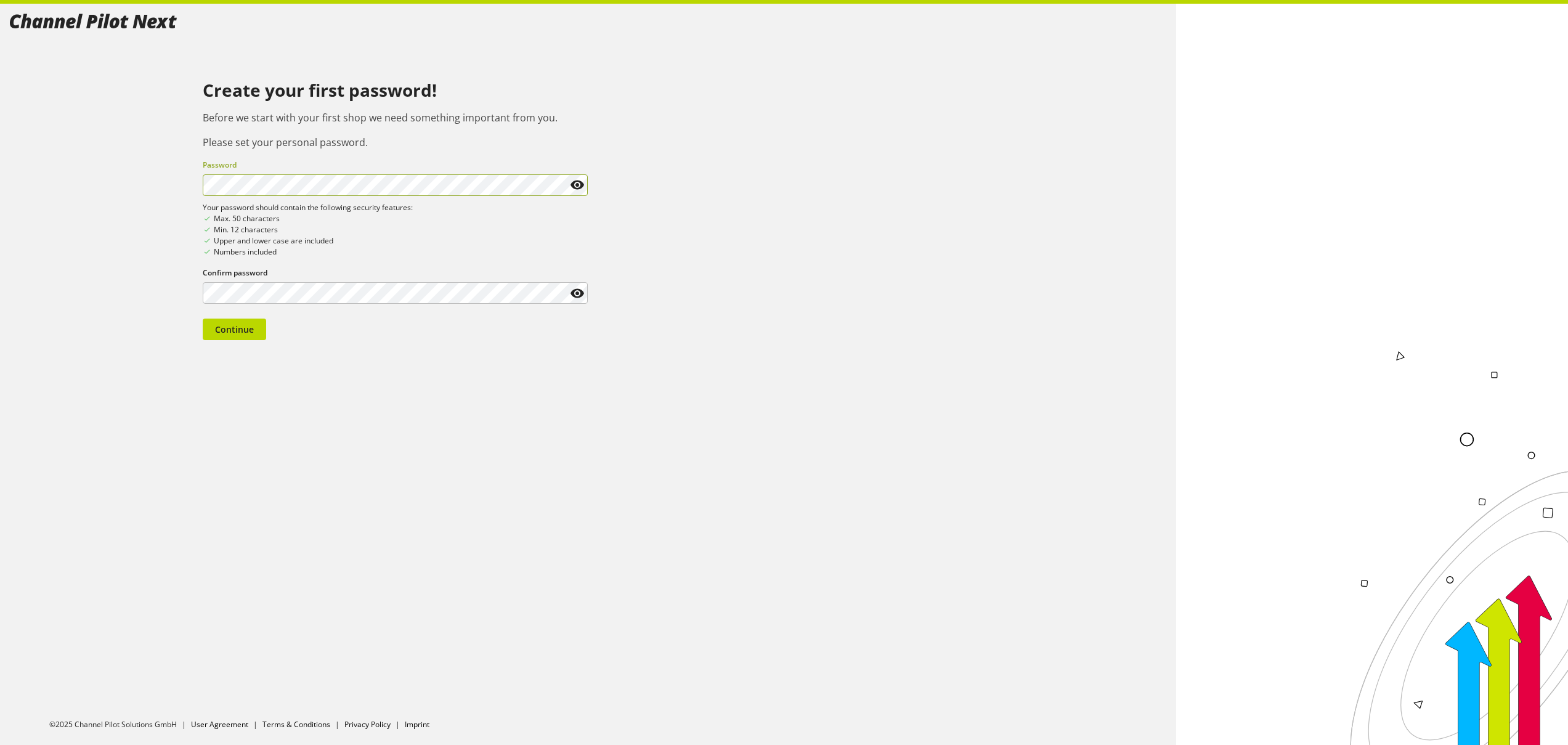
click at [741, 169] on div "Create your first password! Before we start with your first shop we need someth…" at bounding box center [588, 177] width 1156 height 326
click at [580, 181] on icon at bounding box center [577, 185] width 15 height 22
click at [579, 181] on icon at bounding box center [577, 185] width 15 height 22
click at [577, 292] on icon at bounding box center [577, 293] width 15 height 22
click at [413, 363] on div "Create your first password! Before we start with your first shop we need someth…" at bounding box center [588, 354] width 1176 height 700
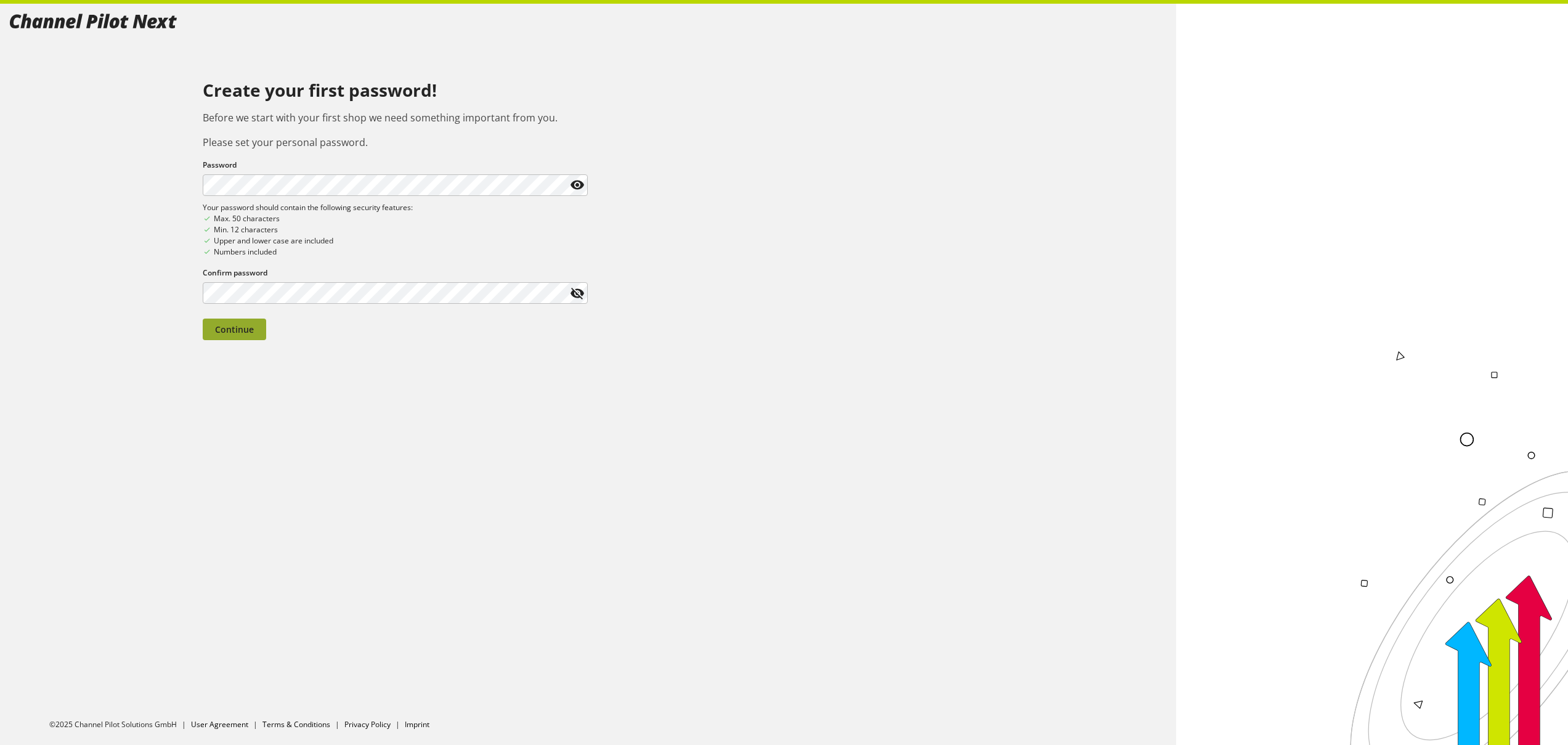
click at [243, 326] on span "Continue" at bounding box center [235, 329] width 38 height 13
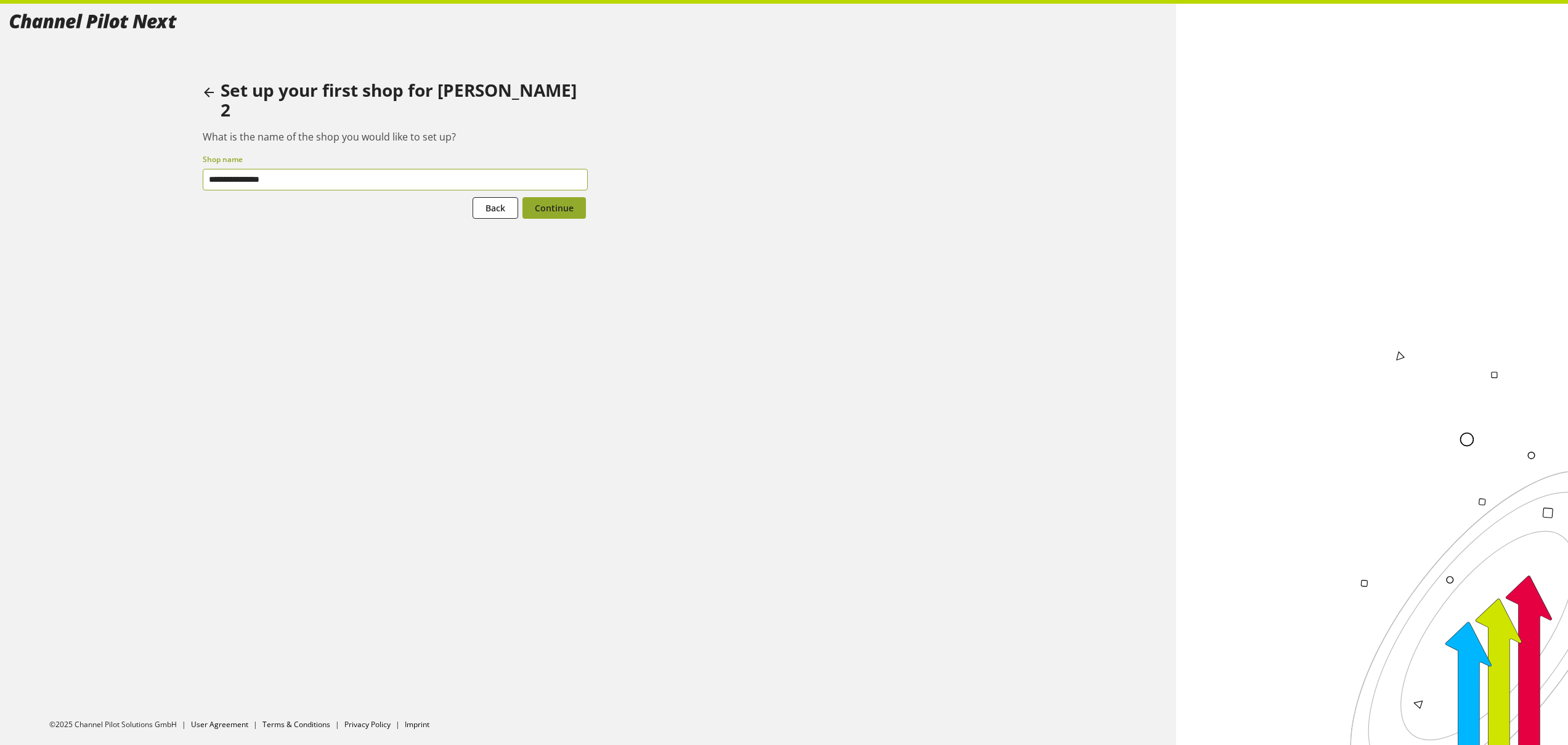
type input "**********"
click at [549, 202] on span "Continue" at bounding box center [554, 208] width 38 height 13
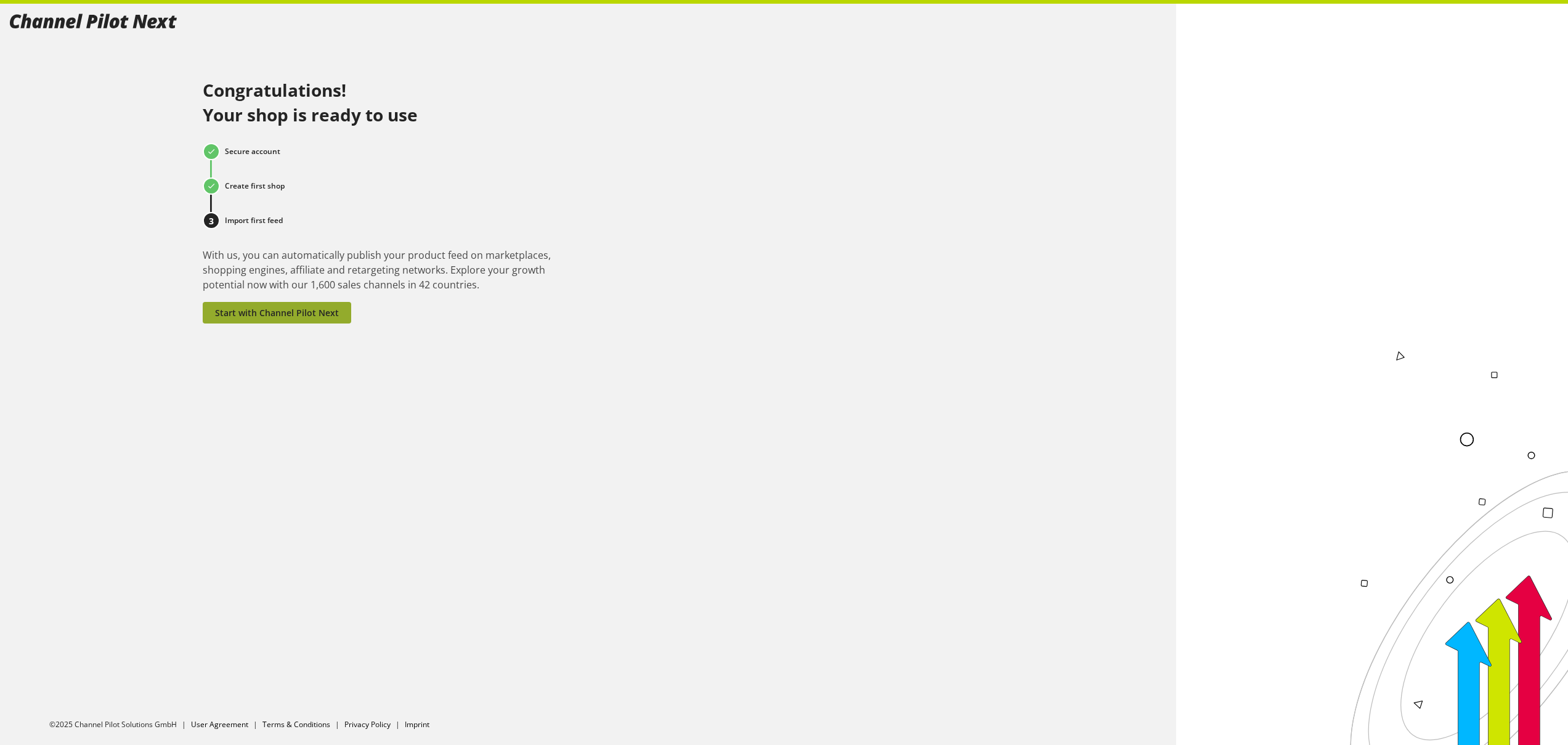
click at [316, 317] on span "Start with Channel Pilot Next" at bounding box center [277, 312] width 124 height 13
